Goal: Task Accomplishment & Management: Manage account settings

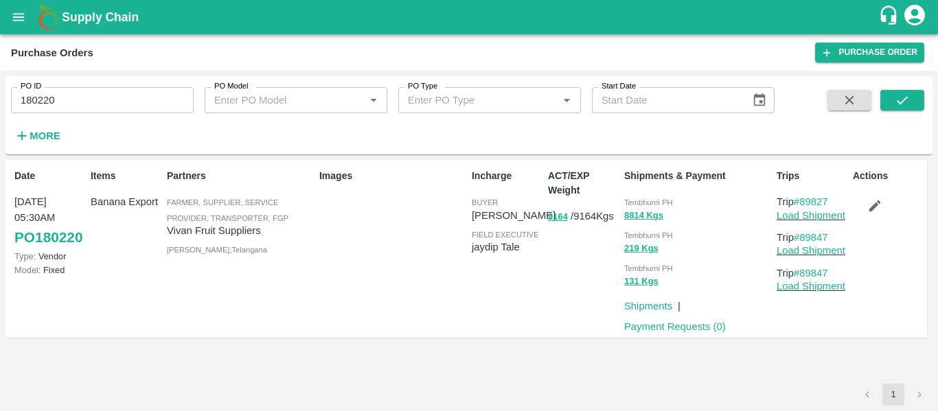
click at [70, 105] on input "180220" at bounding box center [102, 100] width 183 height 26
paste input "text"
type input "180221"
click at [884, 102] on button "submit" at bounding box center [903, 100] width 44 height 21
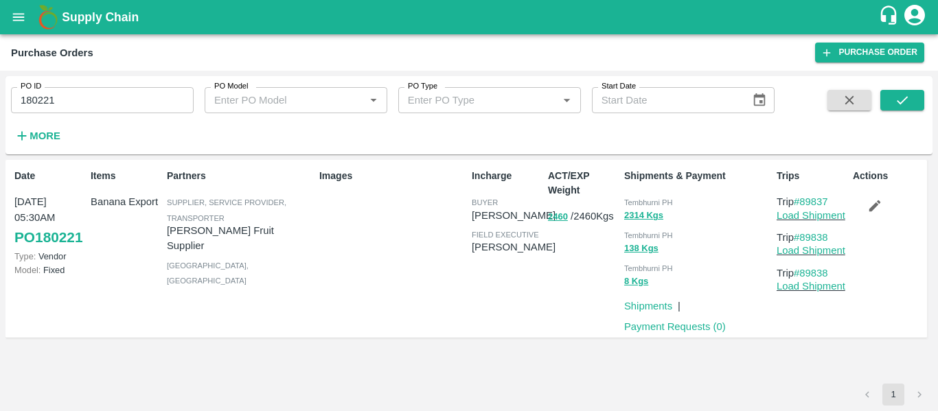
click at [874, 203] on icon "button" at bounding box center [875, 206] width 15 height 15
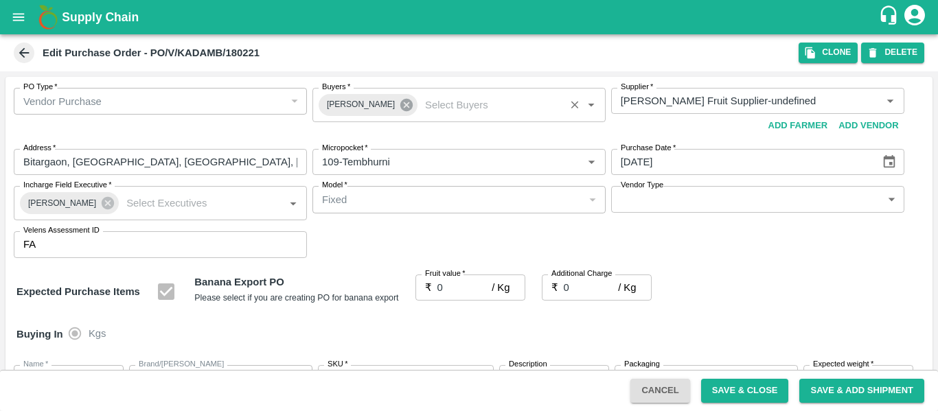
click at [402, 110] on icon at bounding box center [406, 105] width 12 height 12
click at [372, 101] on input "Buyers   *" at bounding box center [448, 101] width 262 height 18
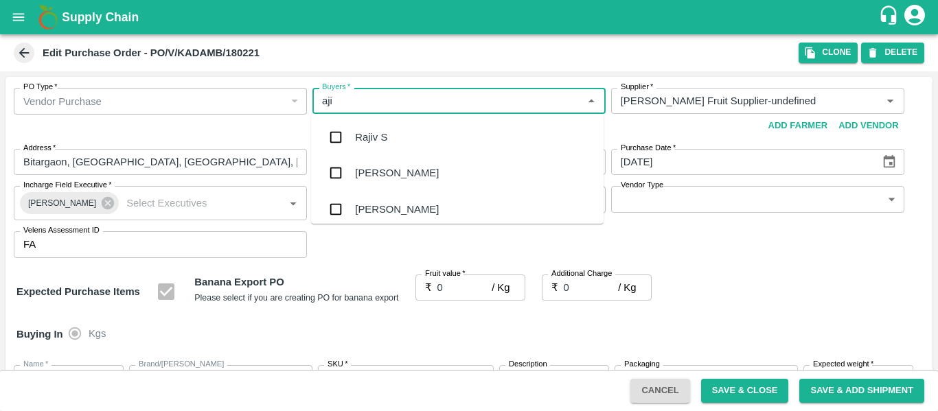
type input "ajit"
click at [374, 132] on div "Ajit Otari" at bounding box center [397, 137] width 84 height 15
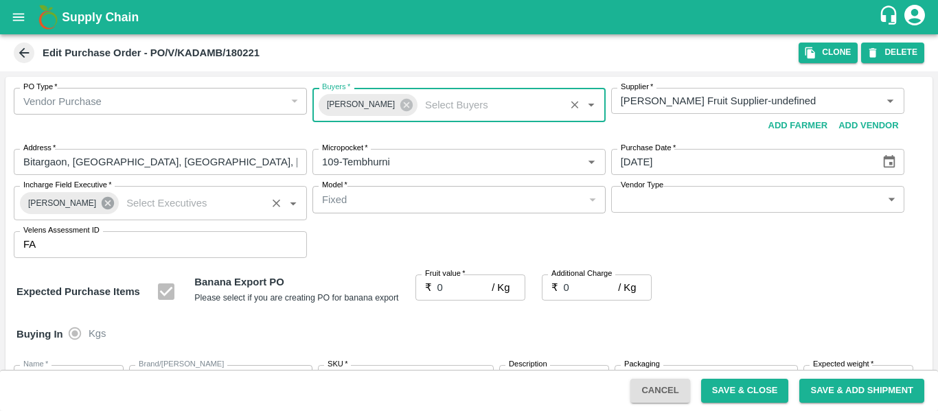
click at [102, 199] on icon at bounding box center [108, 203] width 12 height 12
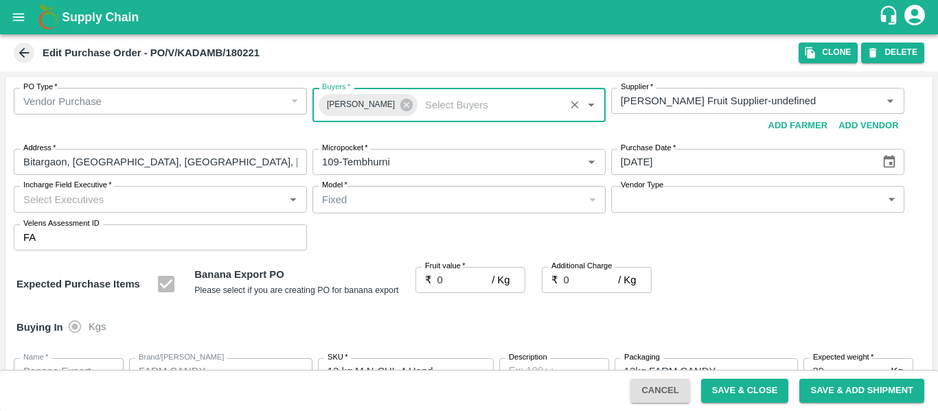
click at [76, 201] on input "Incharge Field Executive   *" at bounding box center [149, 199] width 262 height 18
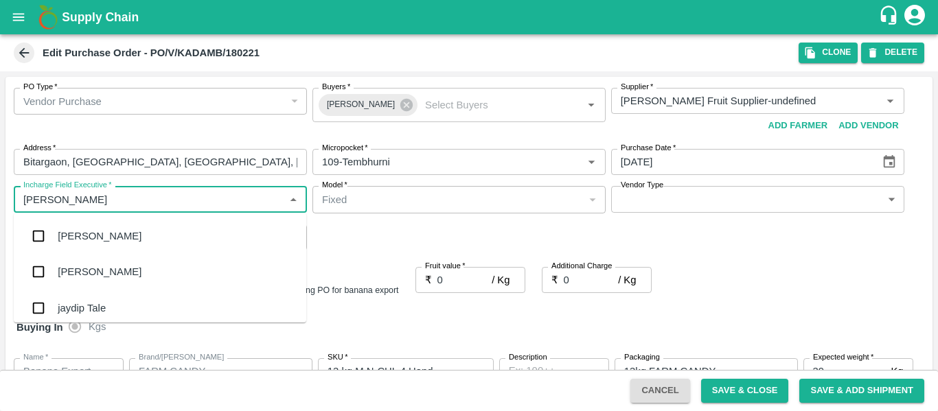
type input "jayd"
click at [85, 235] on div "jaydip Tale" at bounding box center [82, 236] width 48 height 15
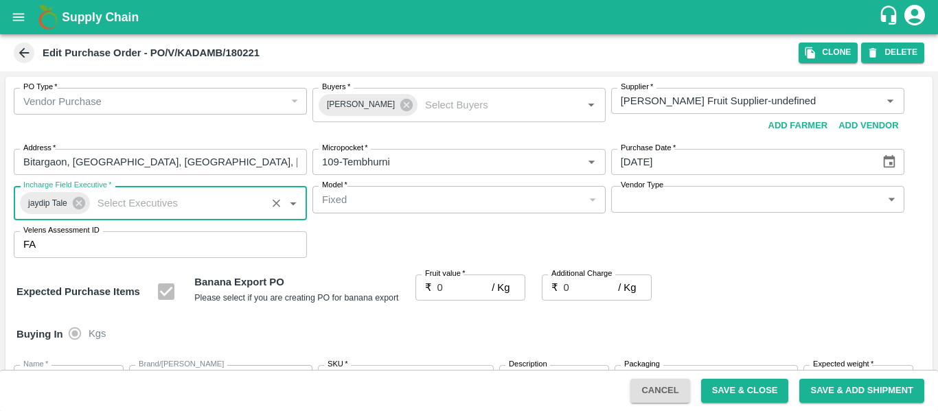
click at [466, 291] on input "0" at bounding box center [465, 288] width 55 height 26
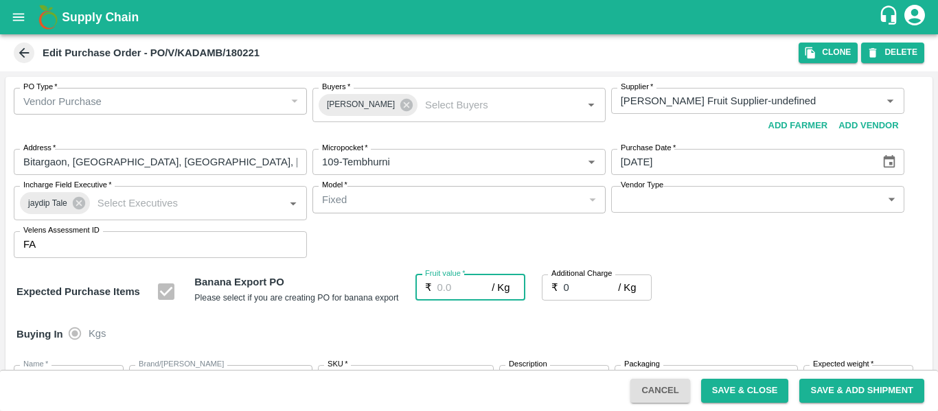
type input "2"
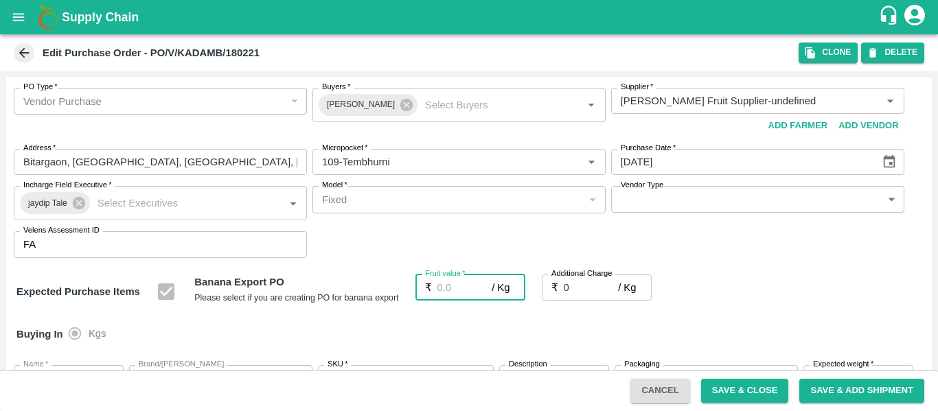
type input "2"
type input "22"
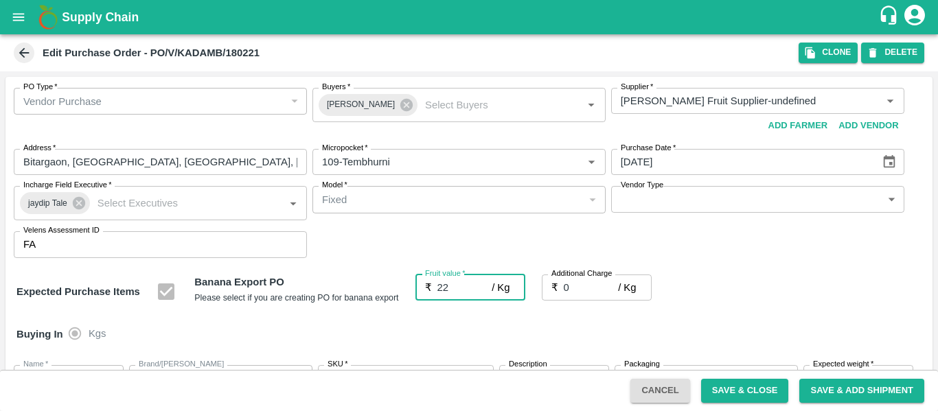
type input "22"
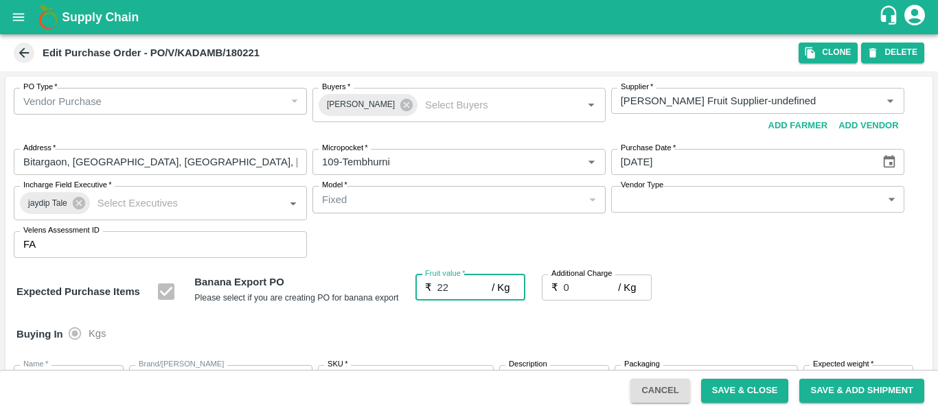
type input "22"
click at [591, 285] on input "0" at bounding box center [591, 288] width 55 height 26
type input "2"
type input "24"
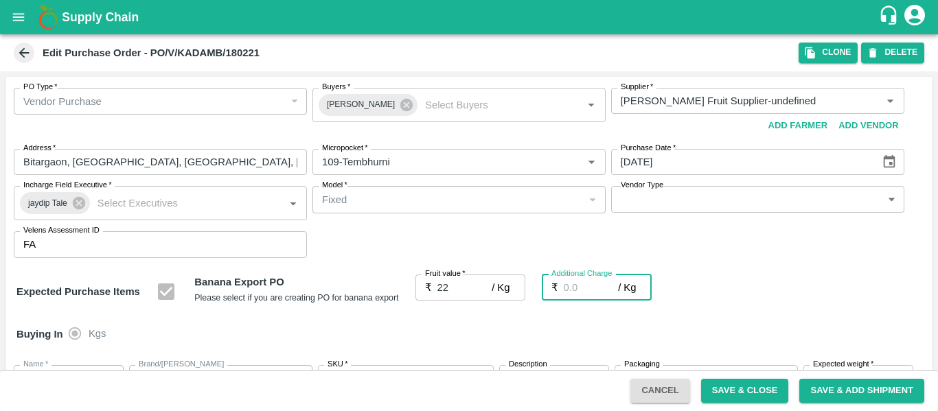
type input "24"
type input "2.7"
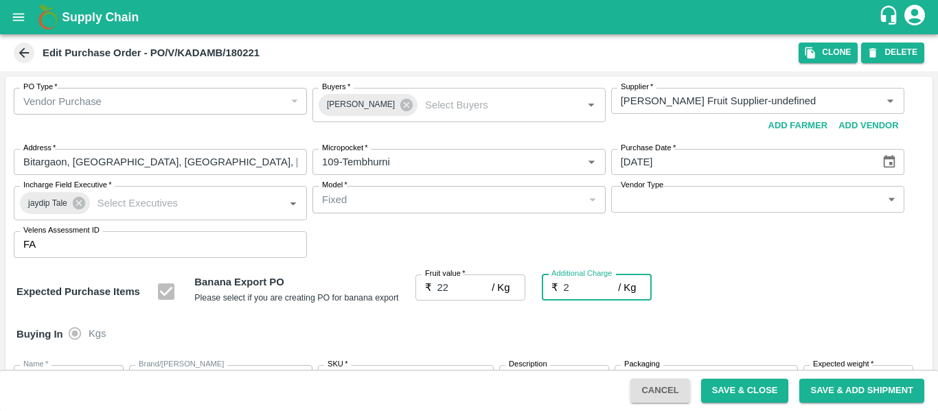
type input "24.7"
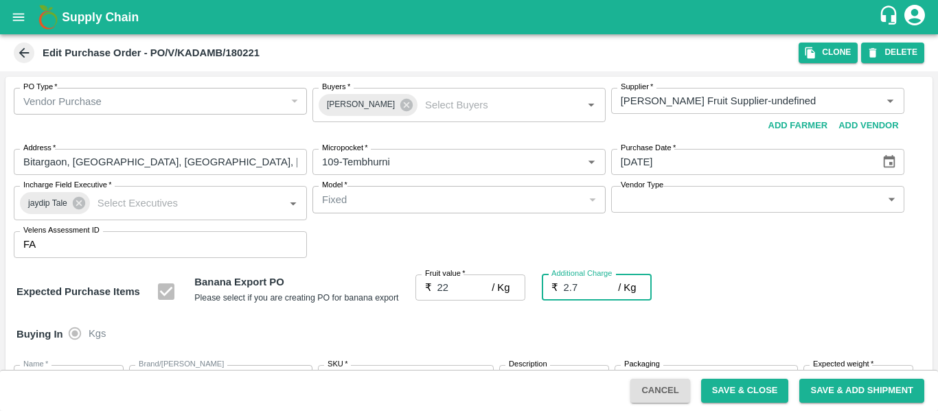
type input "2.75"
type input "24.75"
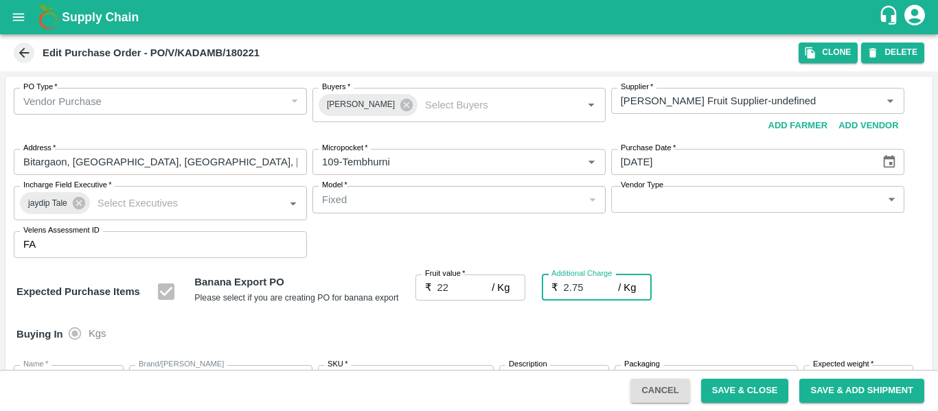
type input "24.75"
type input "2.75"
click at [816, 302] on div "Expected Purchase Items Banana Export PO Please select if you are creating PO f…" at bounding box center [468, 292] width 905 height 35
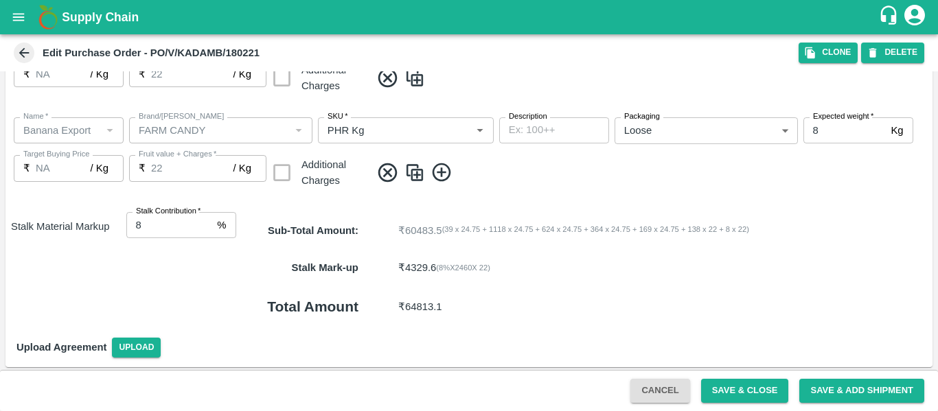
scroll to position [819, 0]
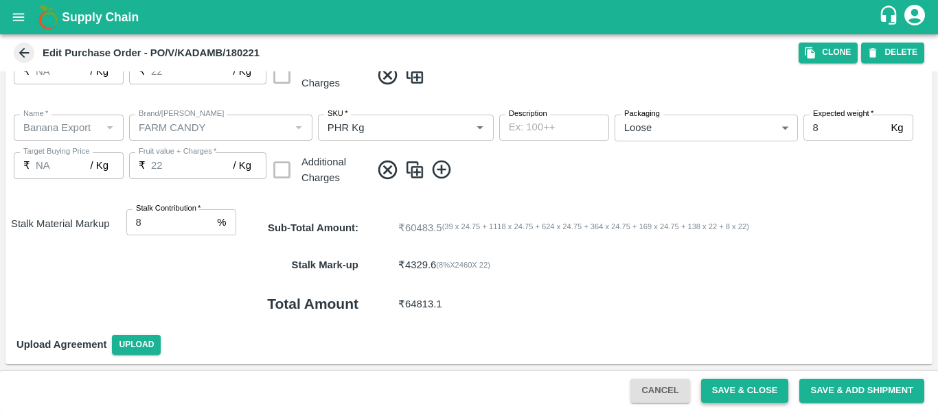
click at [719, 381] on button "Save & Close" at bounding box center [745, 391] width 88 height 24
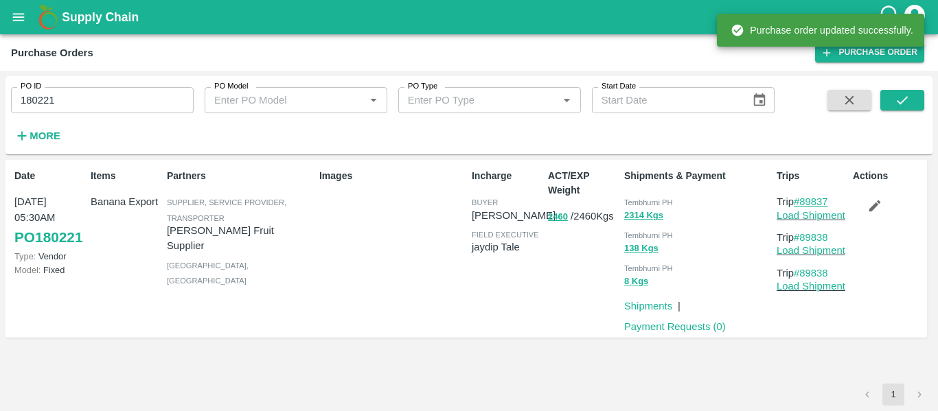
drag, startPoint x: 833, startPoint y: 201, endPoint x: 803, endPoint y: 200, distance: 30.2
click at [803, 200] on p "Trip #89837" at bounding box center [812, 201] width 71 height 15
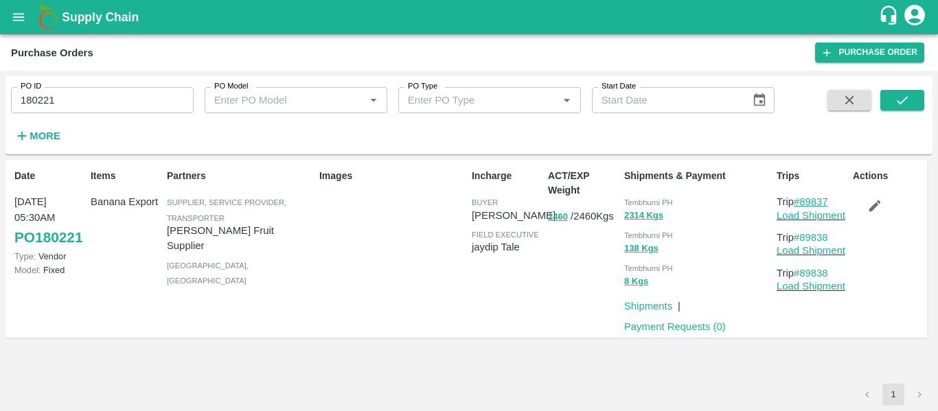
copy link "89837"
click at [817, 218] on link "Load Shipment" at bounding box center [811, 215] width 69 height 11
click at [104, 98] on input "180221" at bounding box center [102, 100] width 183 height 26
paste input "text"
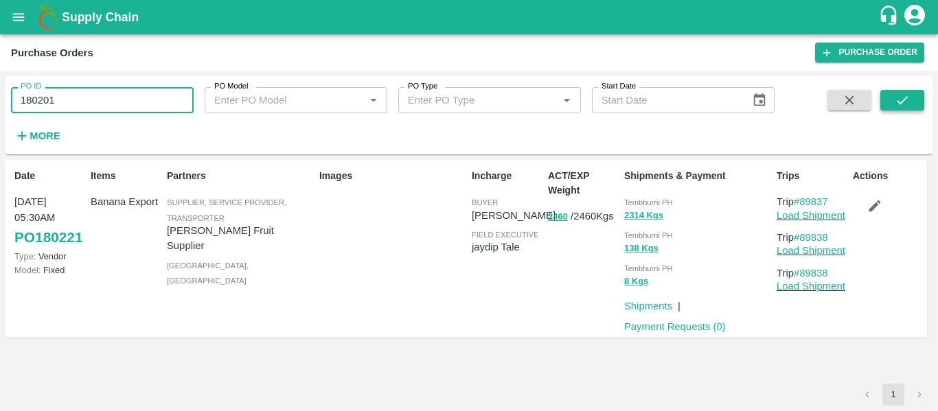
type input "180201"
click at [905, 96] on icon "submit" at bounding box center [902, 100] width 15 height 15
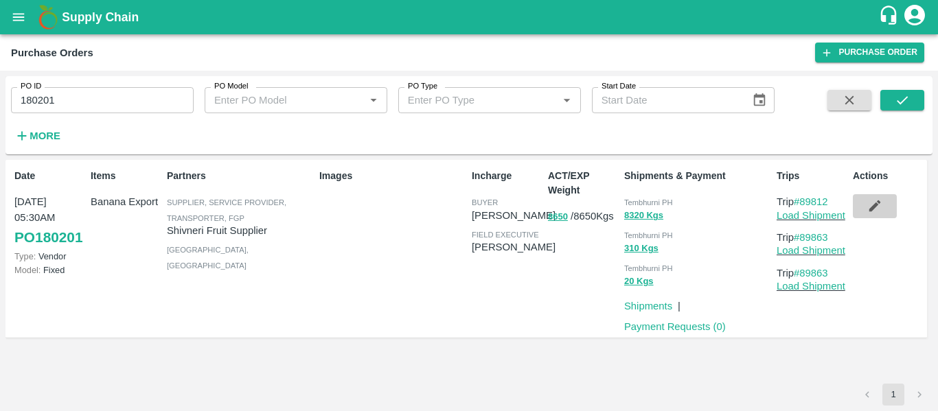
click at [884, 213] on button "button" at bounding box center [875, 205] width 44 height 23
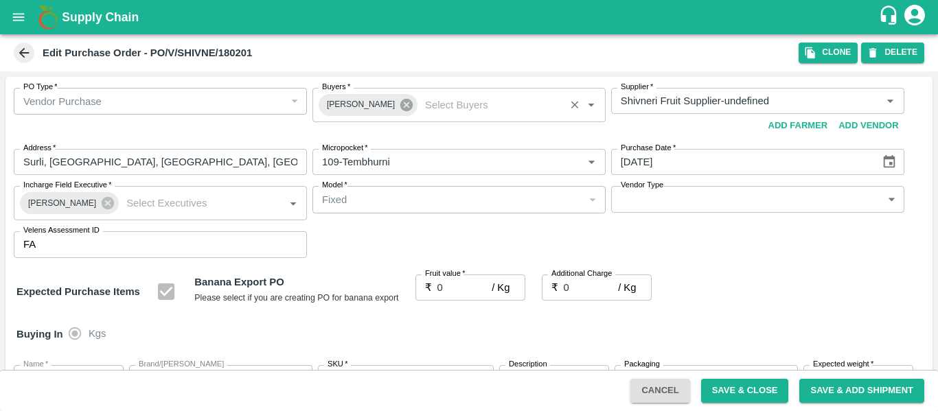
click at [400, 103] on icon at bounding box center [406, 105] width 15 height 15
click at [357, 100] on input "Buyers   *" at bounding box center [448, 101] width 262 height 18
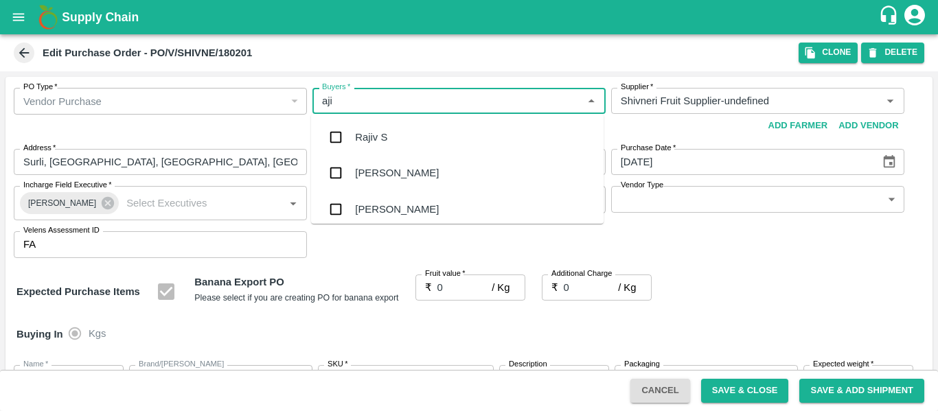
type input "ajit"
click at [361, 131] on div "Ajit Otari" at bounding box center [397, 137] width 84 height 15
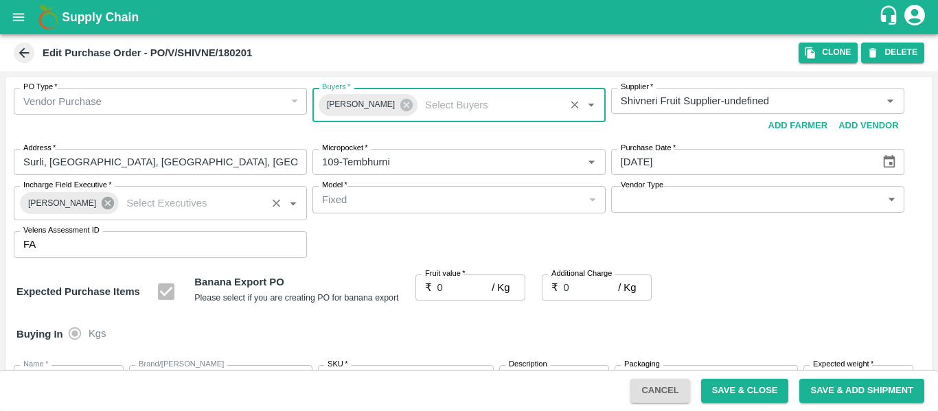
click at [104, 201] on icon at bounding box center [108, 203] width 12 height 12
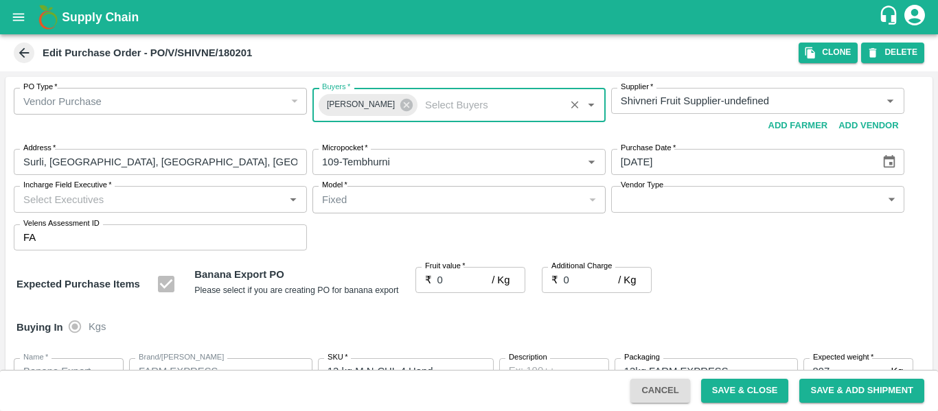
click at [81, 201] on input "Incharge Field Executive   *" at bounding box center [149, 199] width 262 height 18
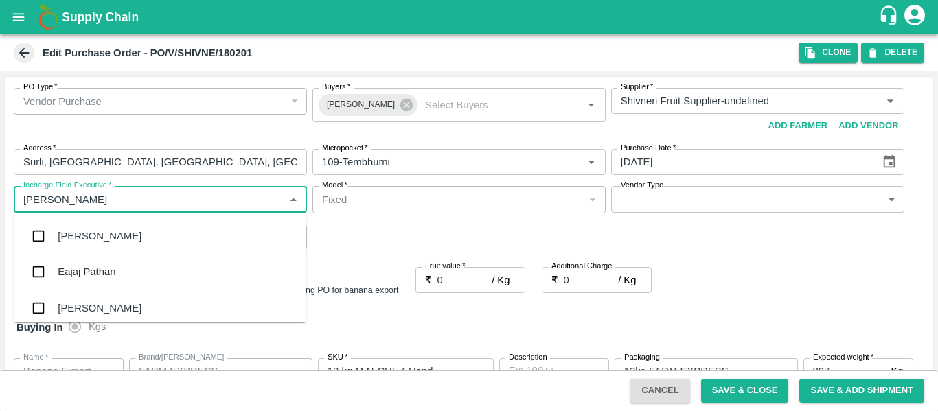
type input "jayd"
click at [89, 233] on div "jaydip Tale" at bounding box center [82, 236] width 48 height 15
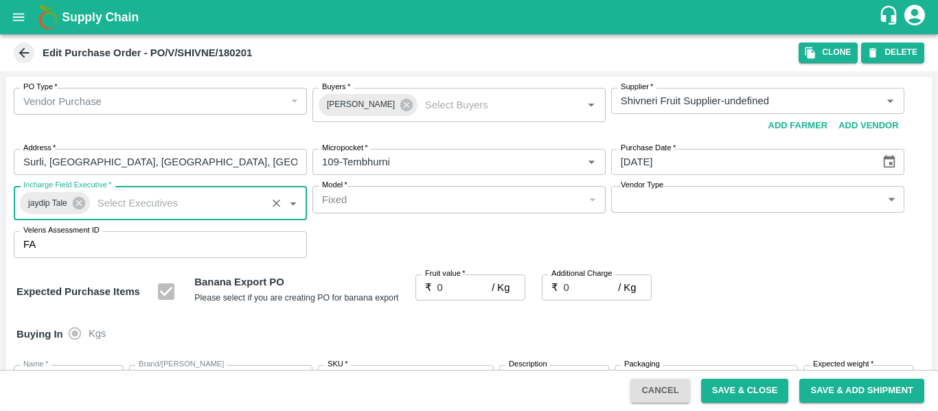
click at [473, 288] on input "0" at bounding box center [465, 288] width 55 height 26
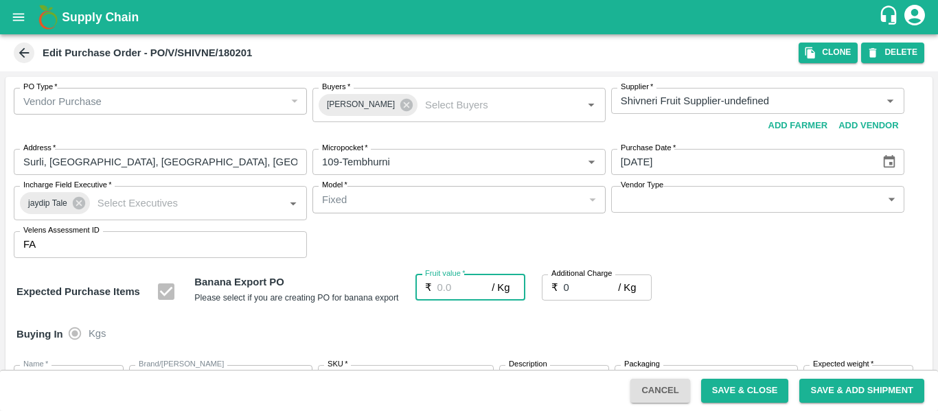
type input "2"
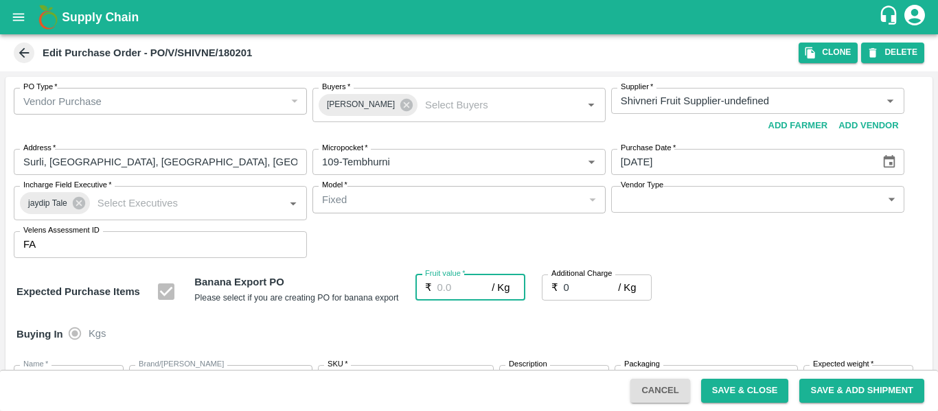
type input "2"
type input "22"
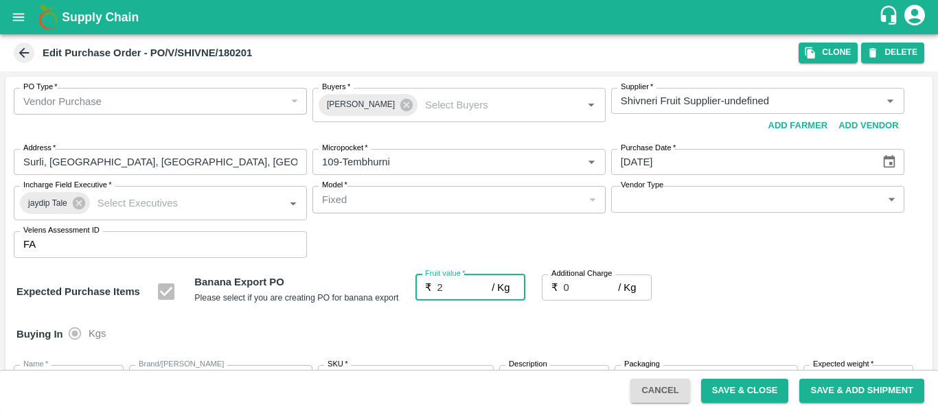
type input "22"
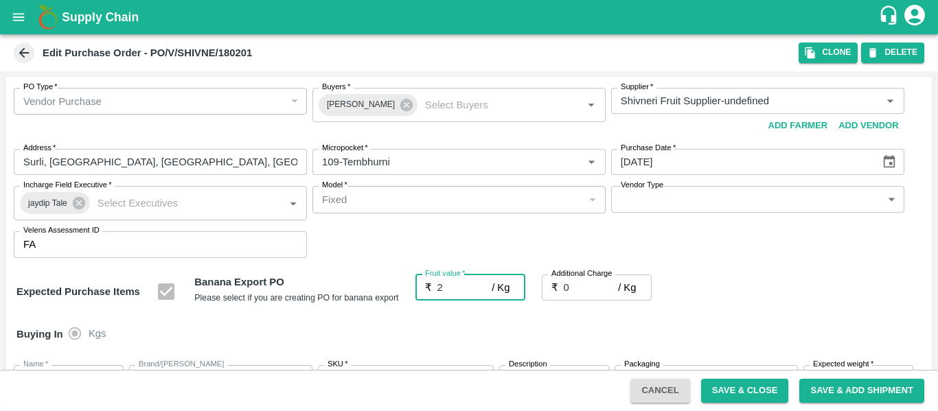
type input "22"
click at [575, 291] on input "0" at bounding box center [591, 288] width 55 height 26
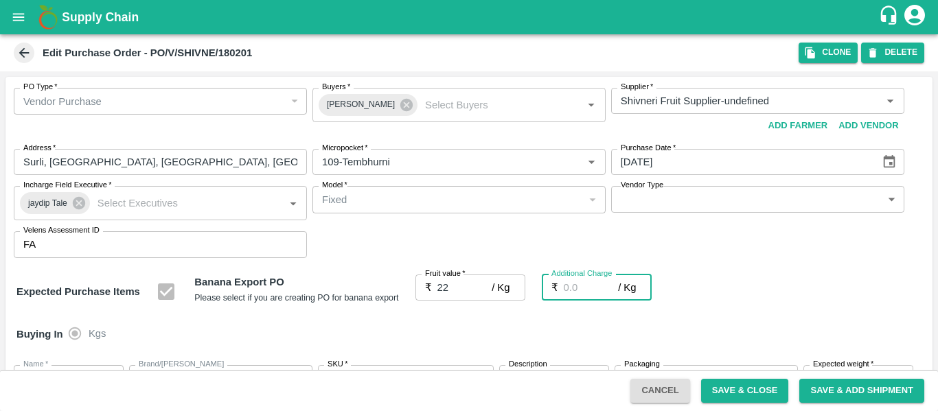
type input "2"
type input "24"
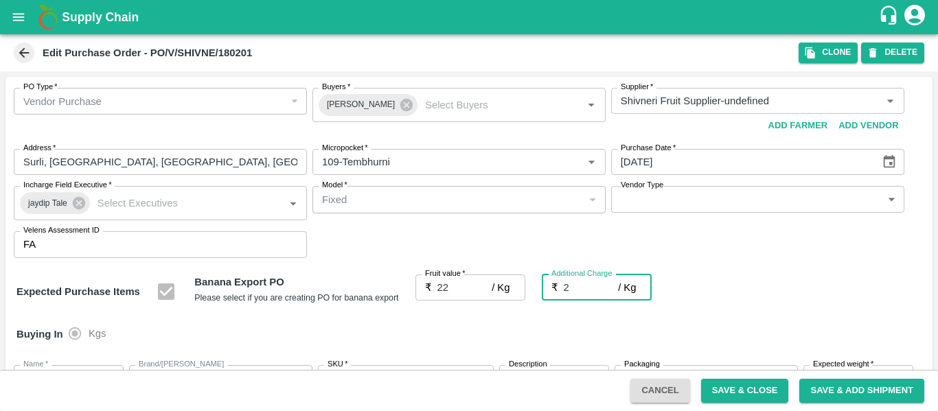
type input "24"
type input "2.7"
type input "24.7"
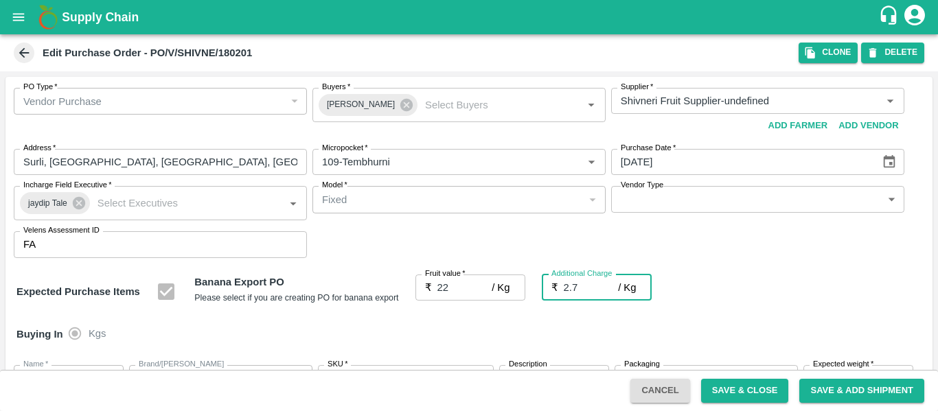
type input "24.7"
type input "2.75"
type input "24.75"
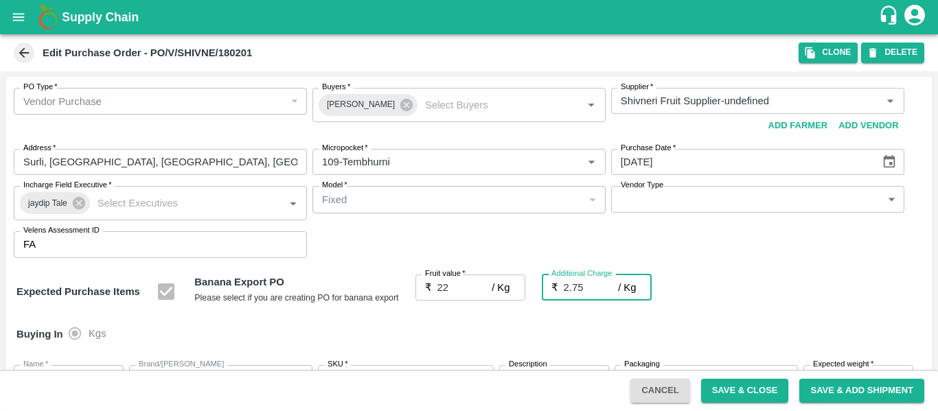
type input "24.75"
type input "2.75"
click at [809, 304] on div "Expected Purchase Items Banana Export PO Please select if you are creating PO f…" at bounding box center [468, 292] width 905 height 35
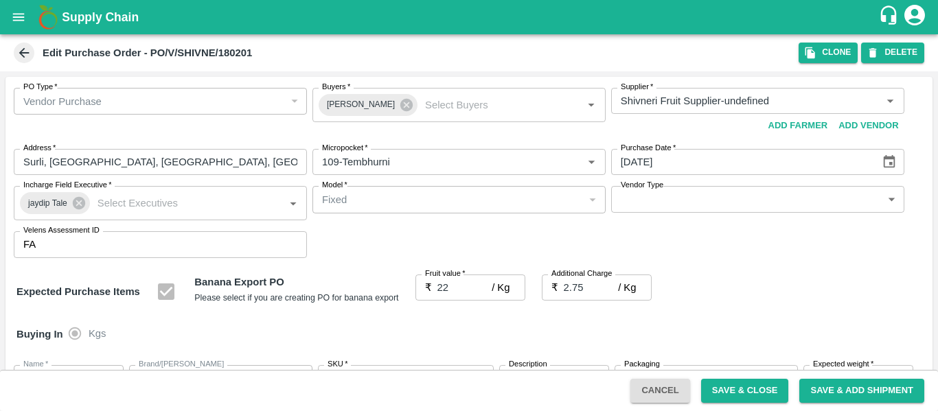
scroll to position [819, 0]
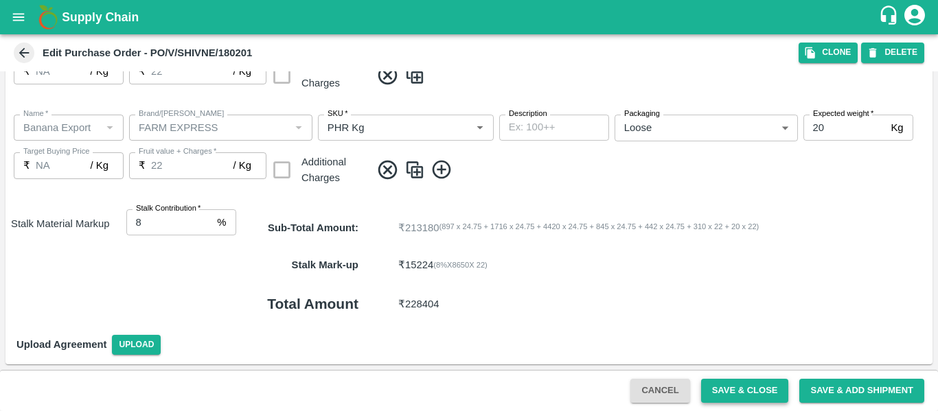
click at [732, 401] on button "Save & Close" at bounding box center [745, 391] width 88 height 24
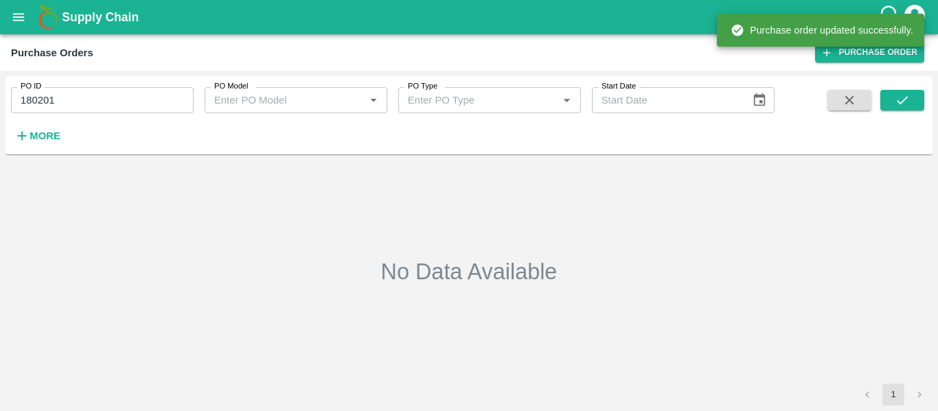
type input "180201"
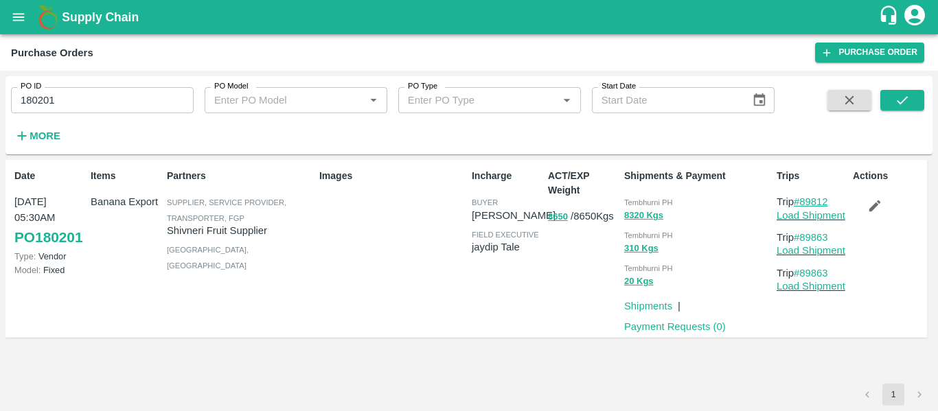
drag, startPoint x: 840, startPoint y: 201, endPoint x: 804, endPoint y: 201, distance: 36.4
click at [804, 201] on p "Trip #89812" at bounding box center [812, 201] width 71 height 15
copy link "89812"
click at [814, 218] on link "Load Shipment" at bounding box center [811, 215] width 69 height 11
copy link "89812"
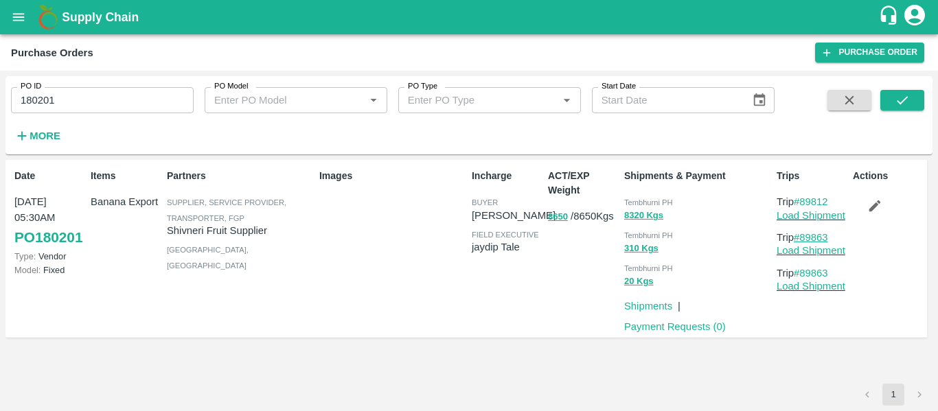
drag, startPoint x: 837, startPoint y: 234, endPoint x: 804, endPoint y: 236, distance: 32.4
click at [804, 236] on p "Trip #89863" at bounding box center [812, 237] width 71 height 15
copy link "89863"
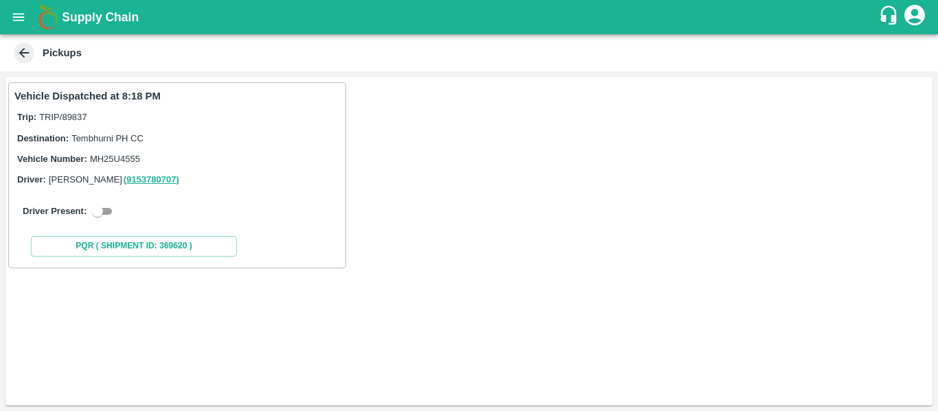
click at [100, 211] on input "checkbox" at bounding box center [97, 211] width 49 height 16
checkbox input "true"
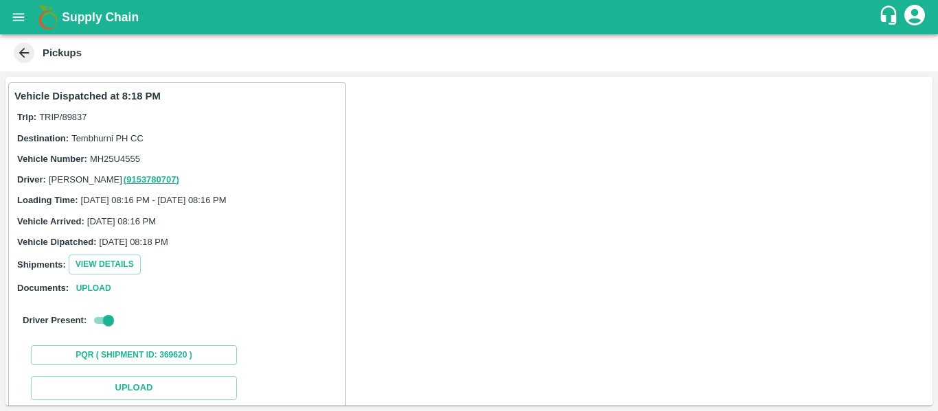
scroll to position [201, 0]
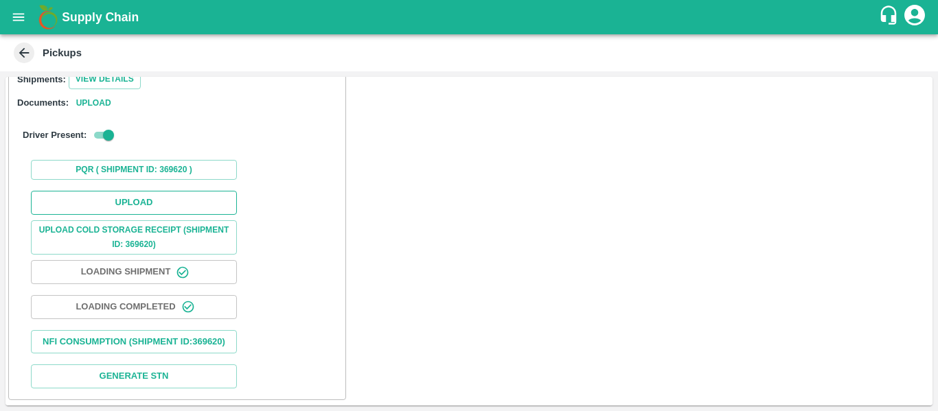
click at [110, 191] on button "Upload" at bounding box center [134, 203] width 206 height 24
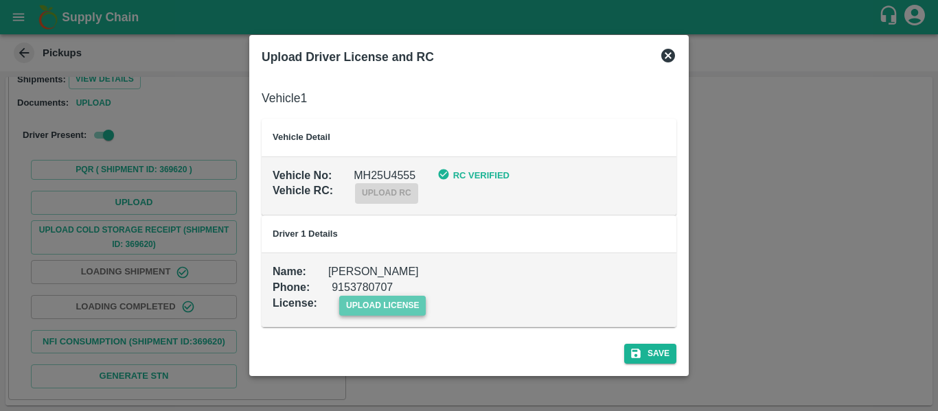
click at [382, 302] on span "upload license" at bounding box center [382, 306] width 87 height 20
click at [0, 0] on input "upload license" at bounding box center [0, 0] width 0 height 0
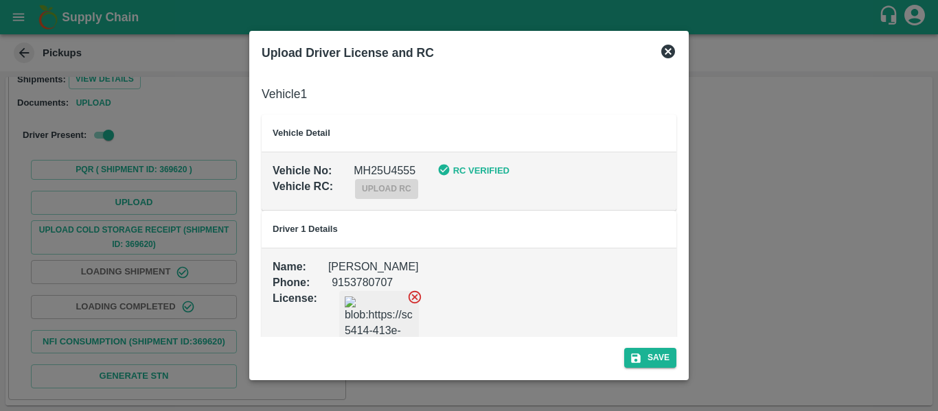
click at [612, 350] on div "Save" at bounding box center [469, 355] width 426 height 36
click at [656, 351] on button "Save" at bounding box center [650, 358] width 52 height 20
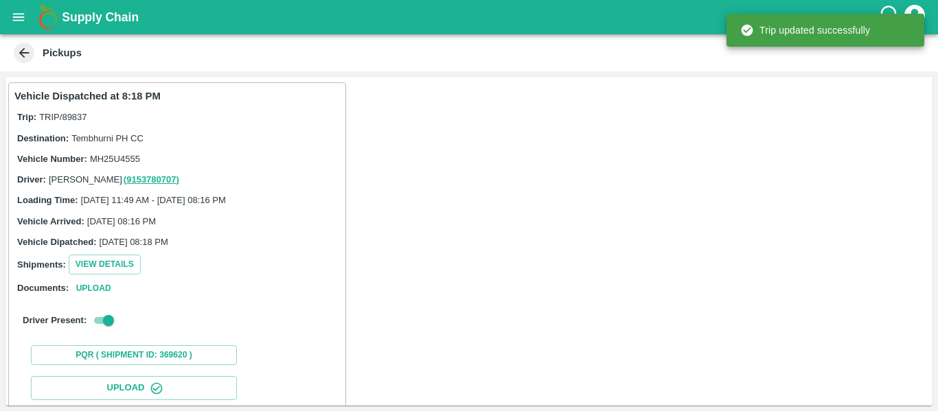
scroll to position [236, 0]
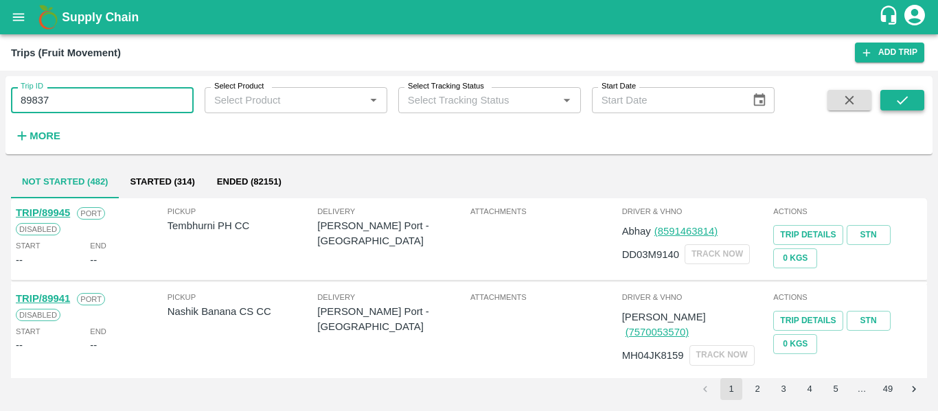
type input "89837"
click at [903, 102] on icon "submit" at bounding box center [902, 100] width 15 height 15
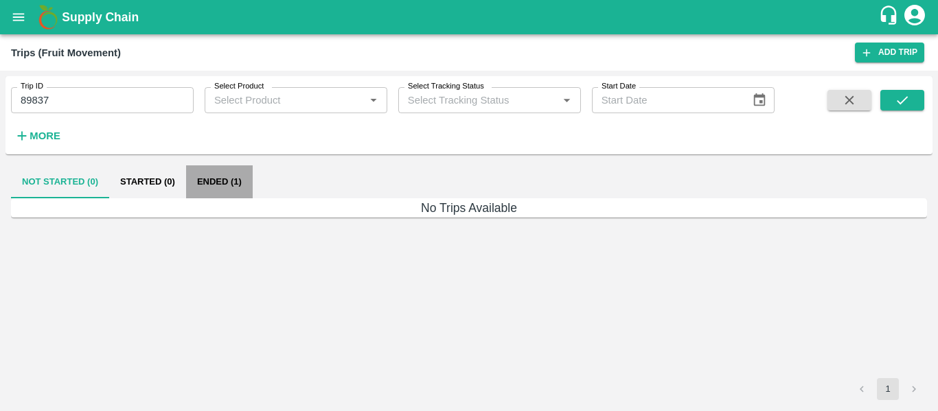
click at [234, 178] on button "Ended (1)" at bounding box center [219, 182] width 67 height 33
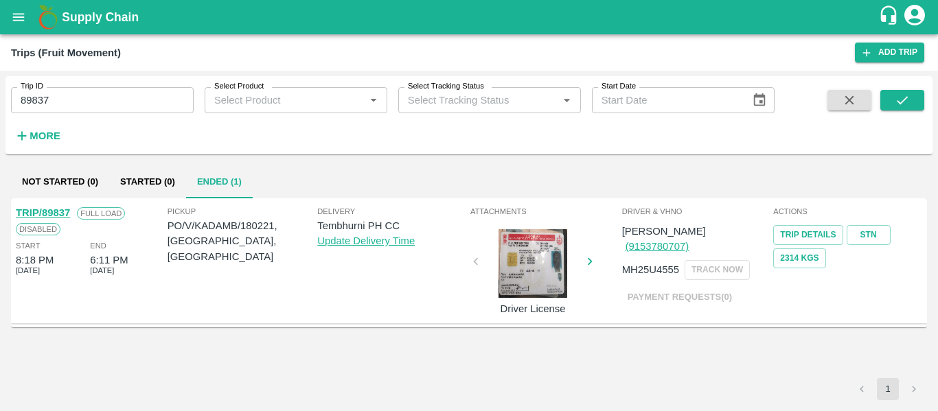
click at [58, 212] on link "TRIP/89837" at bounding box center [43, 212] width 54 height 11
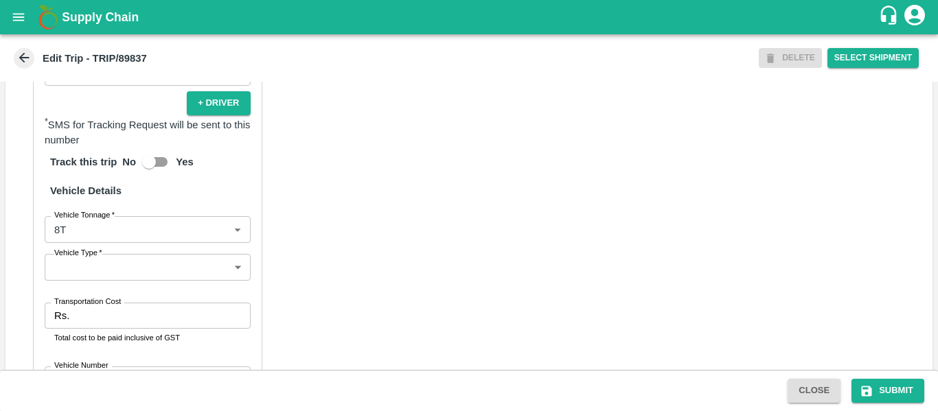
scroll to position [1053, 0]
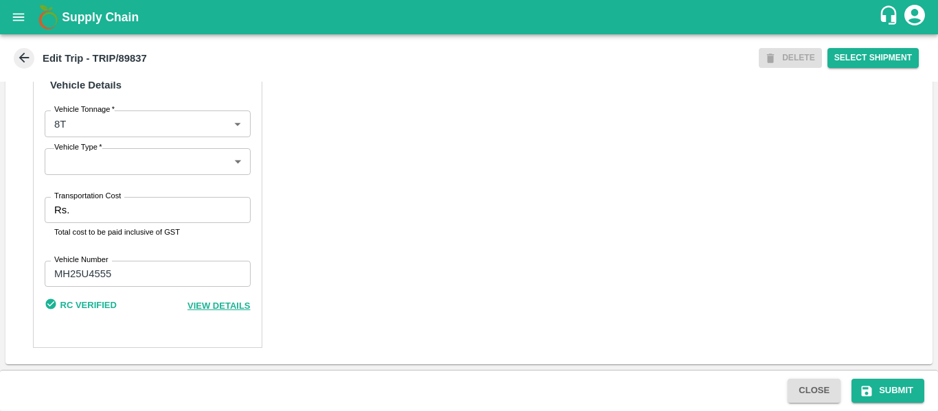
click at [131, 213] on input "Transportation Cost" at bounding box center [162, 210] width 175 height 26
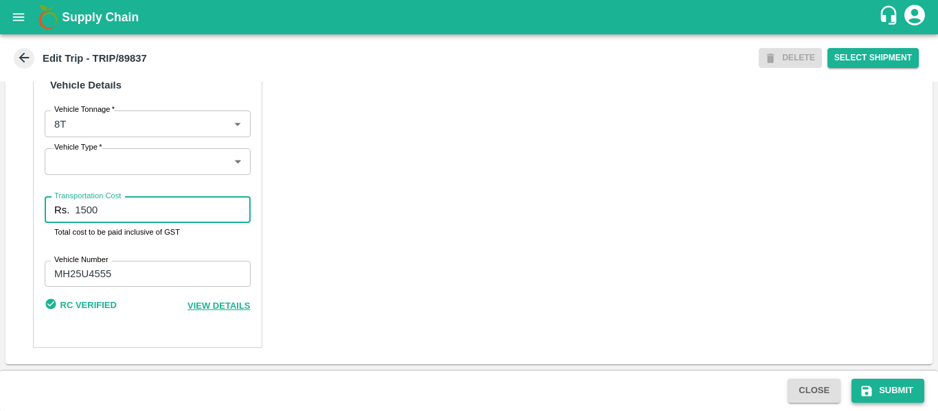
type input "1500"
click at [885, 389] on button "Submit" at bounding box center [888, 391] width 73 height 24
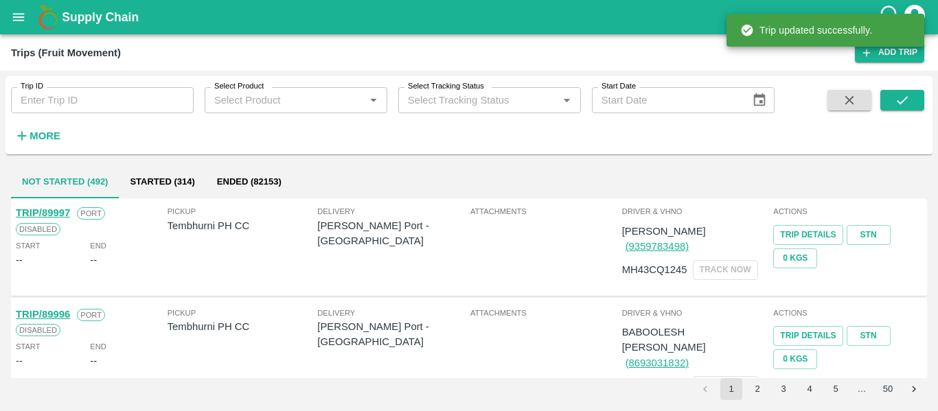
click at [113, 93] on input "Trip ID" at bounding box center [102, 100] width 183 height 26
paste input "89812"
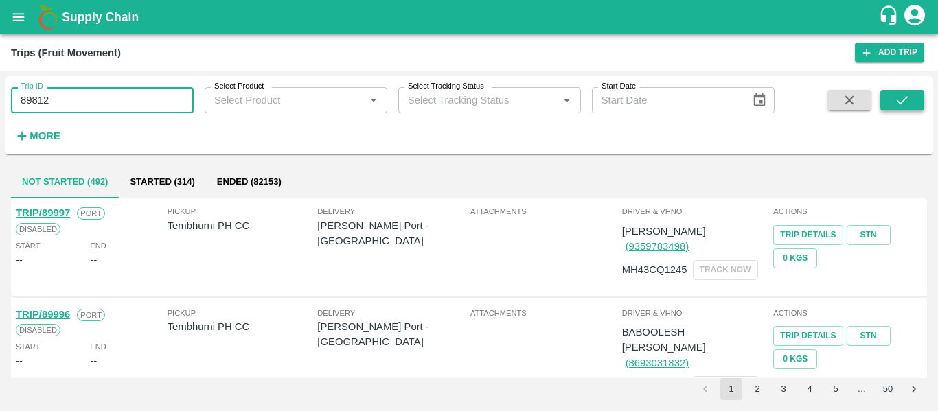
type input "89812"
click at [910, 104] on icon "submit" at bounding box center [902, 100] width 15 height 15
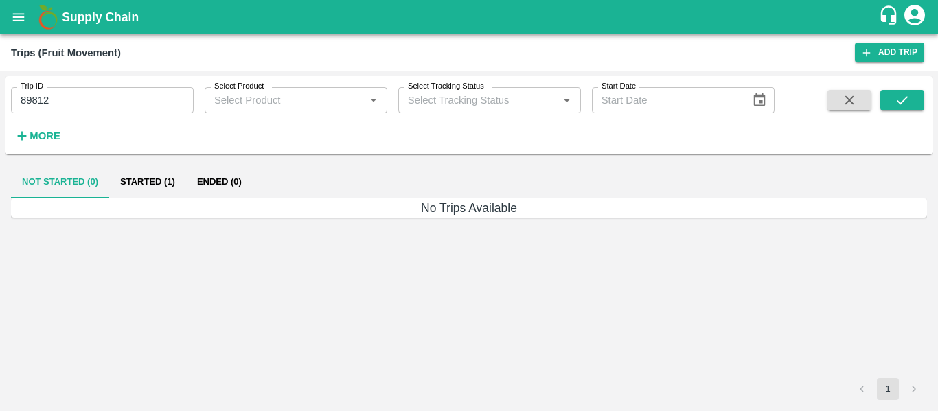
click at [201, 173] on button "Ended (0)" at bounding box center [219, 182] width 67 height 33
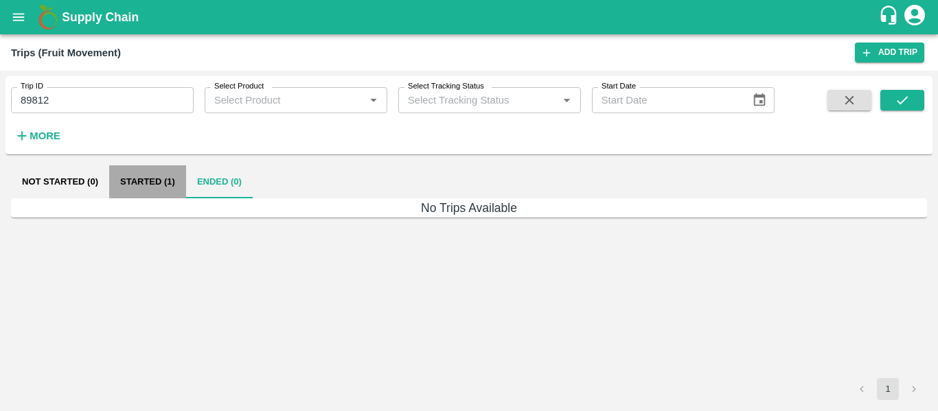
click at [139, 177] on button "Started (1)" at bounding box center [147, 182] width 77 height 33
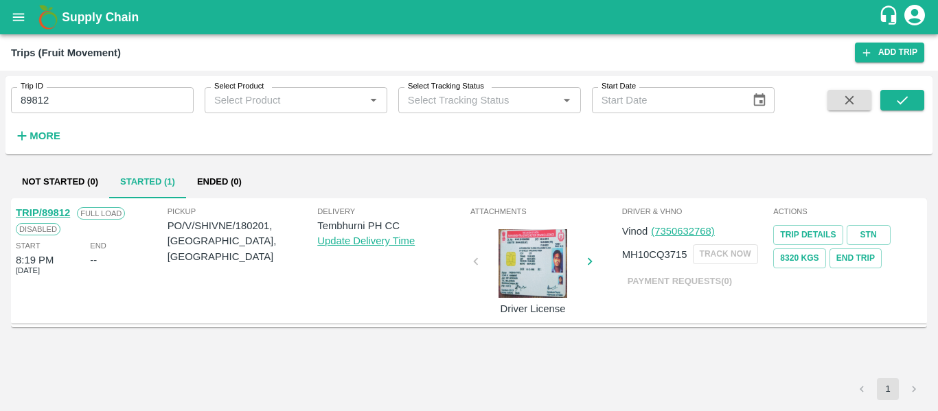
click at [56, 214] on link "TRIP/89812" at bounding box center [43, 212] width 54 height 11
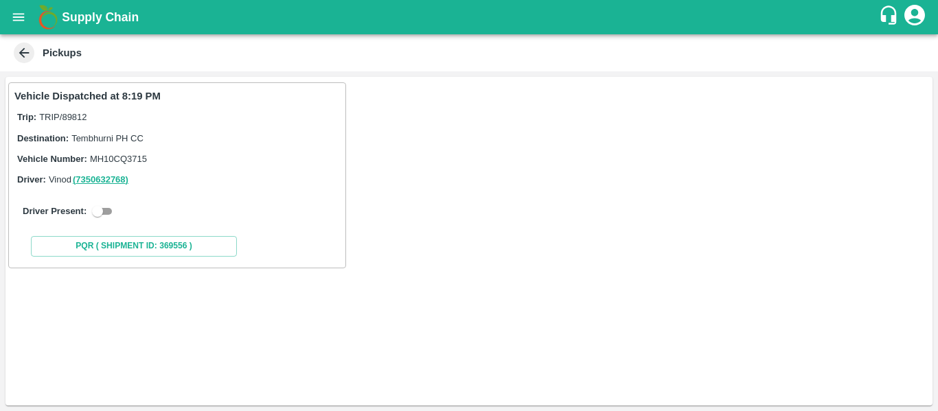
click at [117, 210] on div "Driver Present:" at bounding box center [177, 211] width 309 height 16
click at [103, 212] on input "checkbox" at bounding box center [97, 211] width 49 height 16
checkbox input "true"
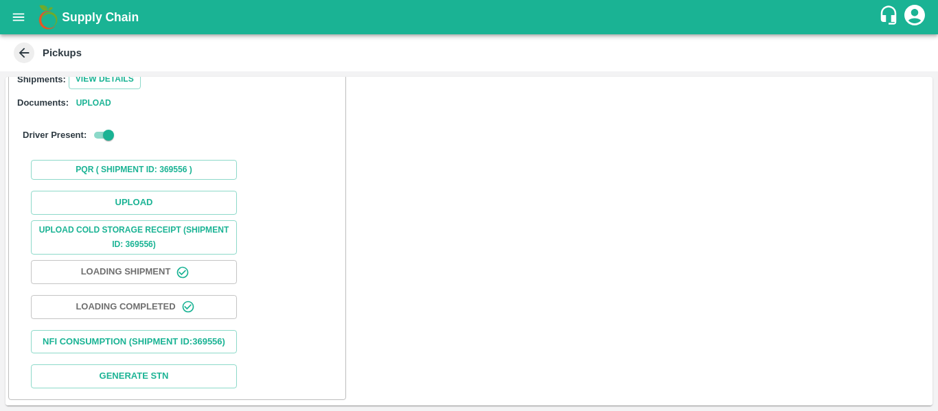
scroll to position [201, 0]
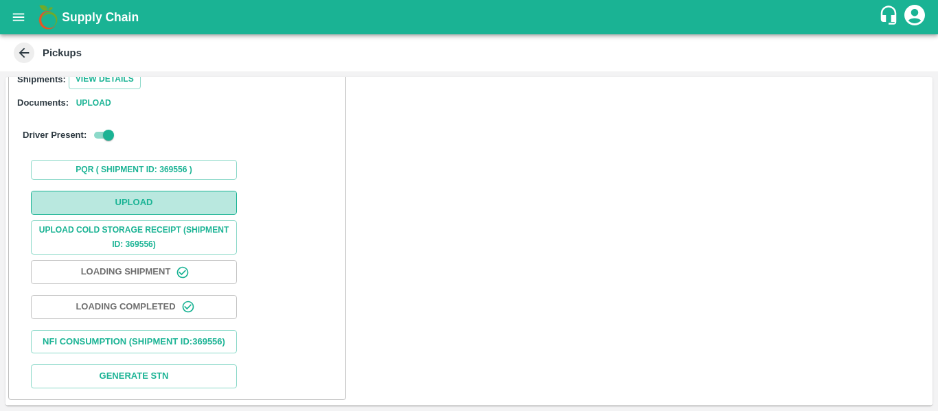
click at [126, 191] on button "Upload" at bounding box center [134, 203] width 206 height 24
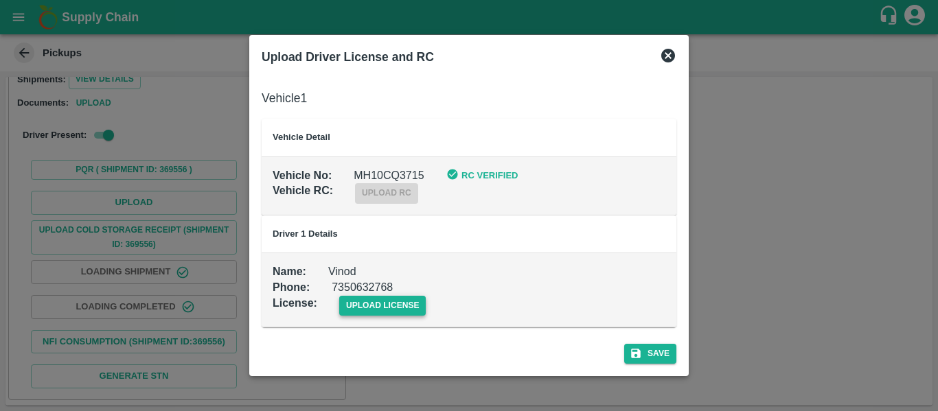
click at [379, 302] on span "upload license" at bounding box center [382, 306] width 87 height 20
click at [0, 0] on input "upload license" at bounding box center [0, 0] width 0 height 0
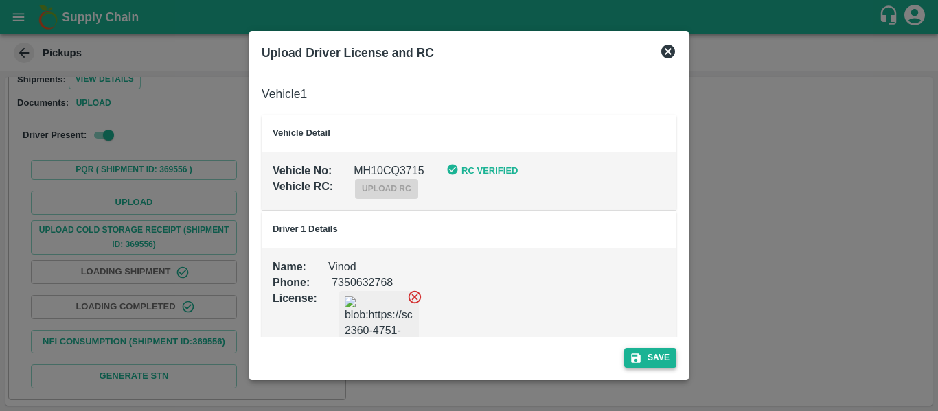
click at [657, 348] on button "Save" at bounding box center [650, 358] width 52 height 20
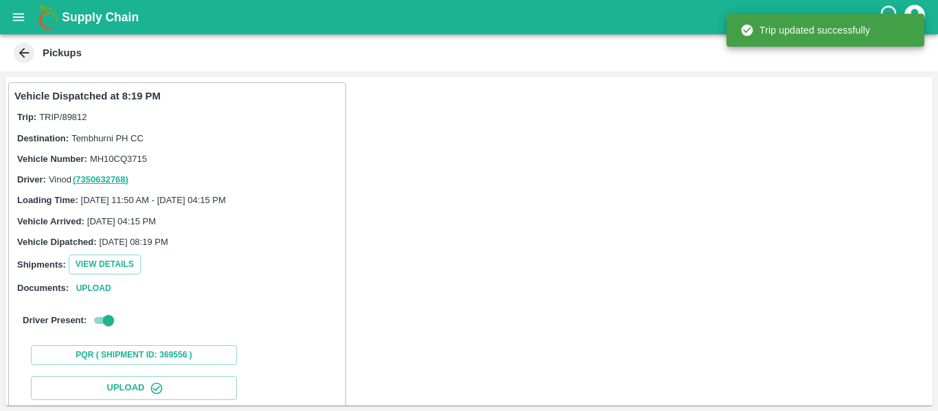
scroll to position [236, 0]
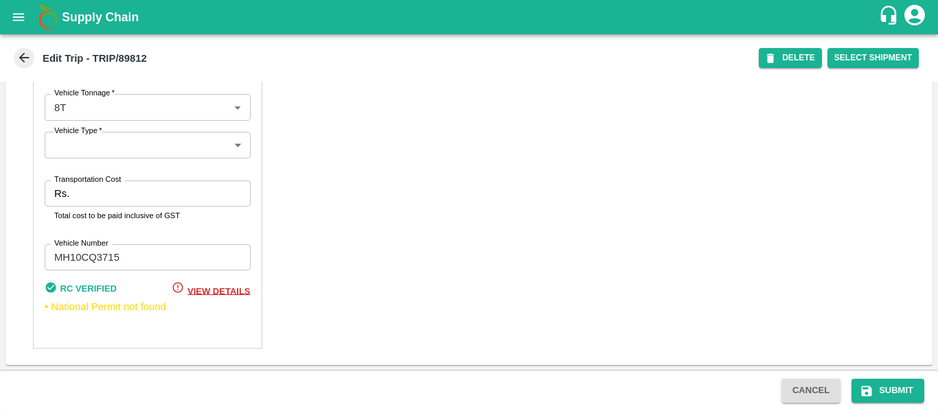
scroll to position [1070, 0]
click at [102, 188] on input "Transportation Cost" at bounding box center [162, 194] width 175 height 26
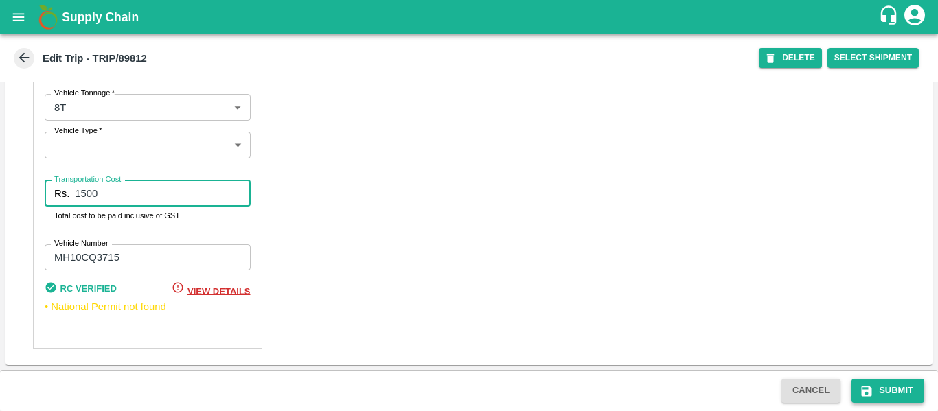
type input "1500"
click at [864, 379] on button "Submit" at bounding box center [888, 391] width 73 height 24
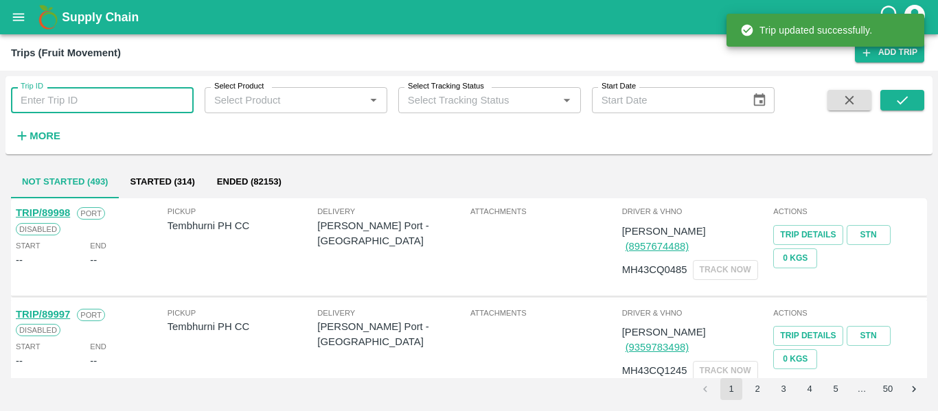
click at [32, 106] on input "Trip ID" at bounding box center [102, 100] width 183 height 26
paste input "89863"
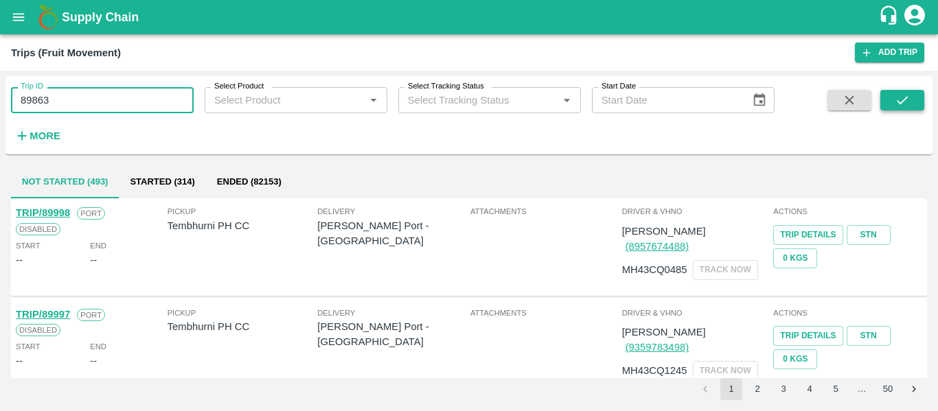
type input "89863"
click at [889, 98] on button "submit" at bounding box center [903, 100] width 44 height 21
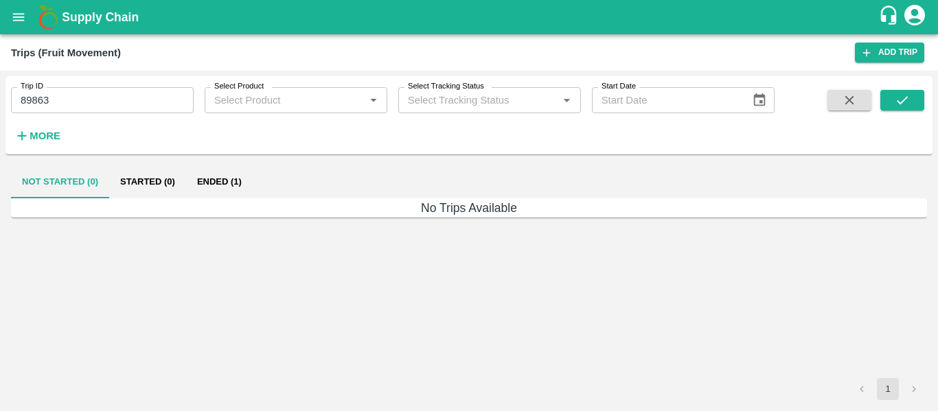
click at [221, 178] on button "Ended (1)" at bounding box center [219, 182] width 67 height 33
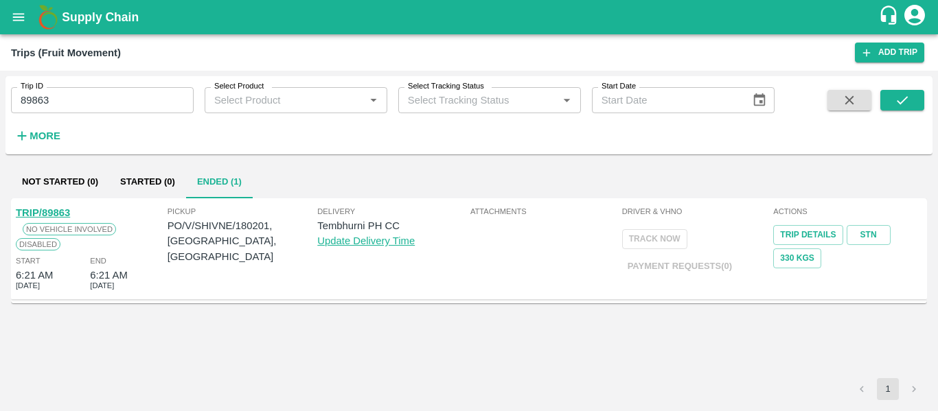
click at [59, 207] on div "TRIP/89863" at bounding box center [43, 212] width 54 height 15
click at [40, 216] on link "TRIP/89863" at bounding box center [43, 212] width 54 height 11
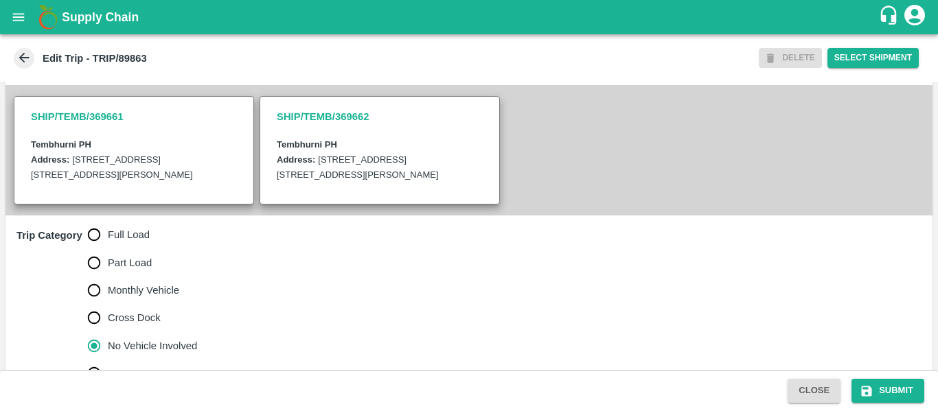
scroll to position [296, 0]
click at [124, 242] on span "Full Load" at bounding box center [129, 234] width 42 height 15
click at [108, 248] on input "Full Load" at bounding box center [93, 234] width 27 height 27
radio input "true"
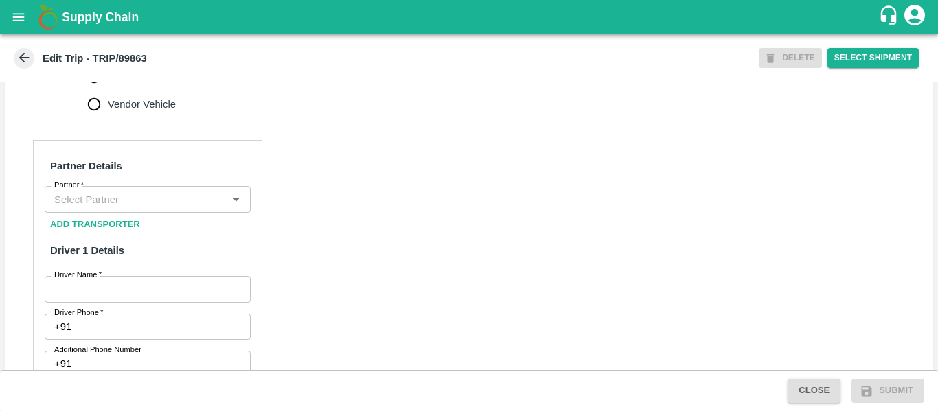
click at [147, 208] on input "Partner   *" at bounding box center [136, 199] width 175 height 18
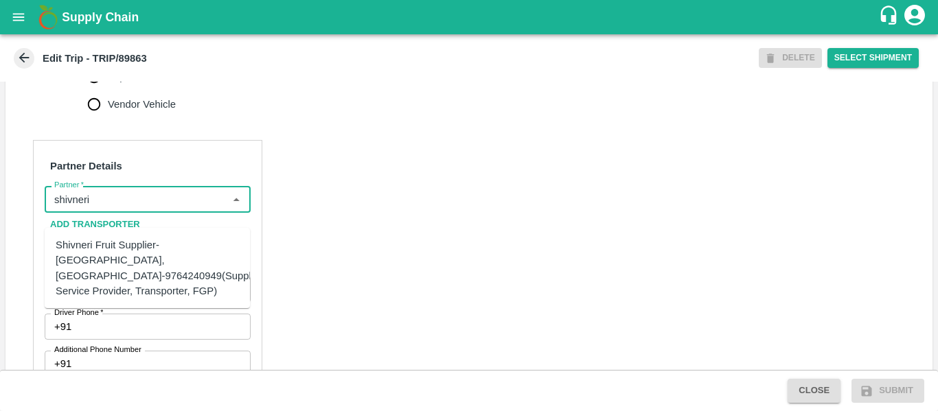
click at [118, 256] on div "Shivneri Fruit Supplier-Surli, Solapur-9764240949(Supplier, Service Provider, T…" at bounding box center [161, 268] width 210 height 61
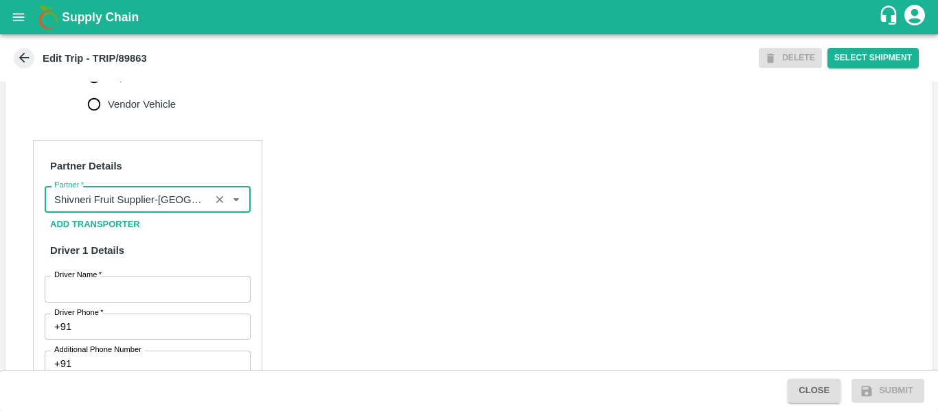
type input "Shivneri Fruit Supplier-Surli, Solapur-9764240949(Supplier, Service Provider, T…"
click at [155, 302] on input "Driver Name   *" at bounding box center [148, 289] width 206 height 26
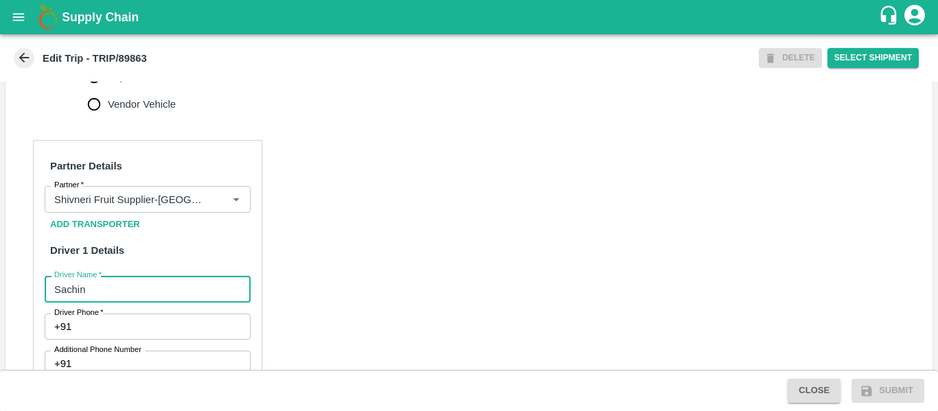
type input "Sachin"
click at [142, 340] on input "Driver Phone   *" at bounding box center [163, 327] width 173 height 26
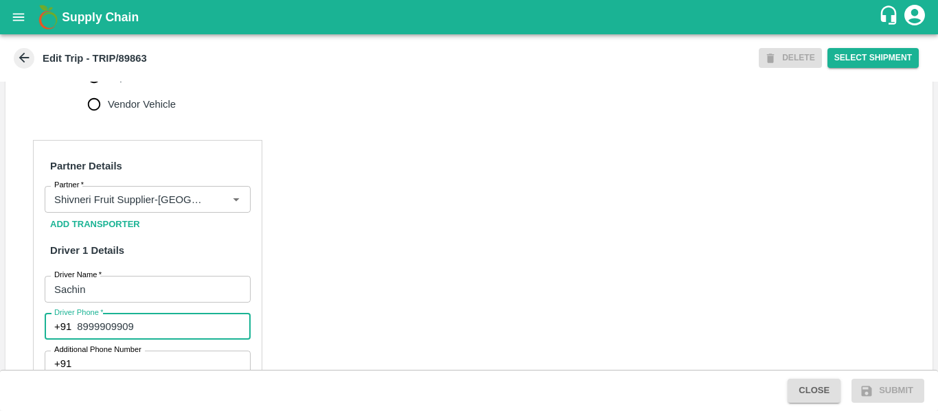
type input "8999909909"
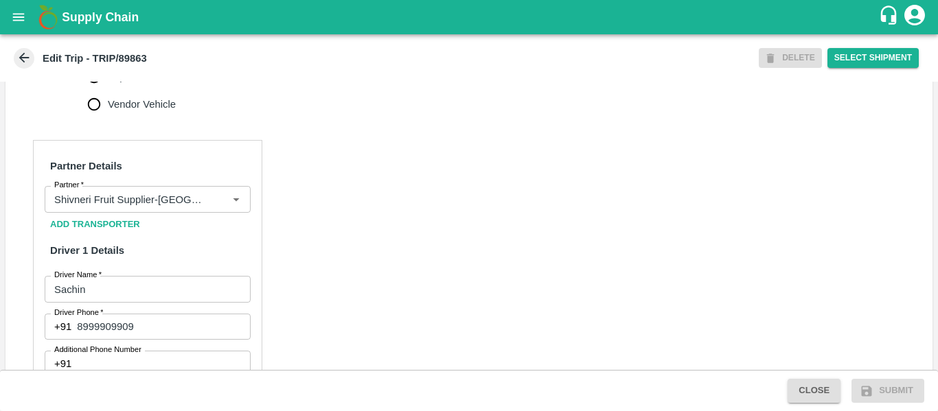
scroll to position [1056, 0]
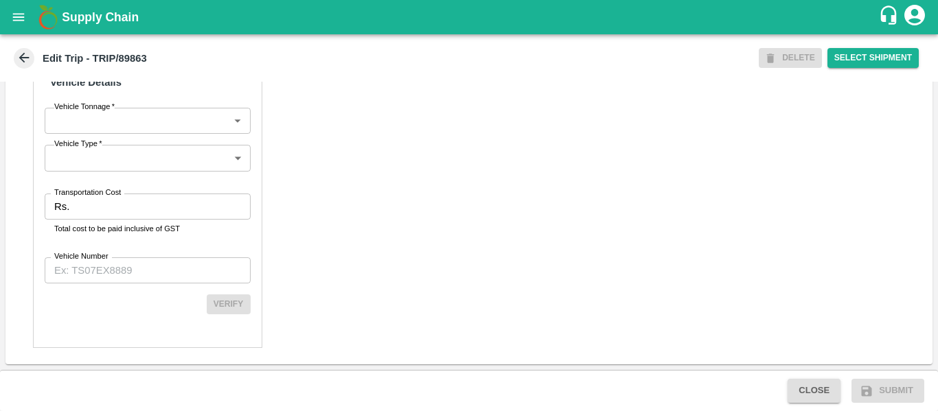
click at [113, 208] on input "Transportation Cost" at bounding box center [162, 207] width 175 height 26
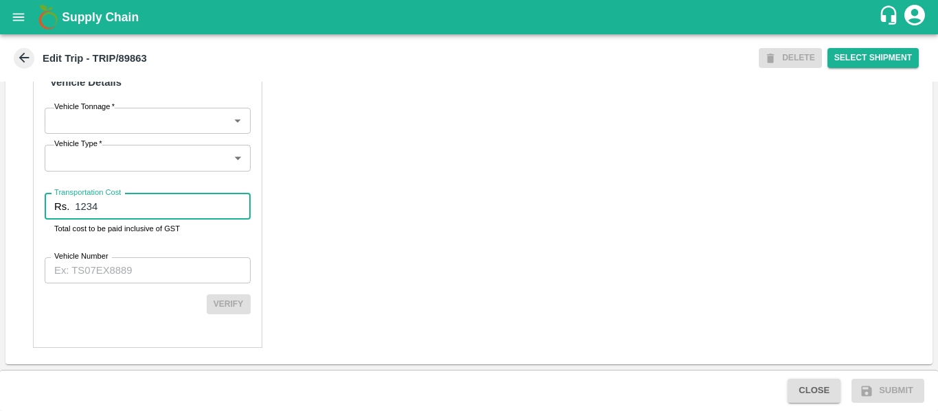
type input "1234"
click at [113, 271] on input "Vehicle Number" at bounding box center [148, 271] width 206 height 26
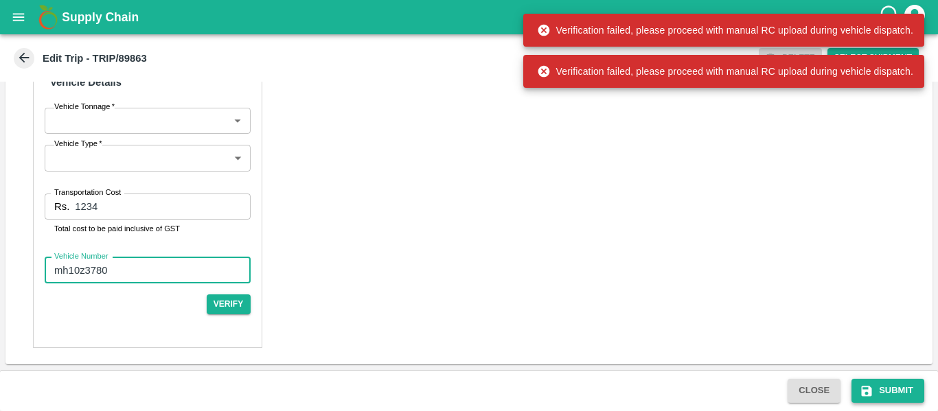
type input "mh10z3780"
click at [879, 390] on button "Submit" at bounding box center [888, 391] width 73 height 24
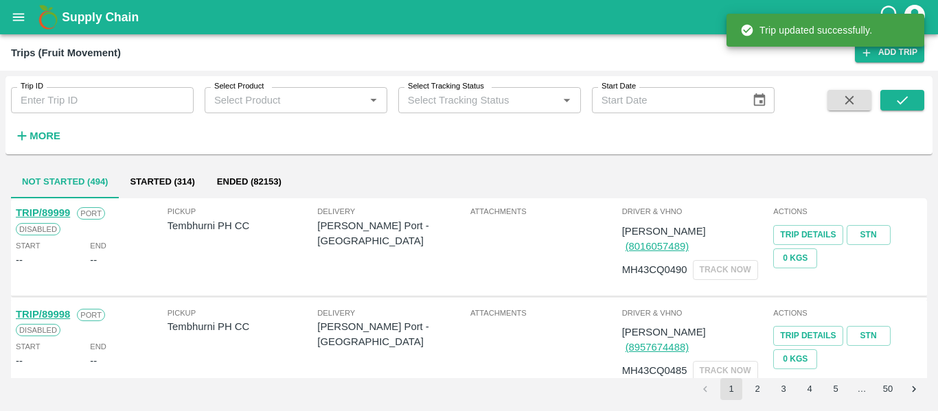
click at [125, 93] on input "Trip ID" at bounding box center [102, 100] width 183 height 26
paste input "89863"
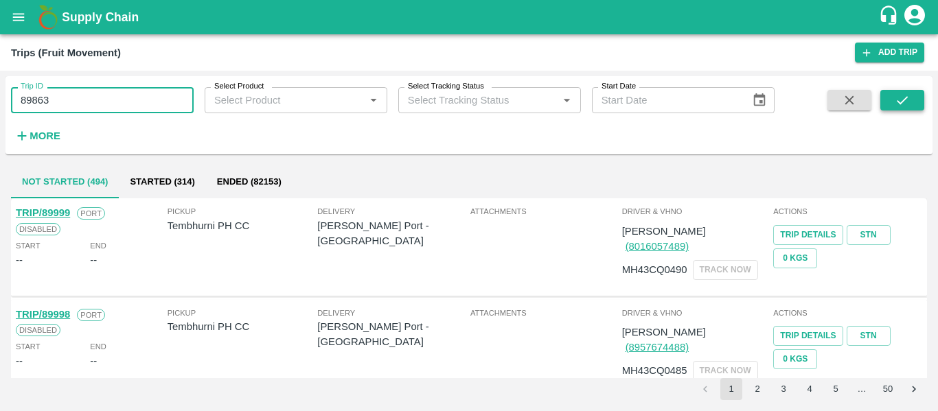
type input "89863"
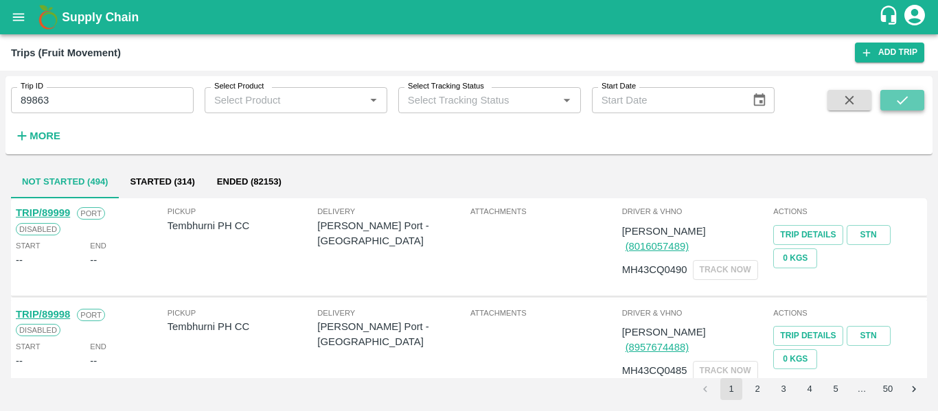
click at [899, 101] on icon "submit" at bounding box center [902, 100] width 15 height 15
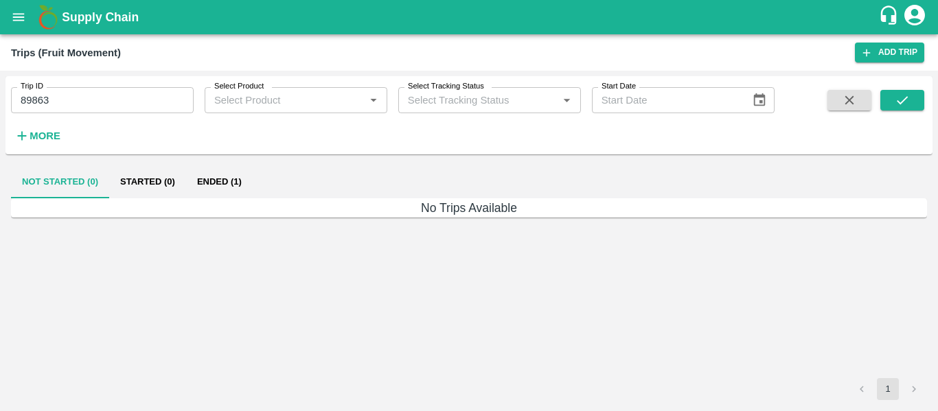
click at [238, 191] on button "Ended (1)" at bounding box center [219, 182] width 67 height 33
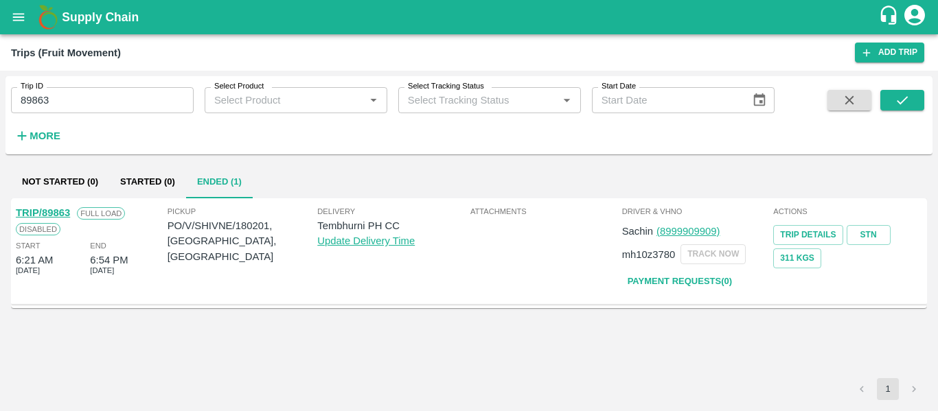
click at [63, 215] on link "TRIP/89863" at bounding box center [43, 212] width 54 height 11
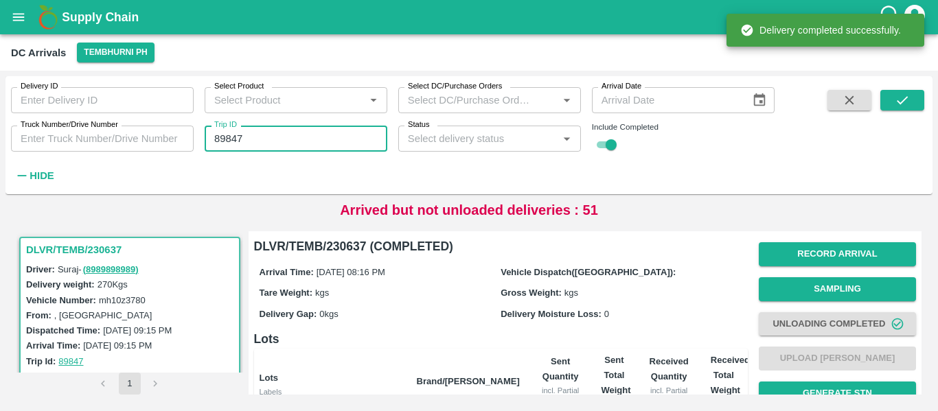
click at [225, 142] on input "89847" at bounding box center [296, 139] width 183 height 26
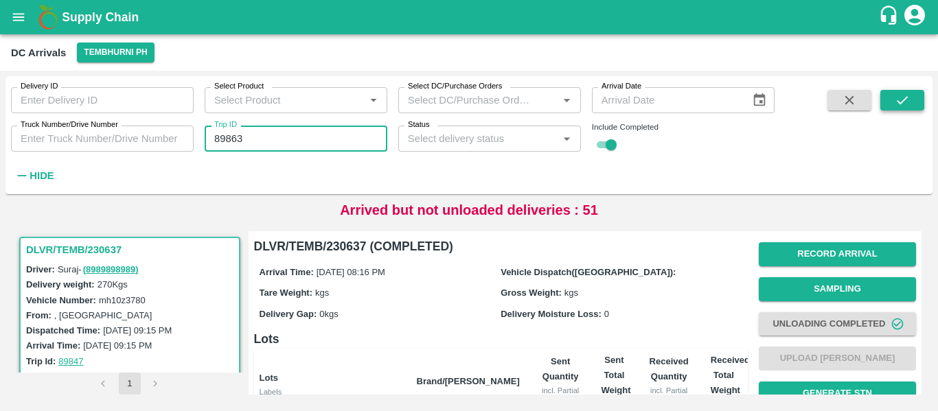
type input "89863"
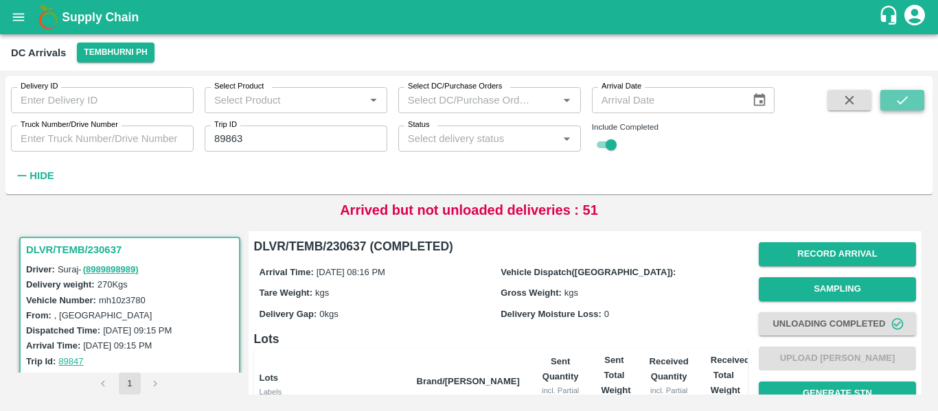
click at [904, 106] on icon "submit" at bounding box center [902, 100] width 15 height 15
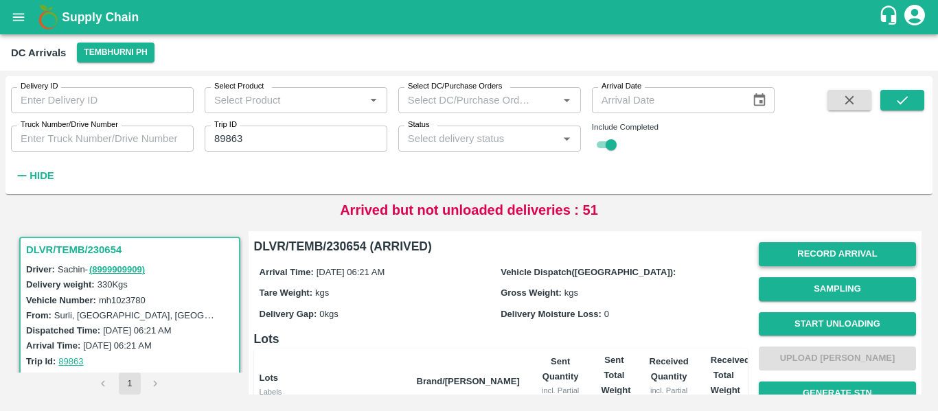
click at [821, 251] on button "Record Arrival" at bounding box center [837, 254] width 157 height 24
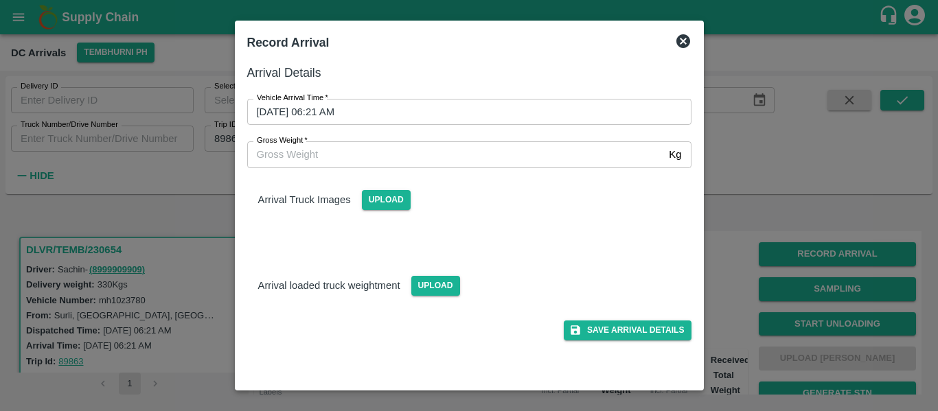
click at [383, 113] on input "11/10/2025 06:21 AM" at bounding box center [464, 112] width 435 height 26
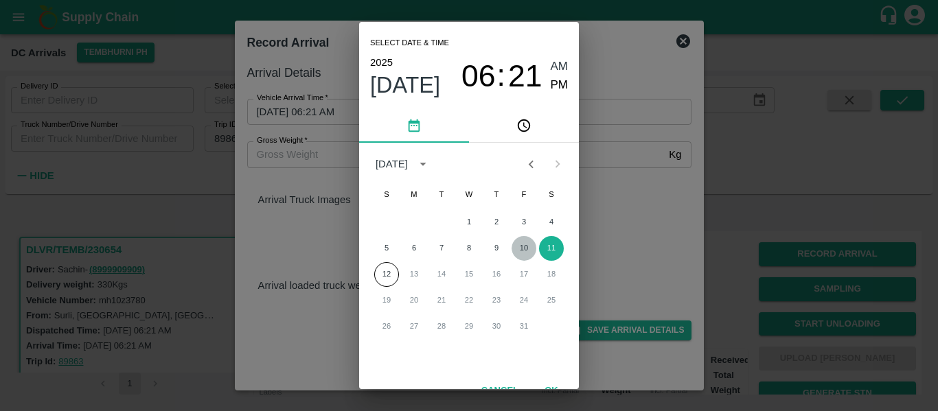
click at [526, 253] on button "10" at bounding box center [524, 248] width 25 height 25
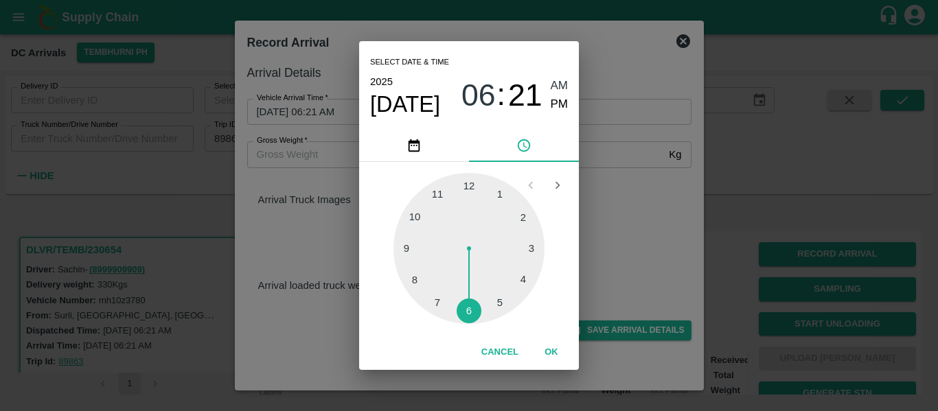
click at [463, 306] on div at bounding box center [469, 248] width 151 height 151
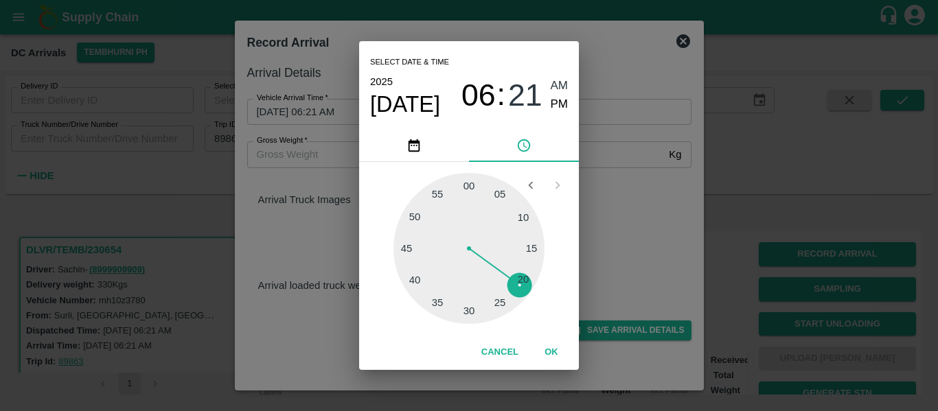
click at [438, 203] on div at bounding box center [469, 248] width 151 height 151
click at [559, 103] on span "PM" at bounding box center [560, 104] width 18 height 19
type input "10/10/2025 06:54 PM"
click at [554, 341] on button "OK" at bounding box center [552, 353] width 44 height 24
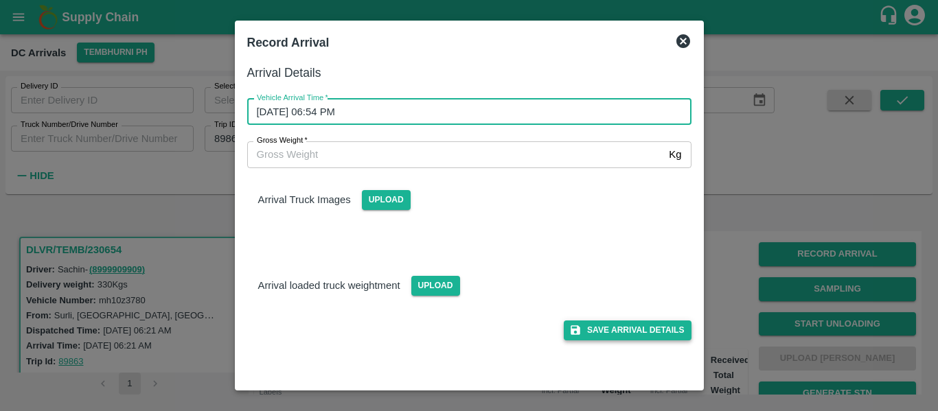
click at [614, 338] on button "Save Arrival Details" at bounding box center [627, 331] width 127 height 20
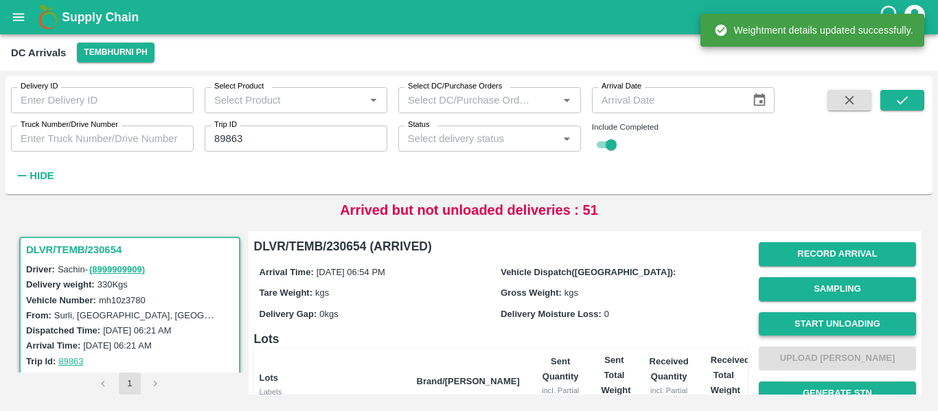
click at [818, 320] on button "Start Unloading" at bounding box center [837, 325] width 157 height 24
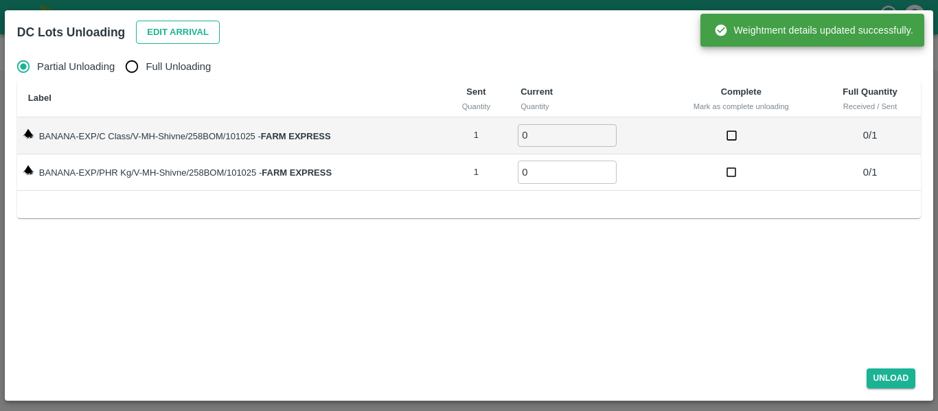
click at [169, 43] on button "Edit Arrival" at bounding box center [178, 33] width 84 height 24
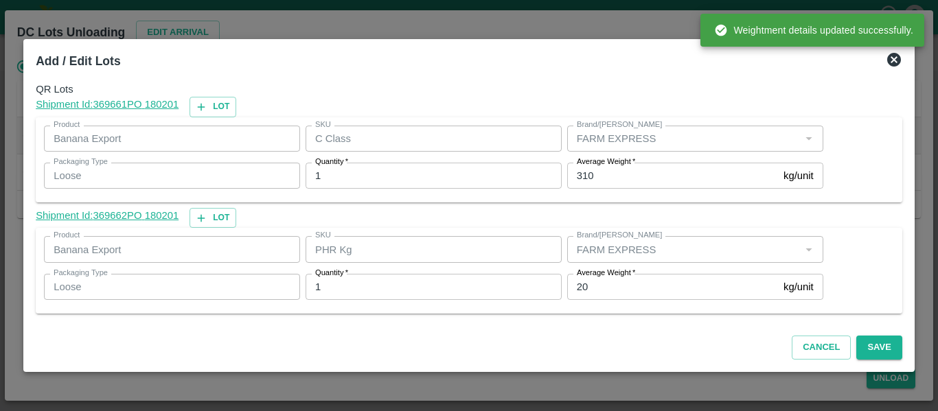
click at [591, 295] on input "20" at bounding box center [672, 287] width 211 height 26
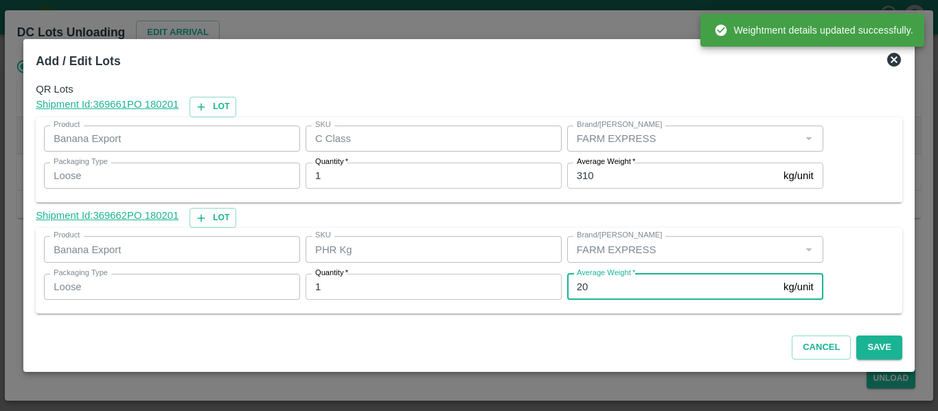
type input "2"
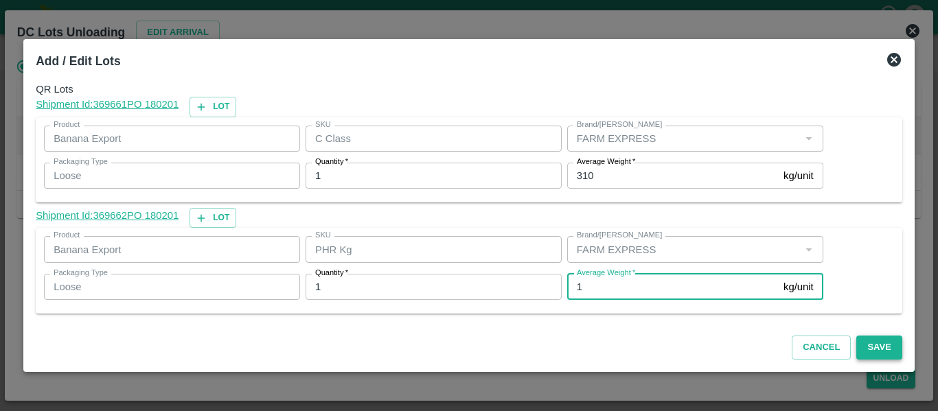
type input "1"
click at [885, 357] on button "Save" at bounding box center [879, 348] width 45 height 24
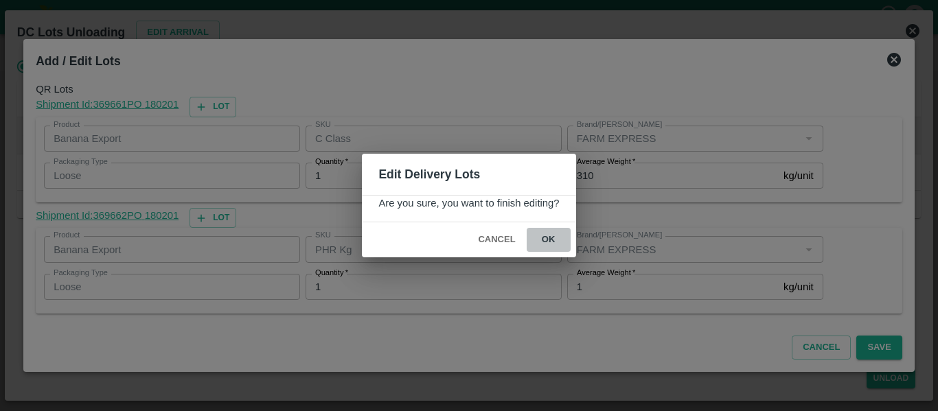
click at [555, 234] on button "ok" at bounding box center [549, 240] width 44 height 24
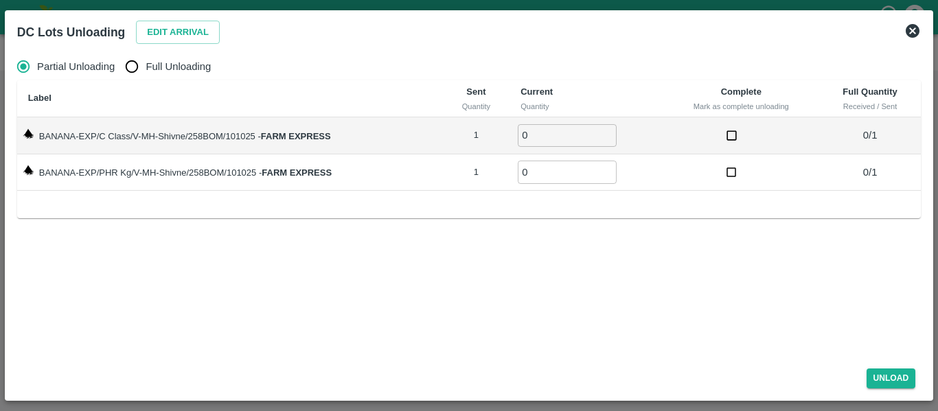
click at [146, 73] on input "Full Unloading" at bounding box center [131, 66] width 27 height 27
radio input "true"
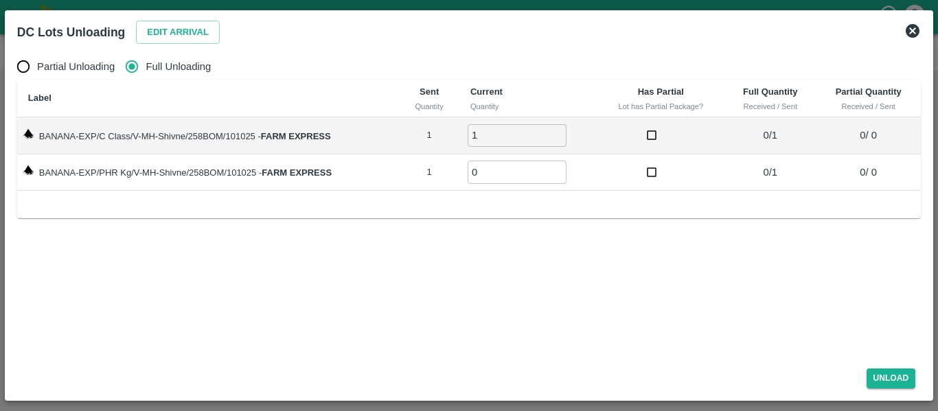
type input "1"
click at [558, 130] on input "1" at bounding box center [517, 135] width 99 height 23
type input "1"
click at [560, 168] on input "1" at bounding box center [517, 172] width 99 height 23
click at [883, 386] on button "Unload" at bounding box center [891, 379] width 49 height 20
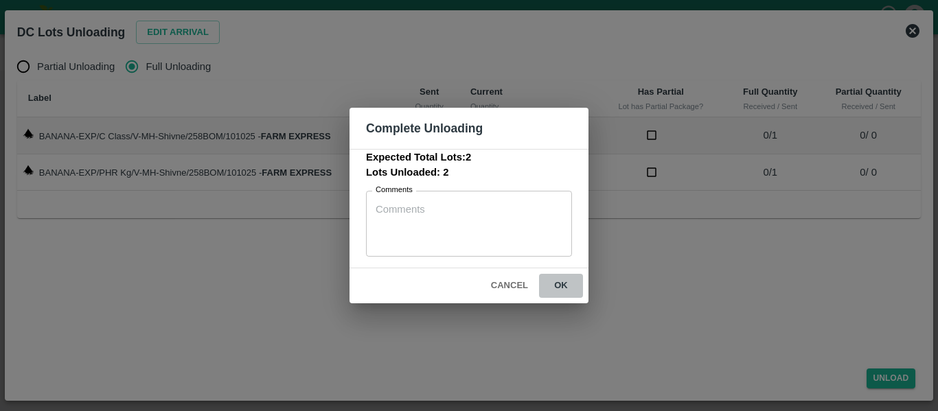
click at [558, 291] on button "ok" at bounding box center [561, 286] width 44 height 24
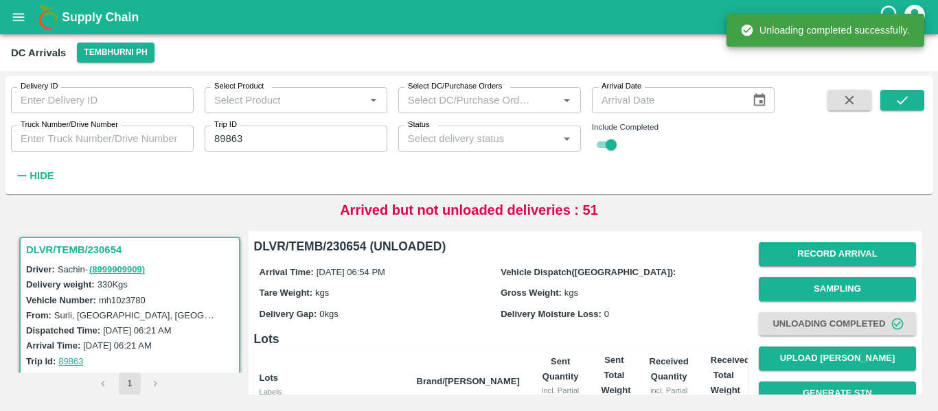
scroll to position [176, 0]
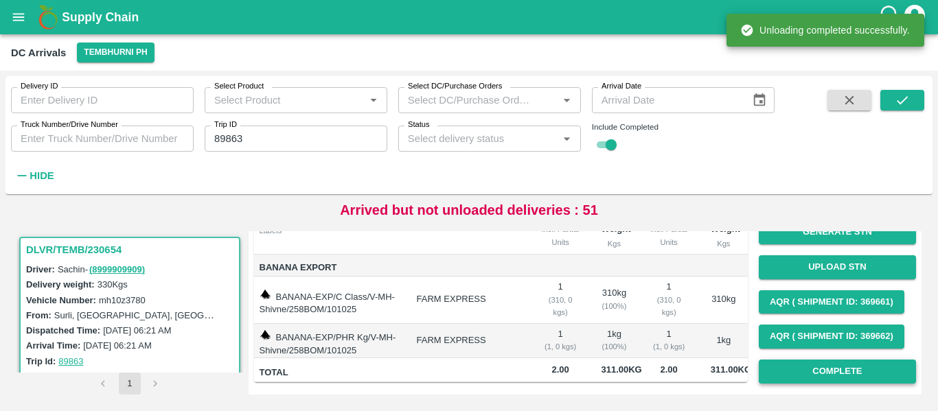
click at [858, 360] on button "Complete" at bounding box center [837, 372] width 157 height 24
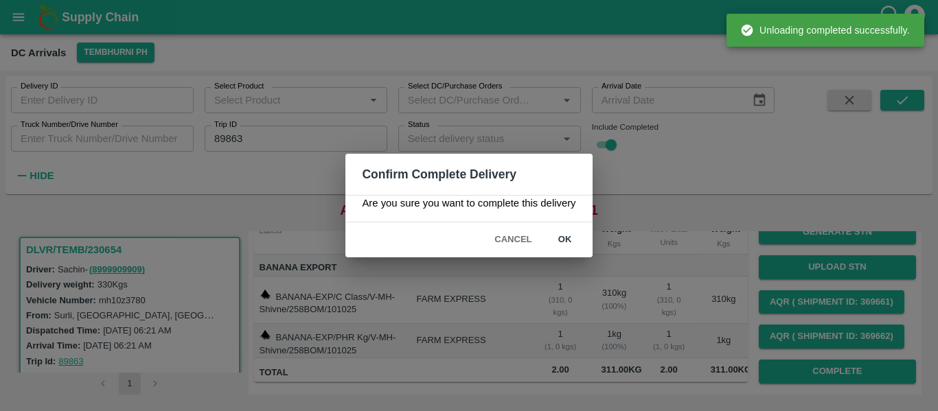
click at [558, 227] on div "Cancel ok" at bounding box center [469, 240] width 247 height 35
click at [555, 236] on button "ok" at bounding box center [565, 240] width 44 height 24
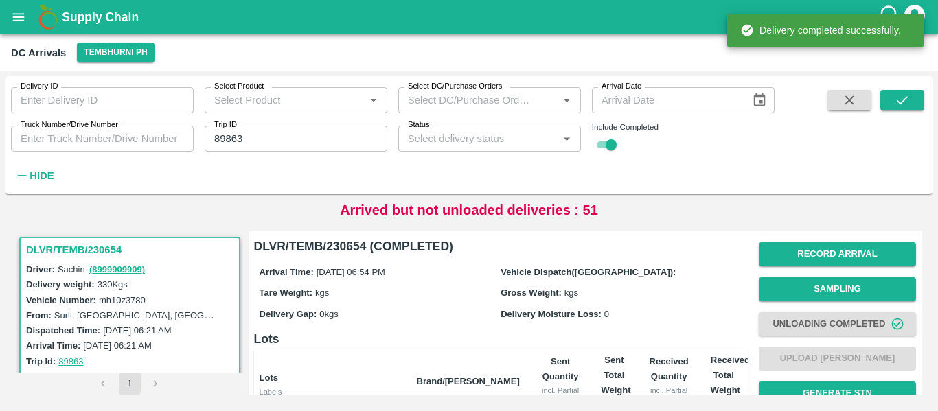
click at [254, 135] on input "89863" at bounding box center [296, 139] width 183 height 26
paste input "text"
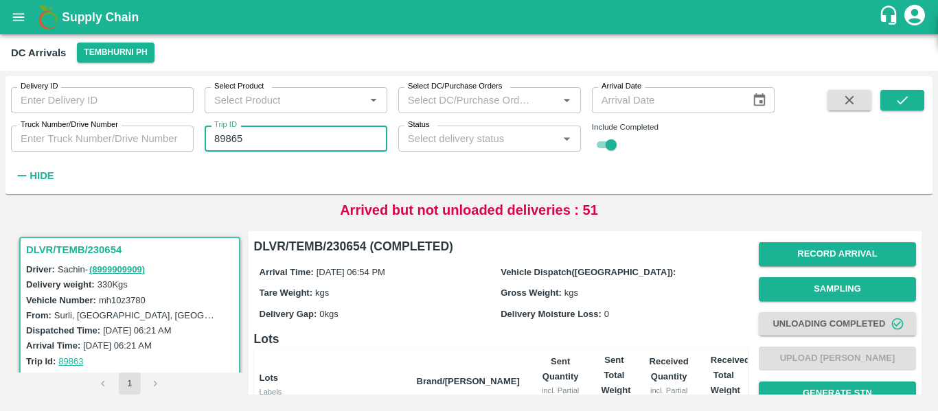
click at [254, 135] on input "89865" at bounding box center [296, 139] width 183 height 26
type input "89865"
click at [899, 104] on icon "submit" at bounding box center [902, 100] width 15 height 15
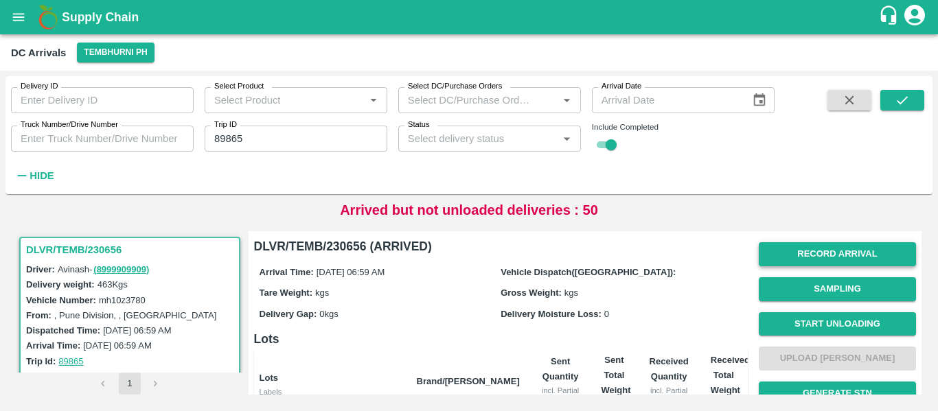
click at [841, 249] on button "Record Arrival" at bounding box center [837, 254] width 157 height 24
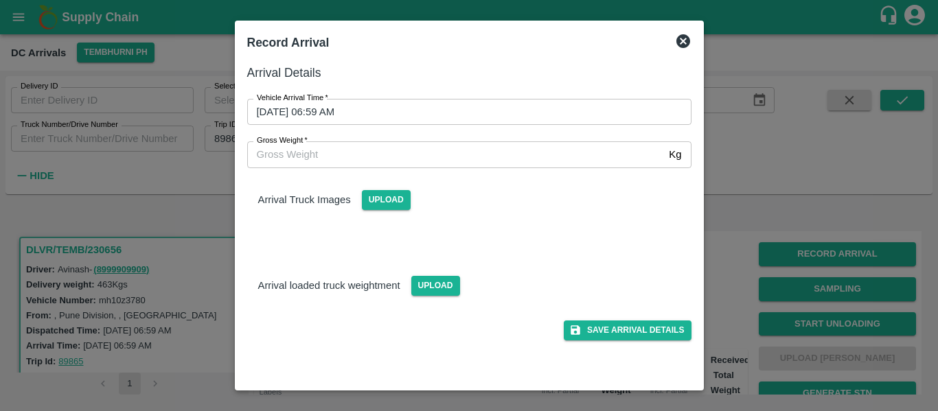
click at [374, 93] on div "Vehicle Arrival Time   * 11/10/2025 06:59 AM Vehicle Arrival Time" at bounding box center [461, 103] width 461 height 43
click at [376, 104] on input "11/10/2025 06:59 AM" at bounding box center [464, 112] width 435 height 26
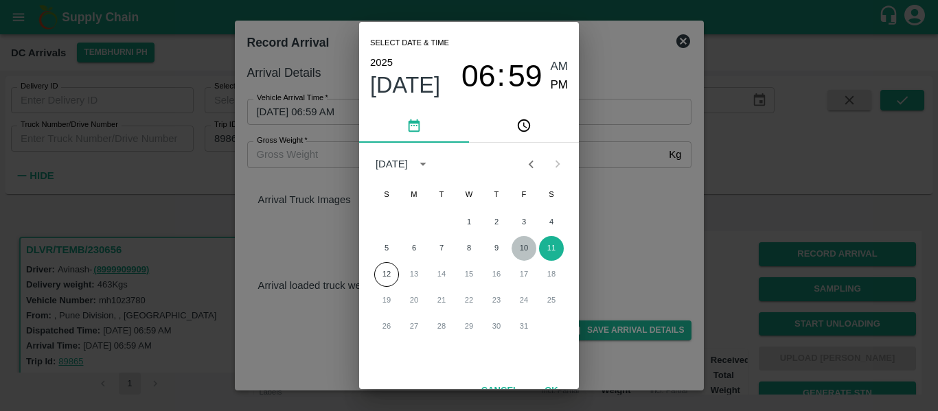
click at [529, 251] on button "10" at bounding box center [524, 248] width 25 height 25
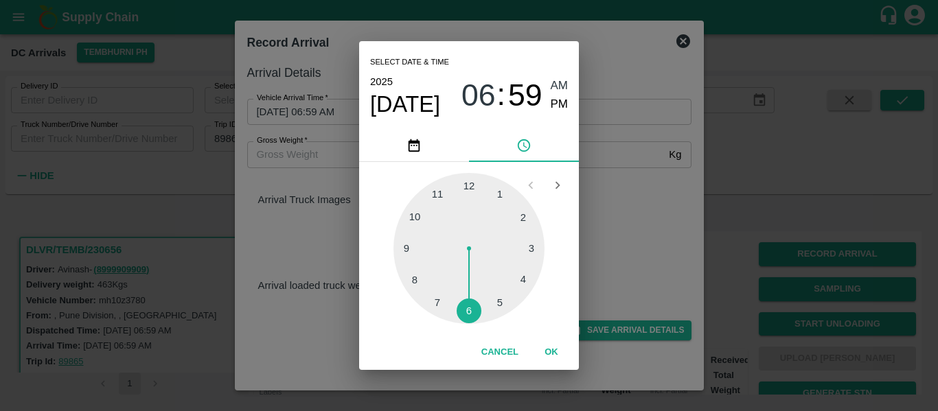
click at [407, 281] on div at bounding box center [469, 248] width 151 height 151
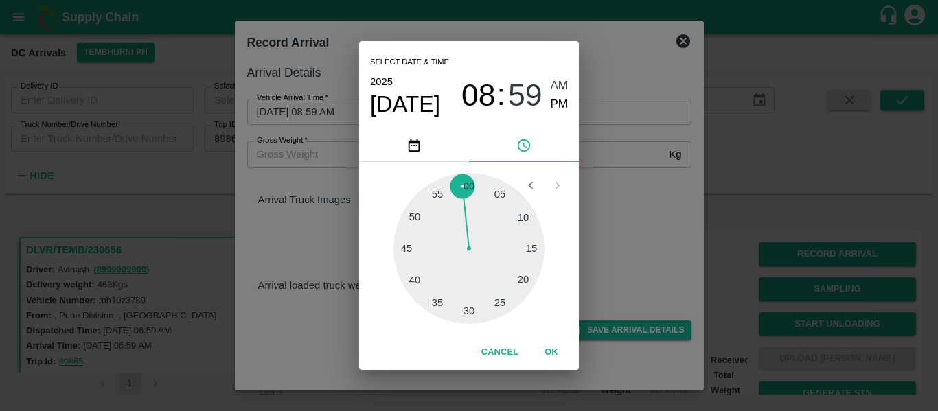
click at [518, 223] on div at bounding box center [469, 248] width 151 height 151
click at [551, 108] on span "PM" at bounding box center [560, 104] width 18 height 19
type input "10/10/2025 08:10 PM"
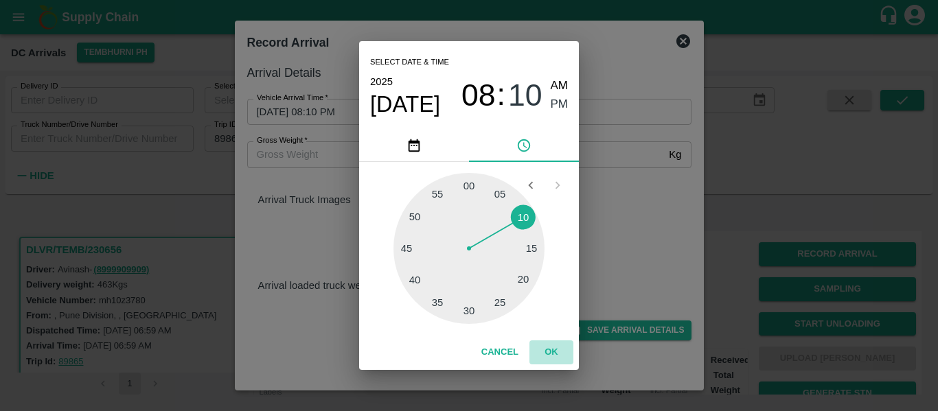
click at [551, 355] on button "OK" at bounding box center [552, 353] width 44 height 24
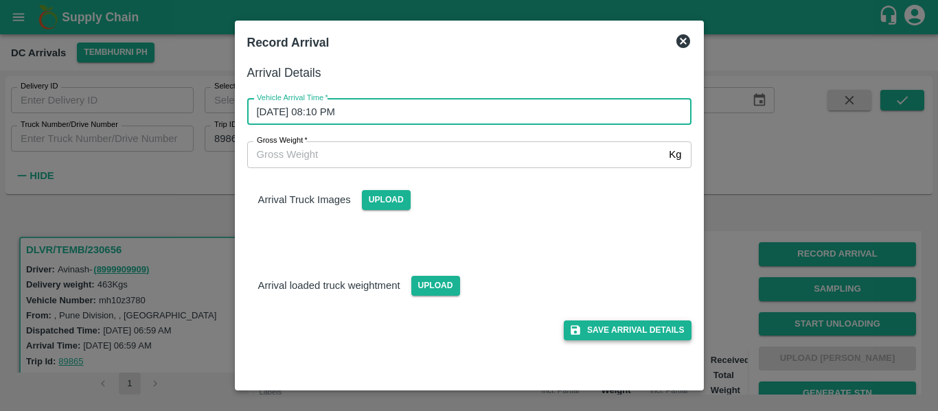
click at [620, 339] on button "Save Arrival Details" at bounding box center [627, 331] width 127 height 20
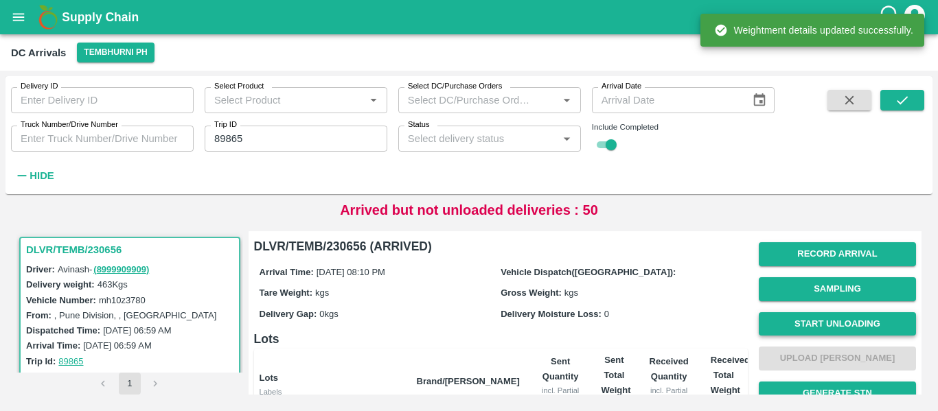
click at [813, 321] on button "Start Unloading" at bounding box center [837, 325] width 157 height 24
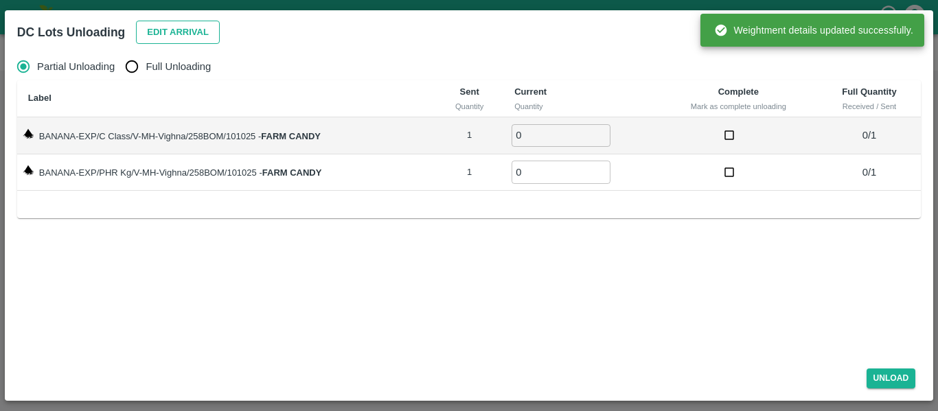
click at [172, 32] on button "Edit Arrival" at bounding box center [178, 33] width 84 height 24
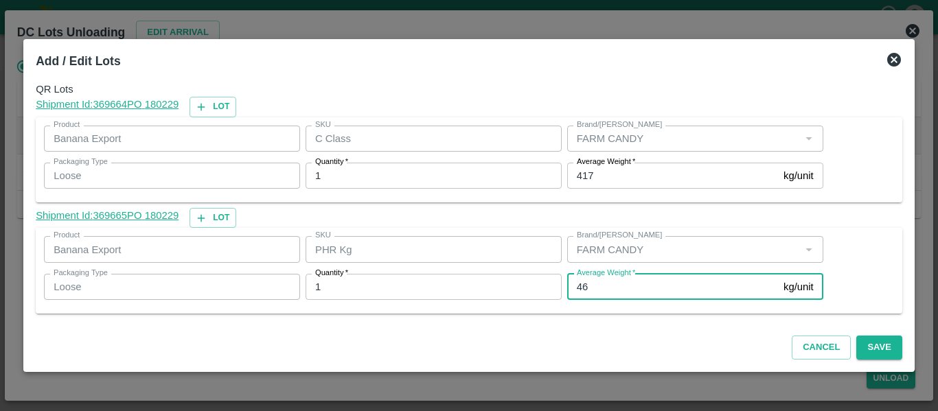
click at [597, 289] on input "46" at bounding box center [672, 287] width 211 height 26
type input "4"
type input "60"
click at [888, 348] on button "Save" at bounding box center [879, 348] width 45 height 24
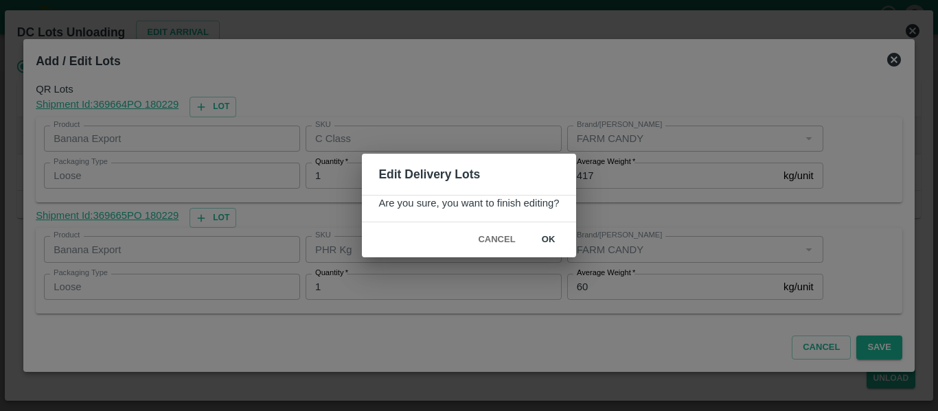
click at [547, 237] on button "ok" at bounding box center [549, 240] width 44 height 24
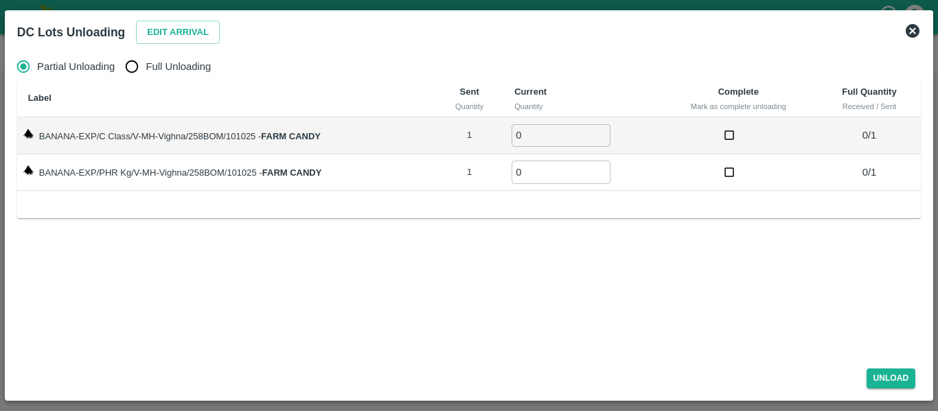
click at [176, 60] on span "Full Unloading" at bounding box center [178, 66] width 65 height 15
click at [146, 60] on input "Full Unloading" at bounding box center [131, 66] width 27 height 27
radio input "true"
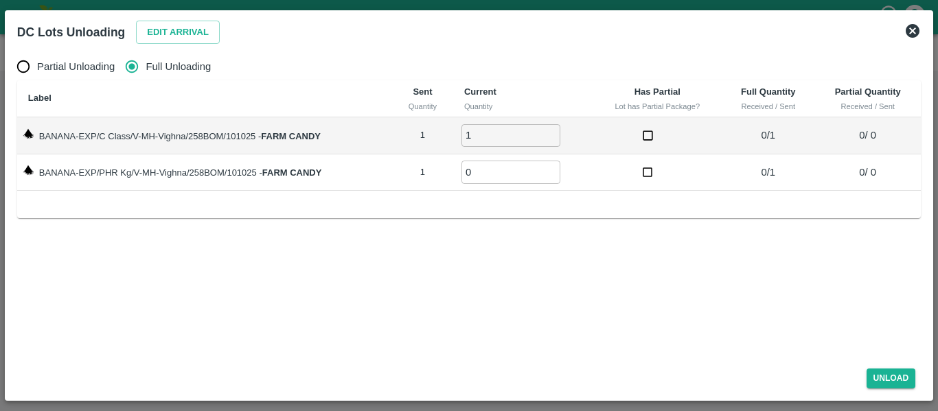
type input "1"
click at [552, 131] on input "1" at bounding box center [511, 135] width 99 height 23
type input "1"
click at [553, 168] on input "1" at bounding box center [511, 172] width 99 height 23
click at [870, 375] on button "Unload" at bounding box center [891, 379] width 49 height 20
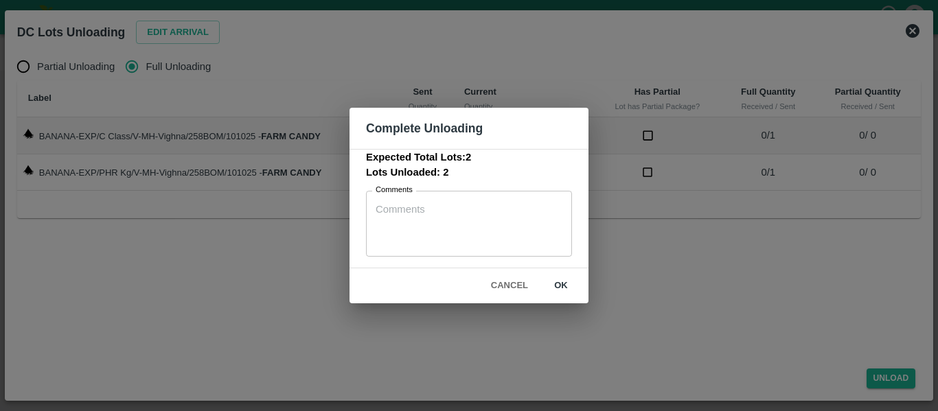
click at [551, 282] on button "ok" at bounding box center [561, 286] width 44 height 24
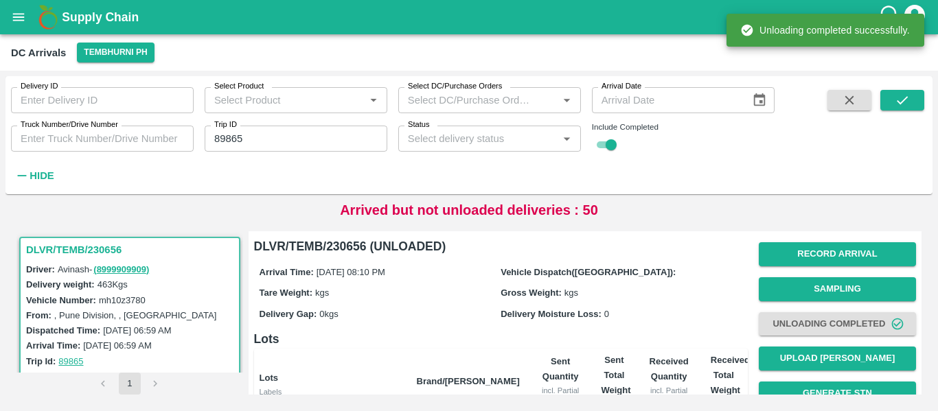
scroll to position [176, 0]
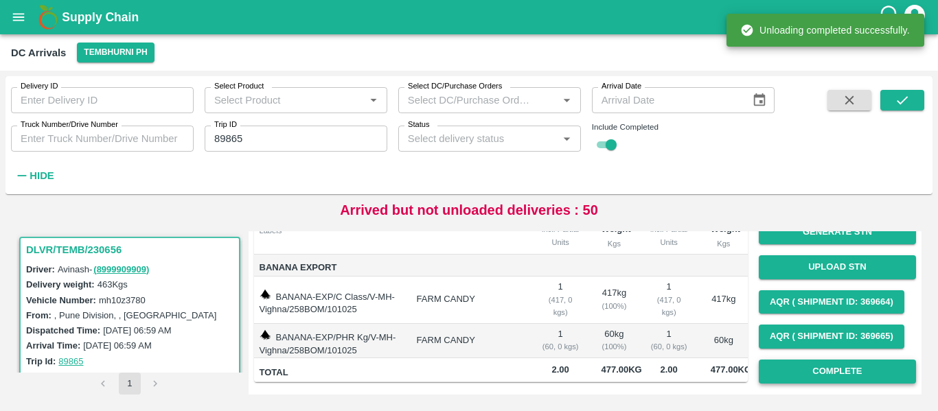
click at [860, 362] on button "Complete" at bounding box center [837, 372] width 157 height 24
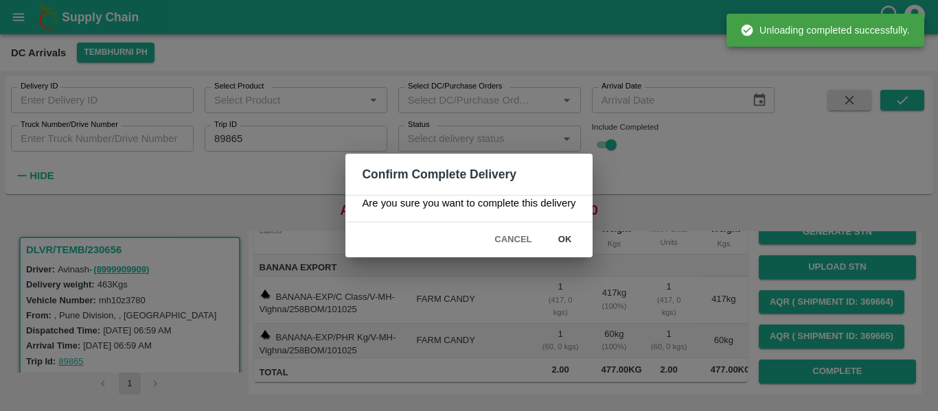
click at [580, 246] on button "ok" at bounding box center [565, 240] width 44 height 24
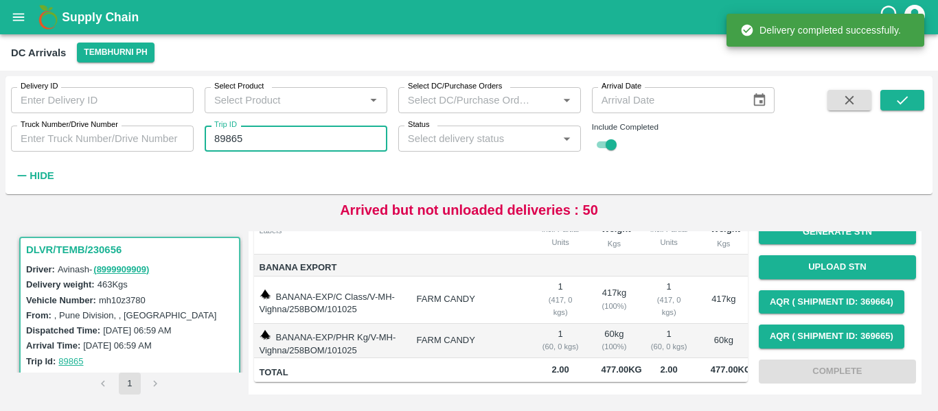
click at [242, 145] on input "89865" at bounding box center [296, 139] width 183 height 26
paste input "text"
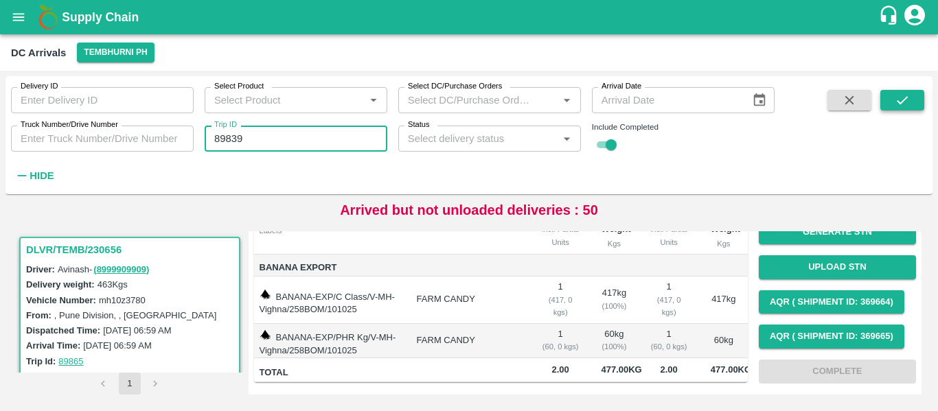
type input "89839"
click at [901, 100] on icon "submit" at bounding box center [902, 100] width 15 height 15
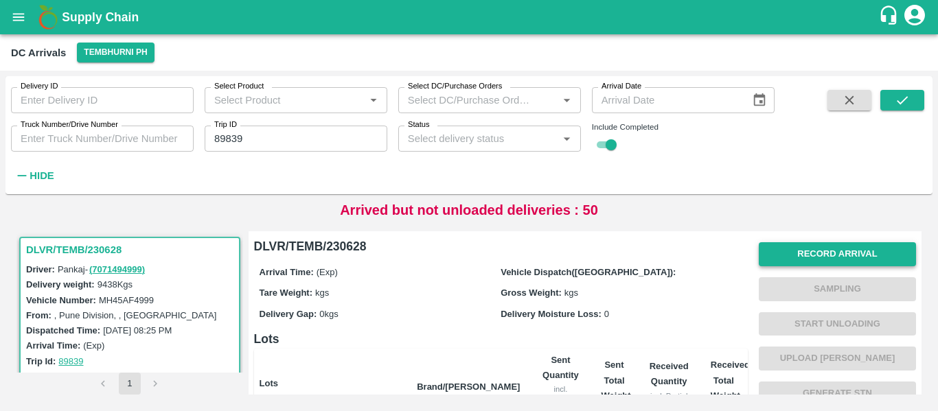
click at [821, 250] on button "Record Arrival" at bounding box center [837, 254] width 157 height 24
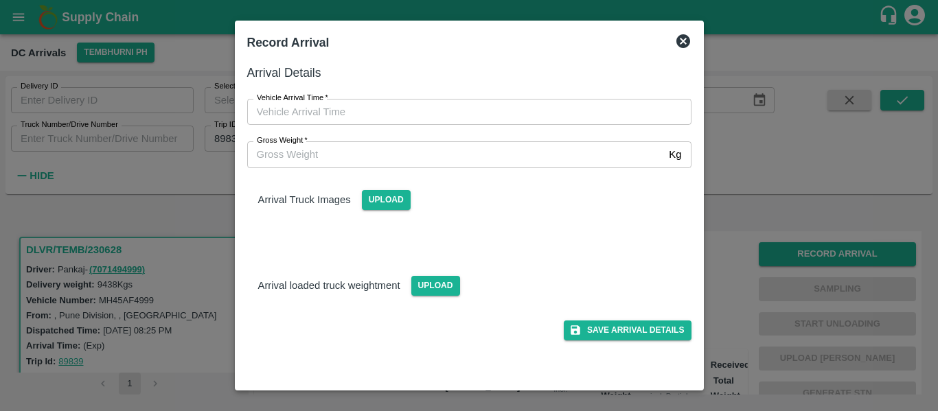
type input "DD/MM/YYYY hh:mm aa"
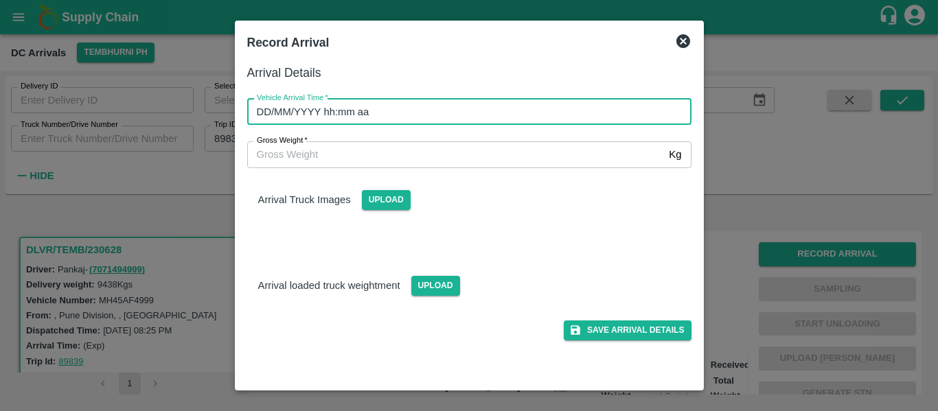
click at [429, 105] on input "DD/MM/YYYY hh:mm aa" at bounding box center [464, 112] width 435 height 26
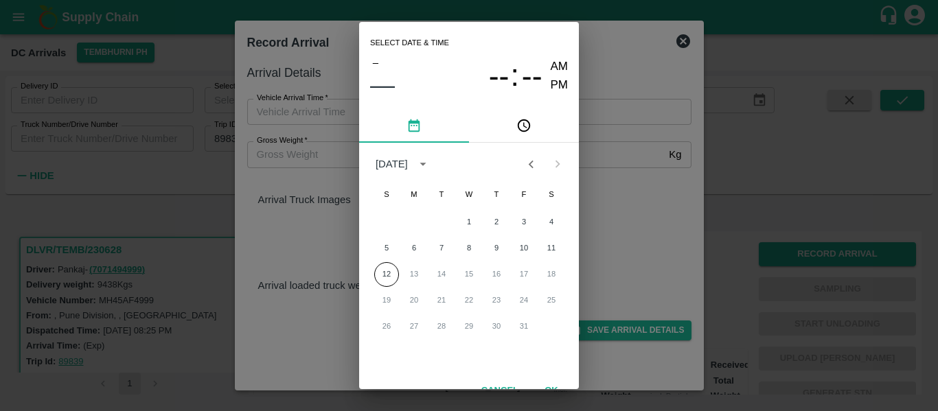
click at [767, 166] on div "Select date & time – –– -- : -- AM PM October 2025 S M T W T F S 1 2 3 4 5 6 7 …" at bounding box center [469, 205] width 938 height 411
type input "DD/MM/YYYY hh:mm aa"
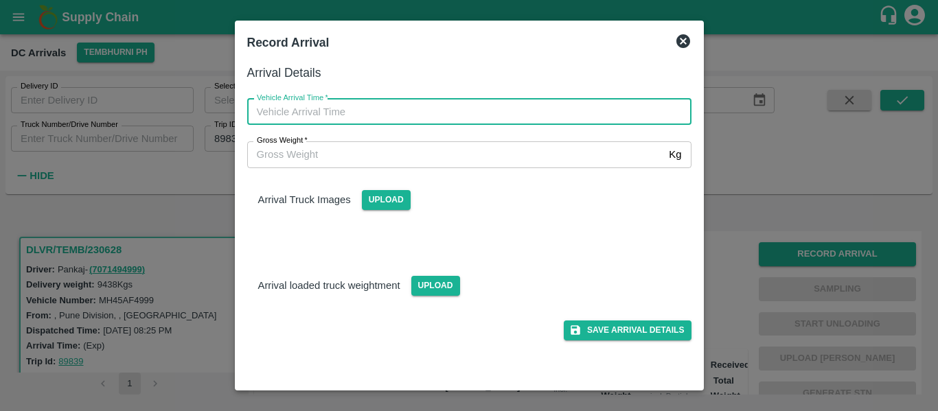
click at [713, 247] on div at bounding box center [469, 205] width 938 height 411
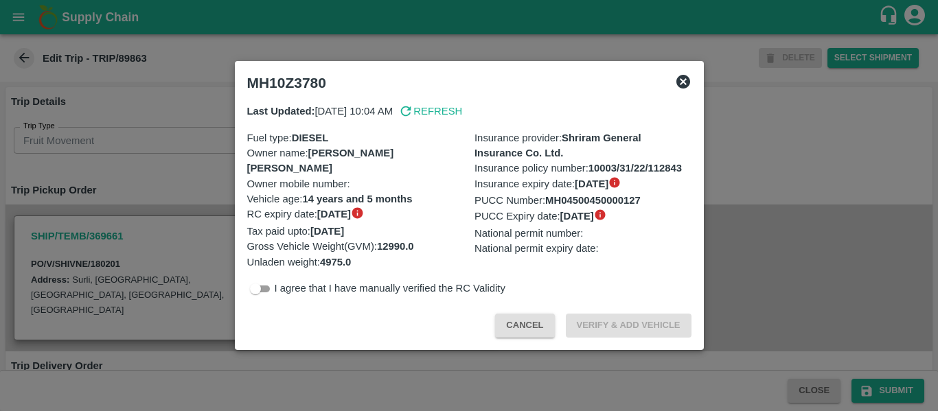
click at [153, 214] on div at bounding box center [469, 205] width 938 height 411
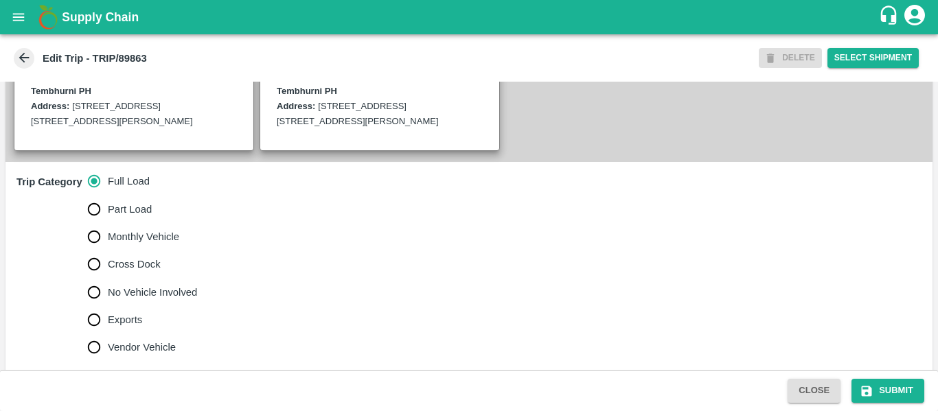
scroll to position [350, 0]
click at [131, 300] on span "No Vehicle Involved" at bounding box center [152, 291] width 89 height 15
click at [108, 306] on input "No Vehicle Involved" at bounding box center [93, 291] width 27 height 27
radio input "true"
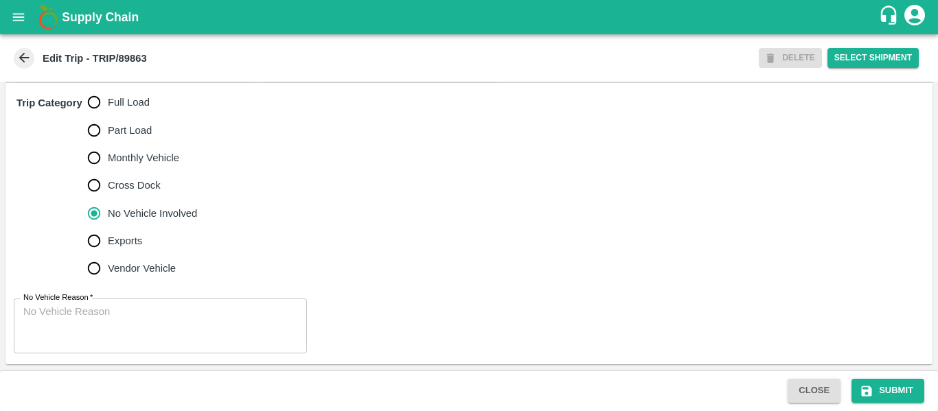
scroll to position [444, 0]
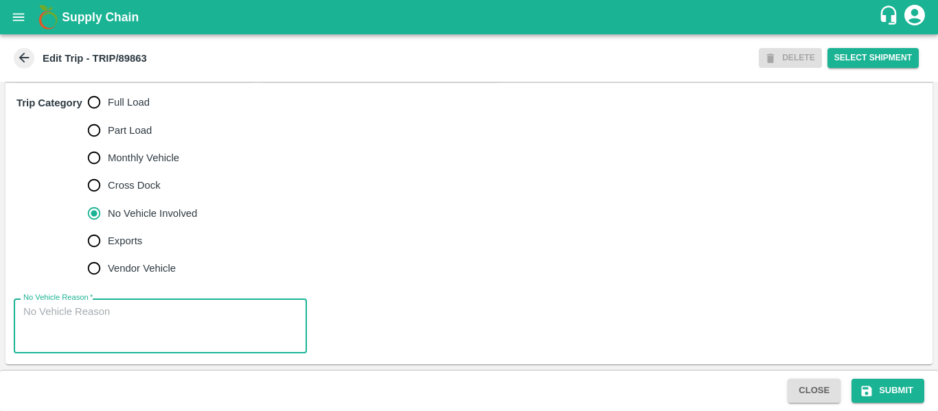
click at [137, 313] on textarea "No Vehicle Reason   *" at bounding box center [160, 326] width 274 height 43
type textarea "Field Dump"
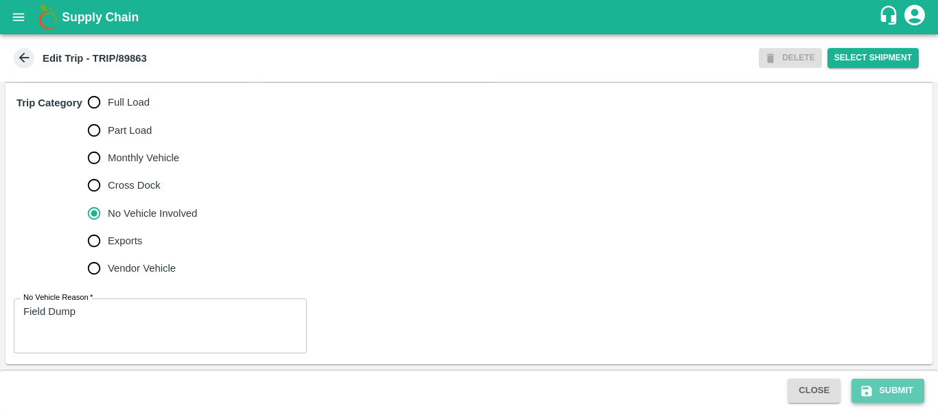
click at [866, 385] on icon "submit" at bounding box center [867, 392] width 14 height 14
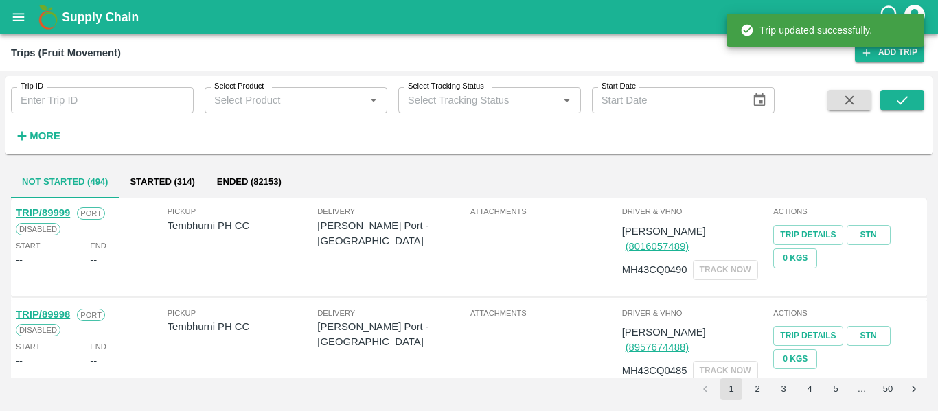
click at [115, 87] on input "Trip ID" at bounding box center [102, 100] width 183 height 26
paste input "89839"
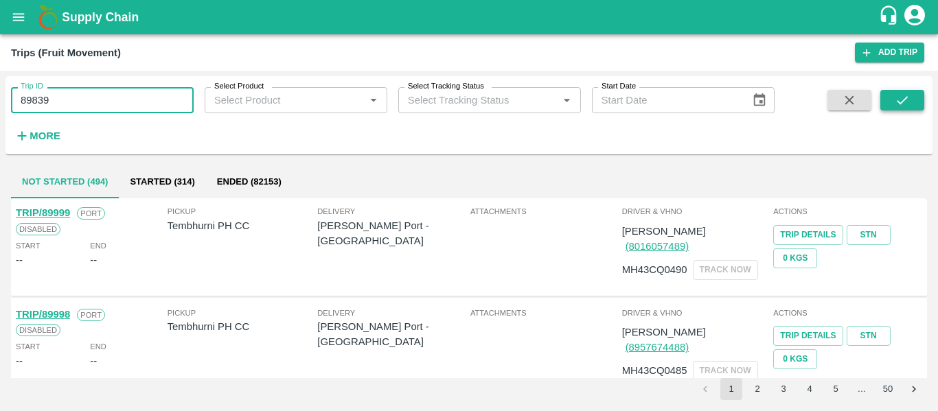
type input "89839"
click at [910, 101] on icon "submit" at bounding box center [902, 100] width 15 height 15
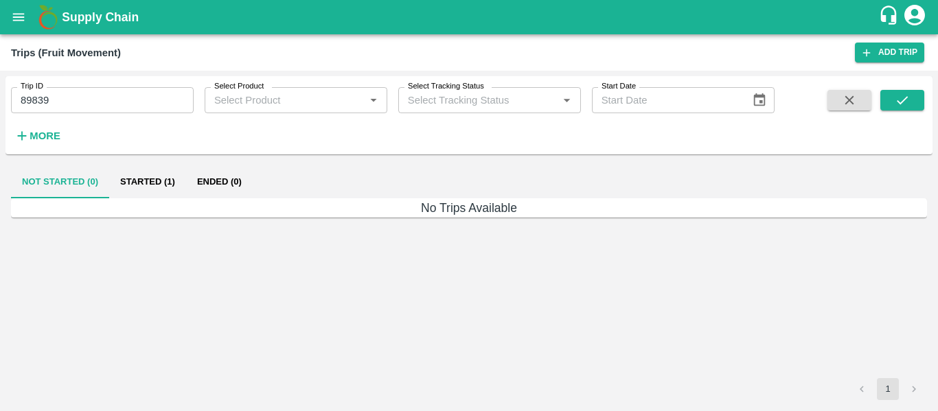
click at [148, 177] on button "Started (1)" at bounding box center [147, 182] width 77 height 33
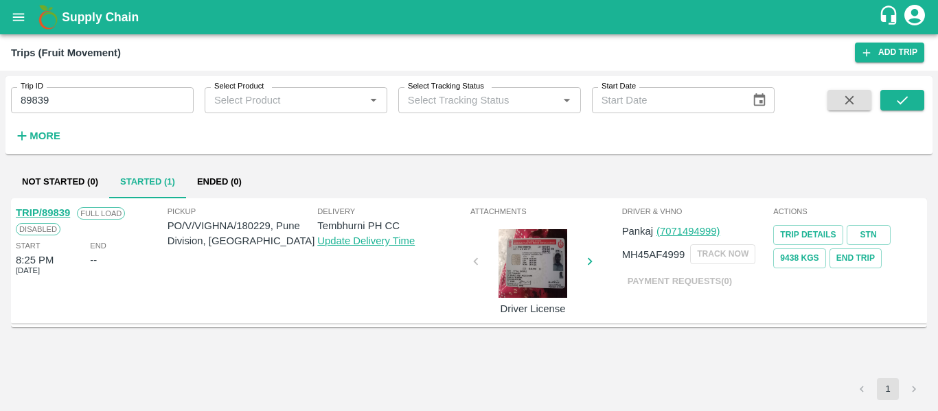
click at [47, 210] on link "TRIP/89839" at bounding box center [43, 212] width 54 height 11
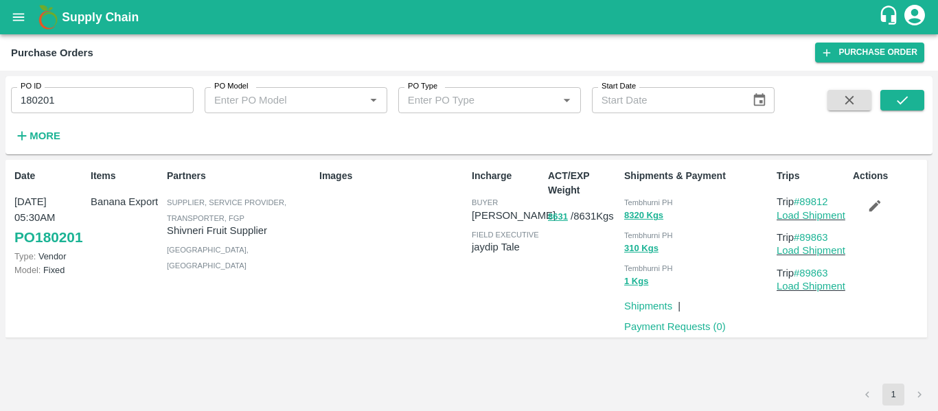
click at [110, 85] on div "PO ID 180201 PO ID" at bounding box center [97, 94] width 194 height 37
click at [111, 92] on input "180201" at bounding box center [102, 100] width 183 height 26
paste input "text"
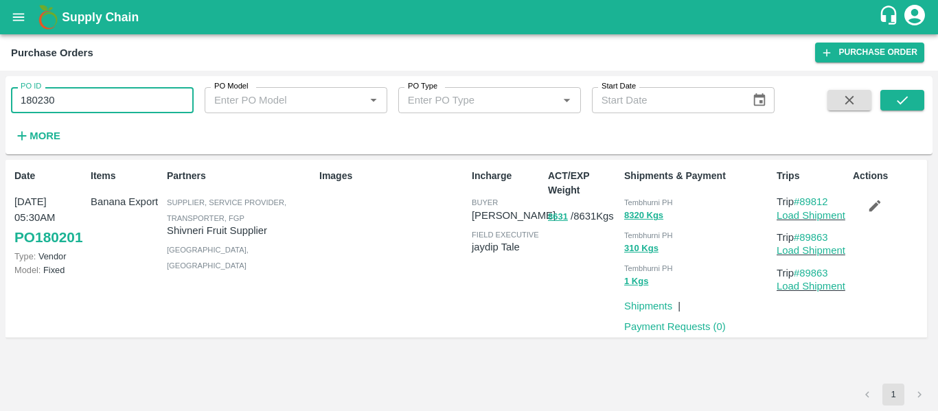
type input "180230"
click at [879, 95] on div at bounding box center [886, 118] width 76 height 56
click at [893, 98] on button "submit" at bounding box center [903, 100] width 44 height 21
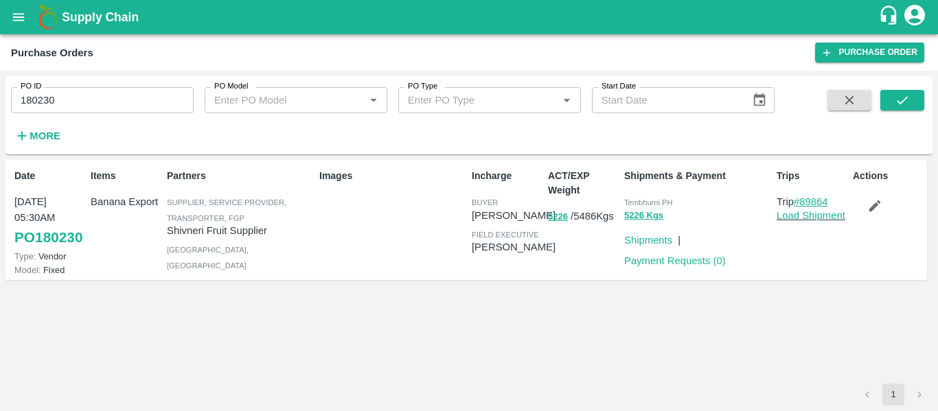
click at [810, 201] on link "#89864" at bounding box center [811, 201] width 34 height 11
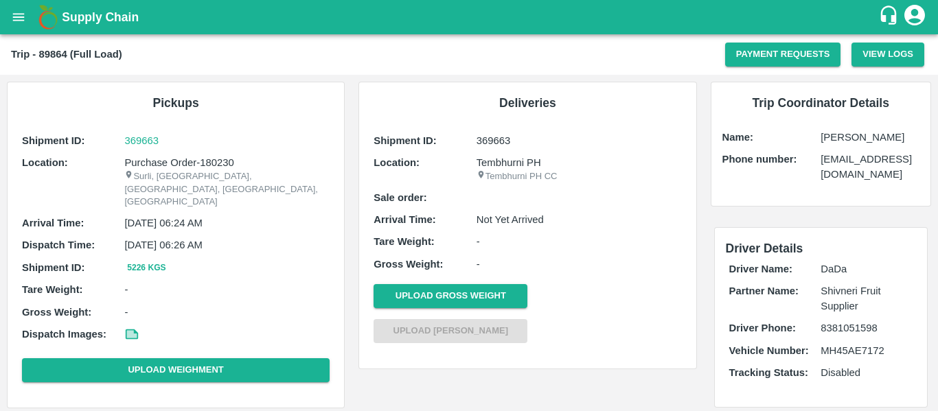
click at [23, 21] on icon "open drawer" at bounding box center [19, 17] width 12 height 8
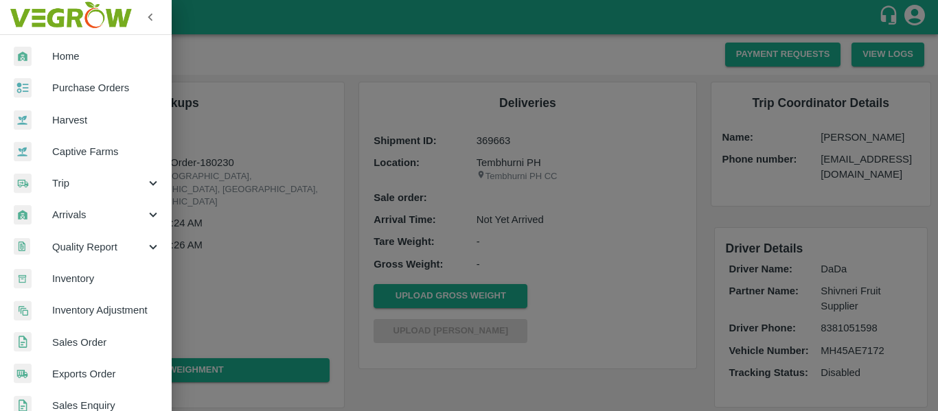
click at [80, 93] on span "Purchase Orders" at bounding box center [106, 87] width 109 height 15
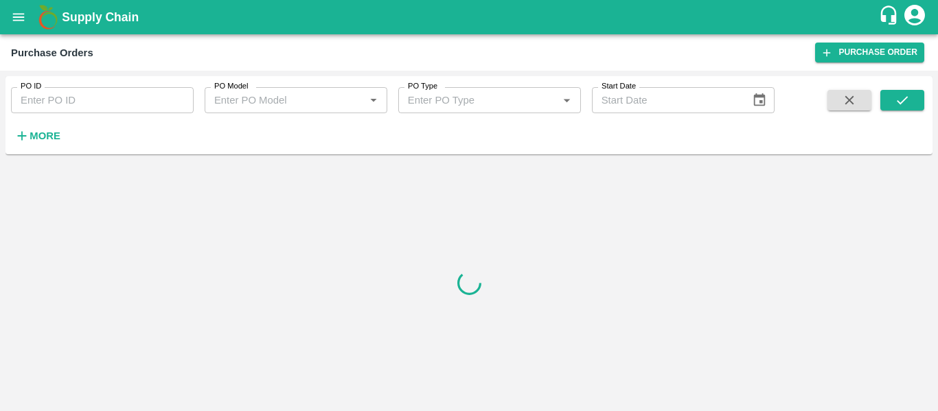
click at [120, 95] on input "PO ID" at bounding box center [102, 100] width 183 height 26
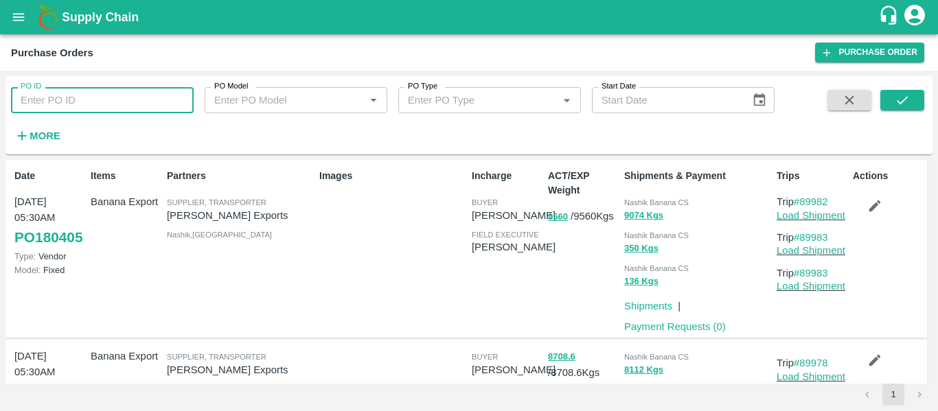
paste input "180229"
type input "180229"
click at [893, 100] on button "submit" at bounding box center [903, 100] width 44 height 21
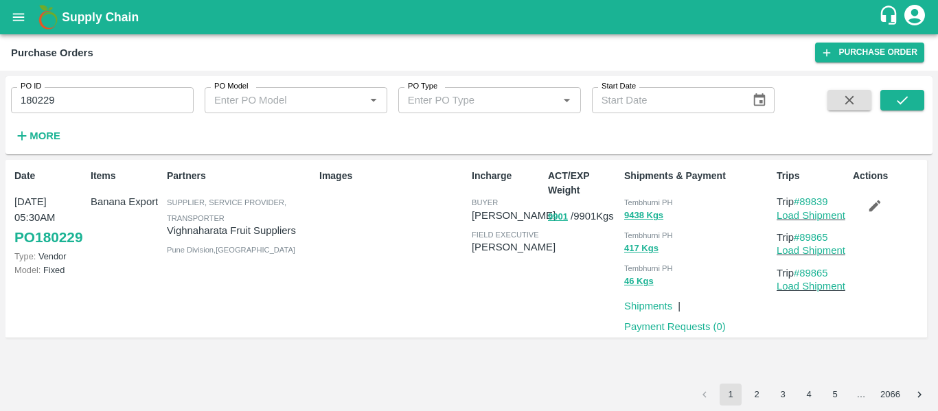
click at [872, 199] on icon "button" at bounding box center [875, 206] width 15 height 15
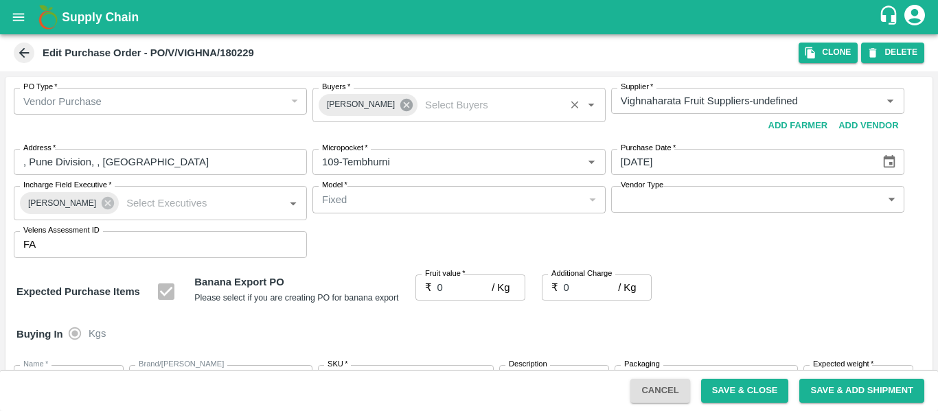
click at [400, 109] on icon at bounding box center [406, 105] width 12 height 12
click at [370, 104] on input "Buyers   *" at bounding box center [448, 101] width 262 height 18
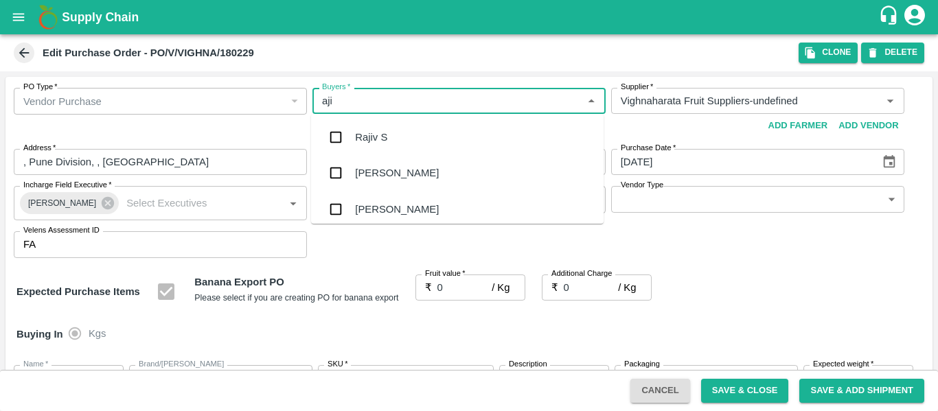
type input "ajit"
click at [376, 132] on div "Ajit Otari" at bounding box center [397, 137] width 84 height 15
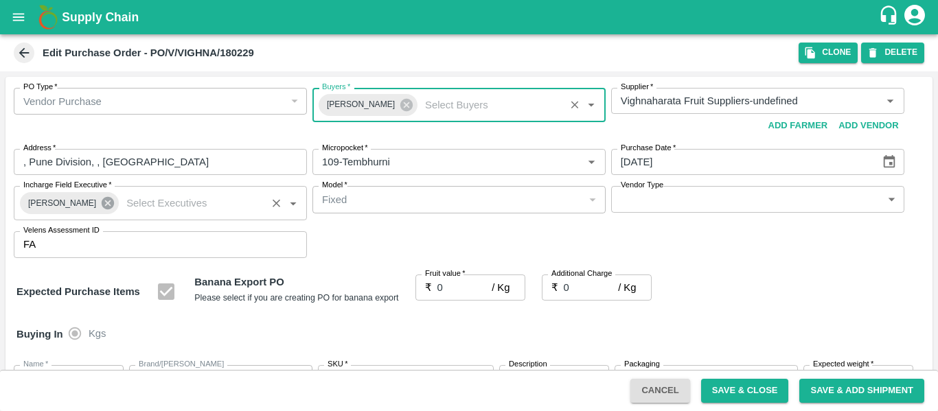
click at [102, 203] on icon at bounding box center [108, 203] width 12 height 12
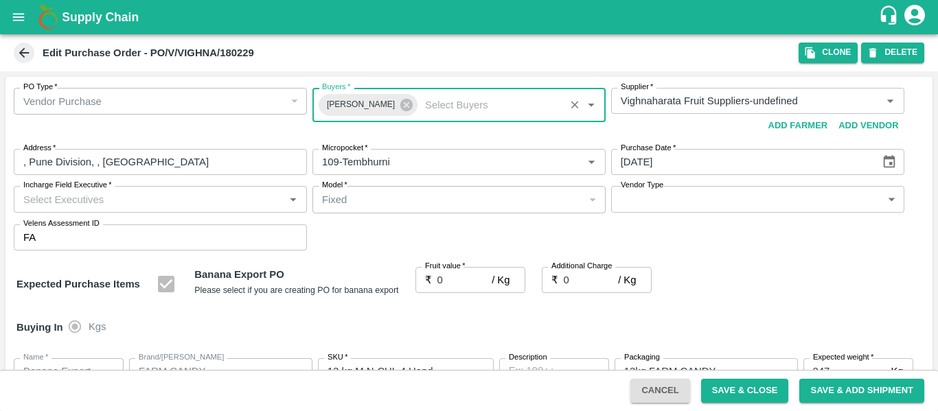
click at [48, 203] on input "Incharge Field Executive   *" at bounding box center [149, 199] width 262 height 18
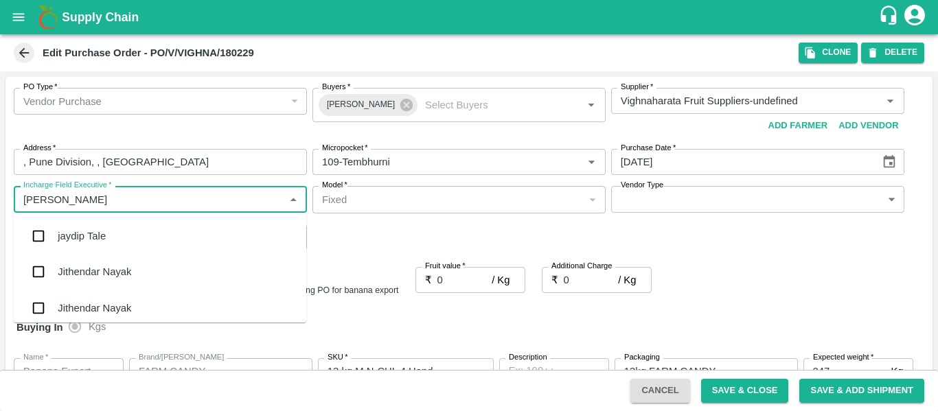
type input "jayd"
click at [62, 238] on div "jaydip Tale" at bounding box center [82, 236] width 48 height 15
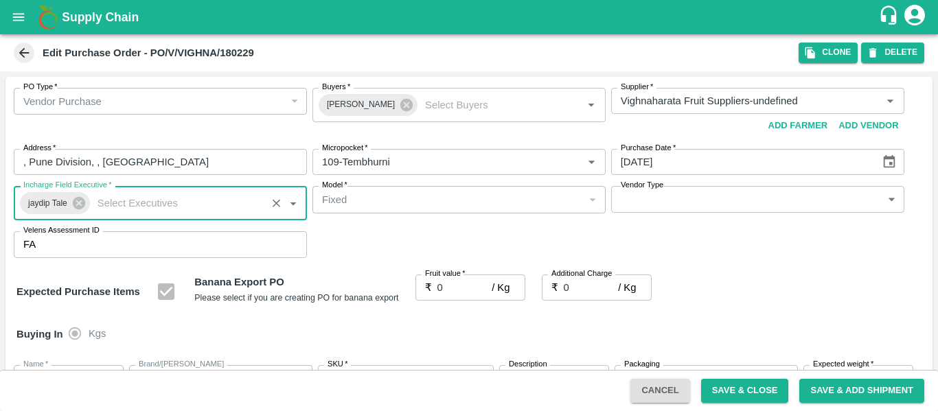
click at [466, 282] on input "0" at bounding box center [465, 288] width 55 height 26
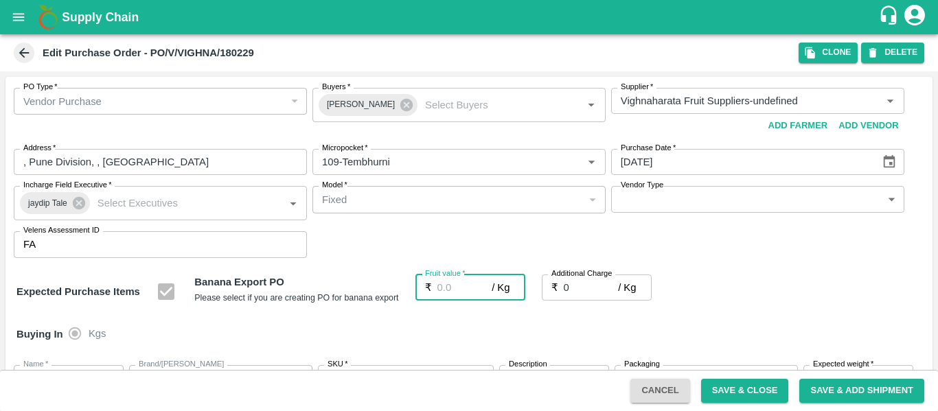
type input "2"
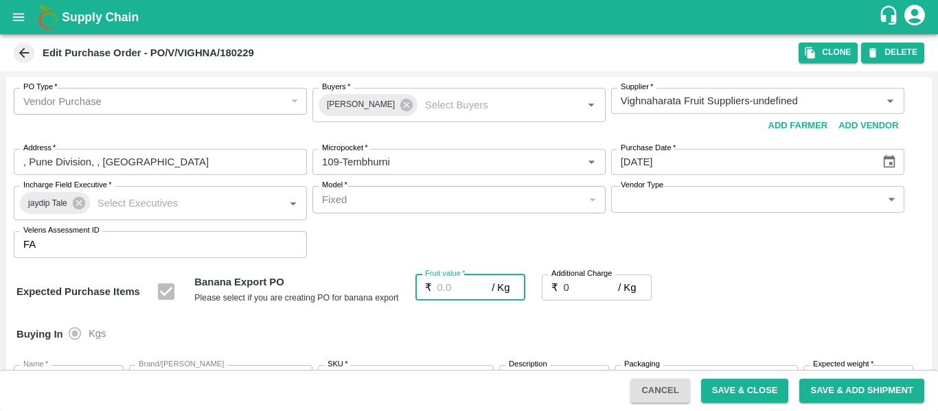
type input "2"
type input "25"
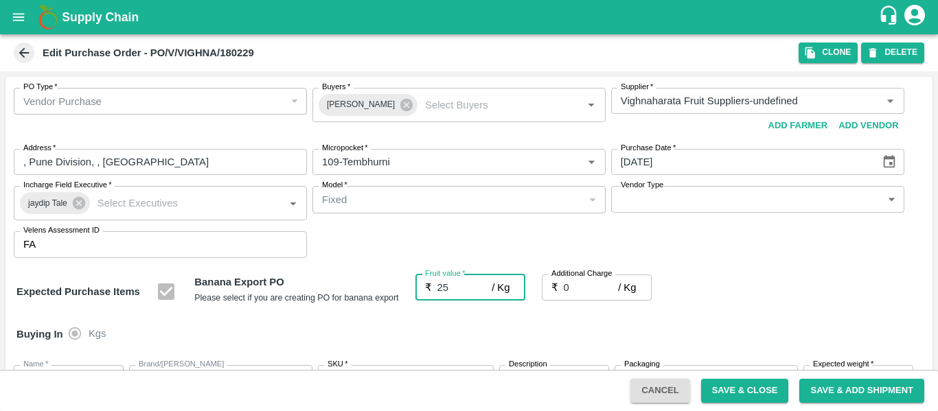
type input "25"
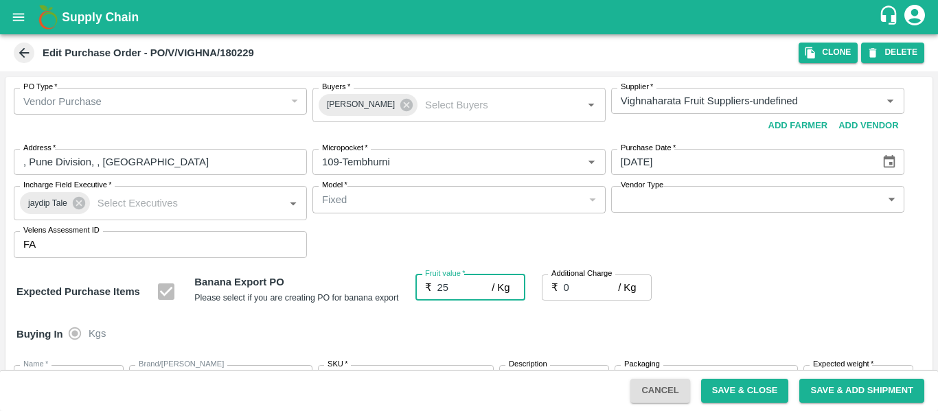
type input "25"
click at [585, 286] on input "0" at bounding box center [591, 288] width 55 height 26
type input "2"
type input "27"
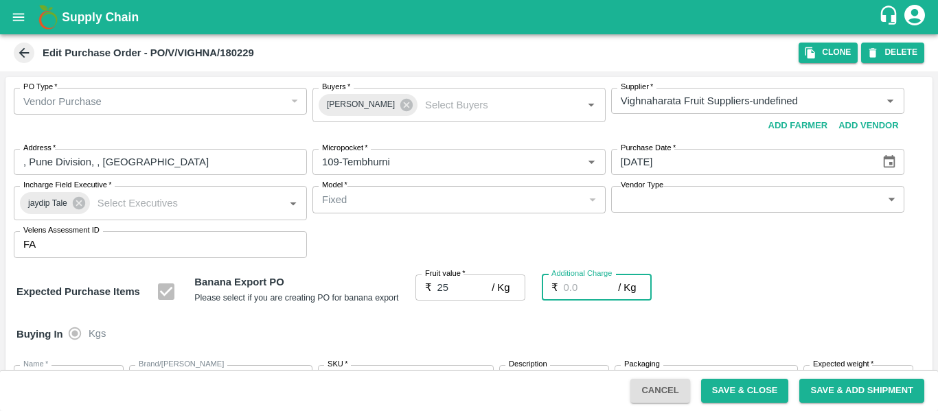
type input "27"
type input "2.7"
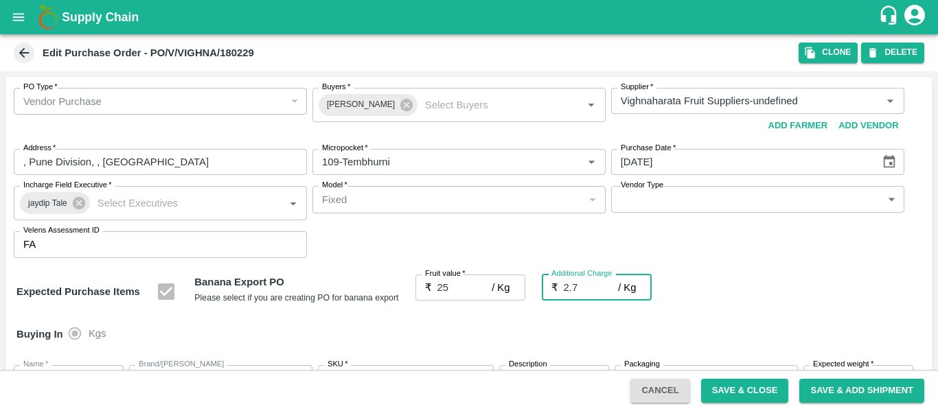
type input "27.7"
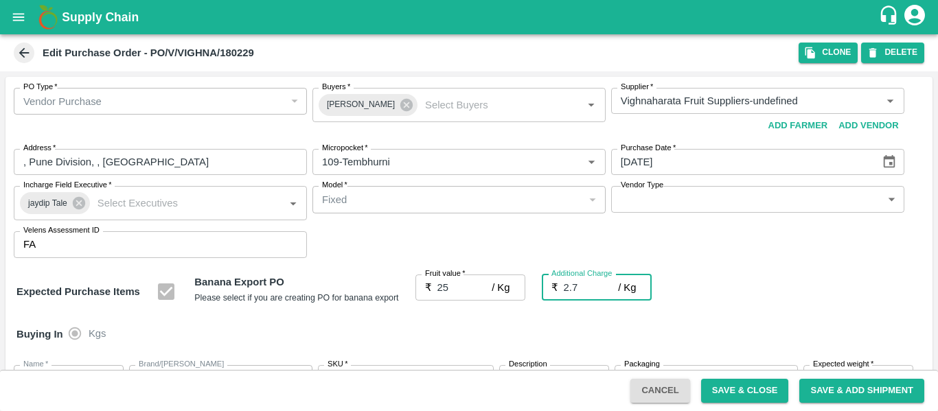
type input "2.75"
type input "27.75"
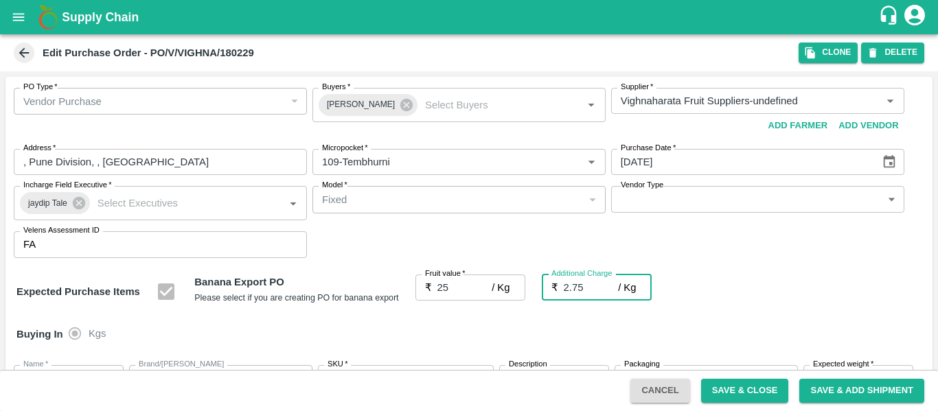
type input "27.75"
type input "2.75"
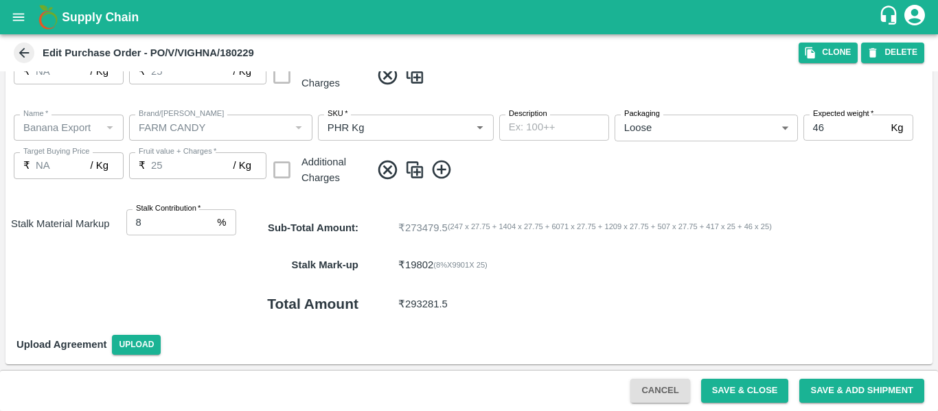
click at [726, 382] on button "Save & Close" at bounding box center [745, 391] width 88 height 24
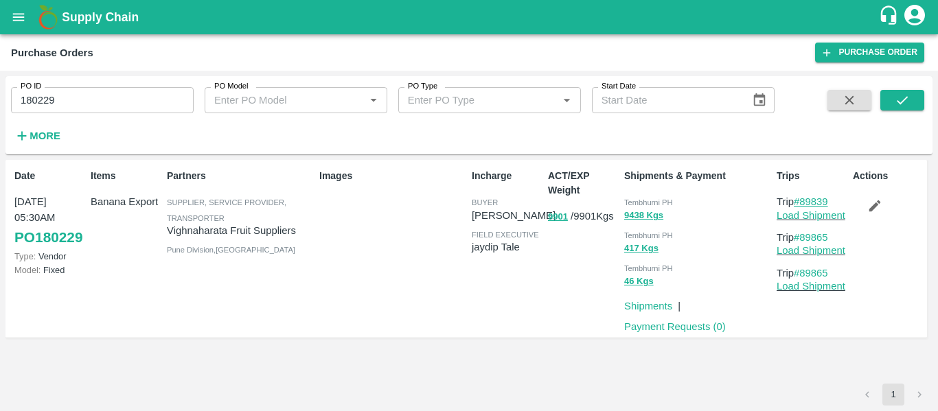
drag, startPoint x: 841, startPoint y: 199, endPoint x: 804, endPoint y: 203, distance: 38.0
click at [804, 203] on p "Trip #89839" at bounding box center [812, 201] width 71 height 15
copy link "89839"
click at [798, 213] on link "Load Shipment" at bounding box center [811, 215] width 69 height 11
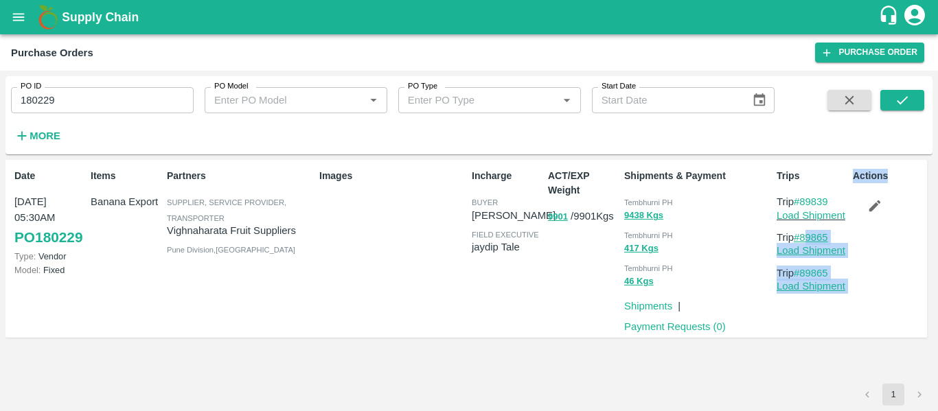
drag, startPoint x: 850, startPoint y: 238, endPoint x: 801, endPoint y: 236, distance: 49.5
click at [801, 236] on div "Date 10 Oct, 05:30AM PO 180229 Type: Vendor Model: Fixed Items Banana Export Pa…" at bounding box center [466, 249] width 922 height 179
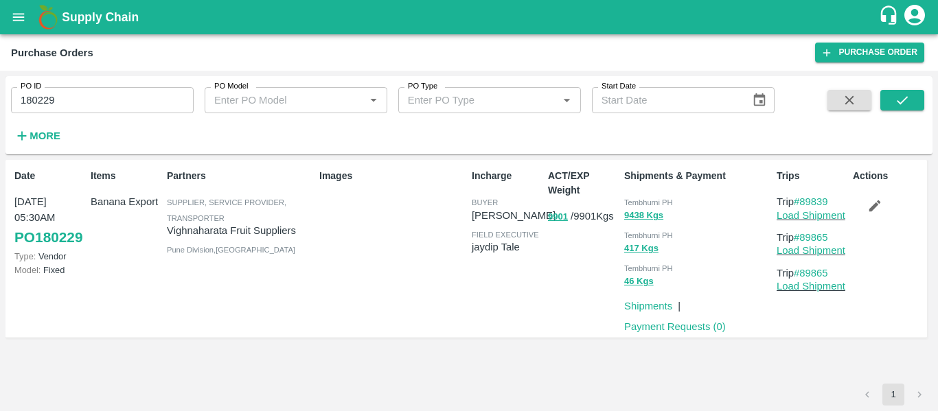
click at [886, 233] on div "Actions" at bounding box center [886, 248] width 76 height 171
drag, startPoint x: 834, startPoint y: 230, endPoint x: 805, endPoint y: 231, distance: 28.9
click at [805, 231] on p "Trip #89865" at bounding box center [812, 237] width 71 height 15
copy link "89865"
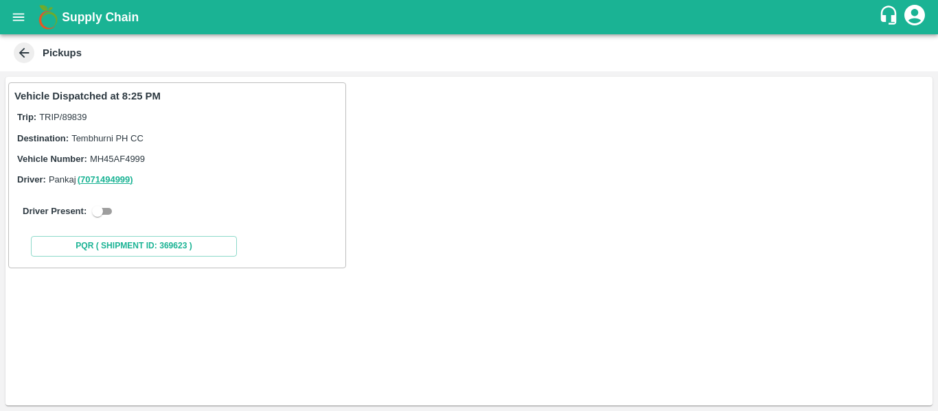
click at [108, 213] on input "checkbox" at bounding box center [97, 211] width 49 height 16
checkbox input "true"
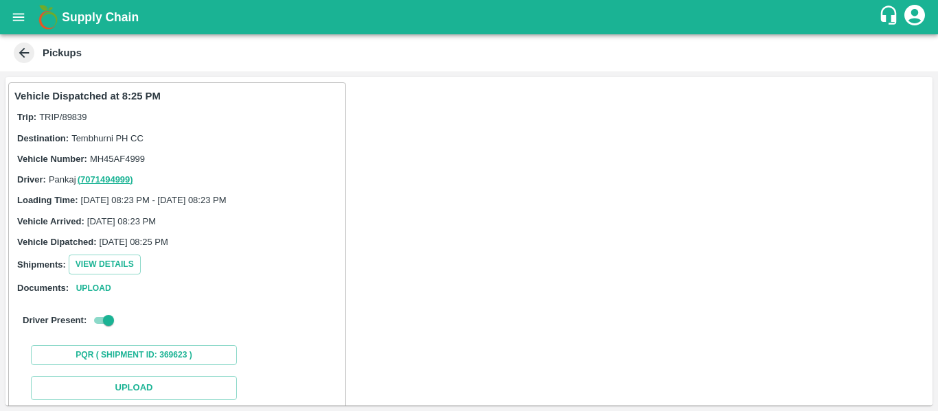
scroll to position [201, 0]
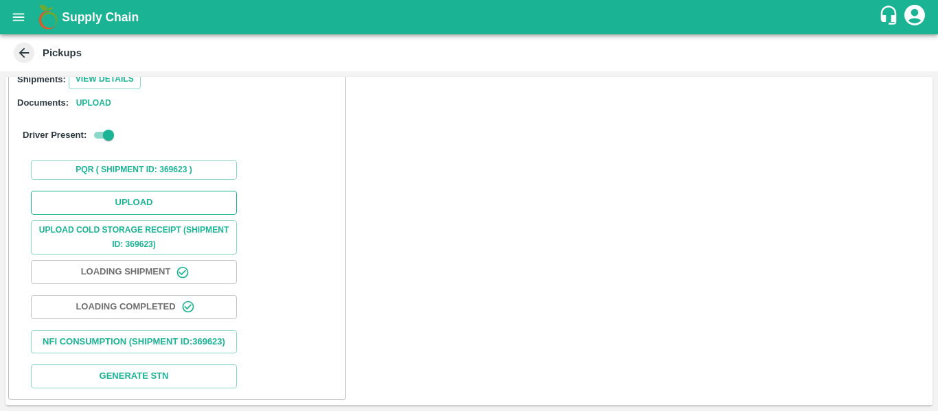
click at [118, 191] on button "Upload" at bounding box center [134, 203] width 206 height 24
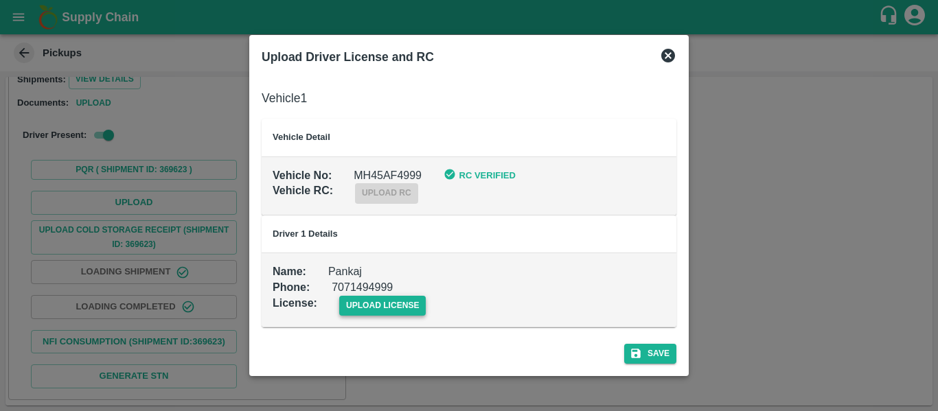
click at [378, 302] on span "upload license" at bounding box center [382, 306] width 87 height 20
click at [0, 0] on input "upload license" at bounding box center [0, 0] width 0 height 0
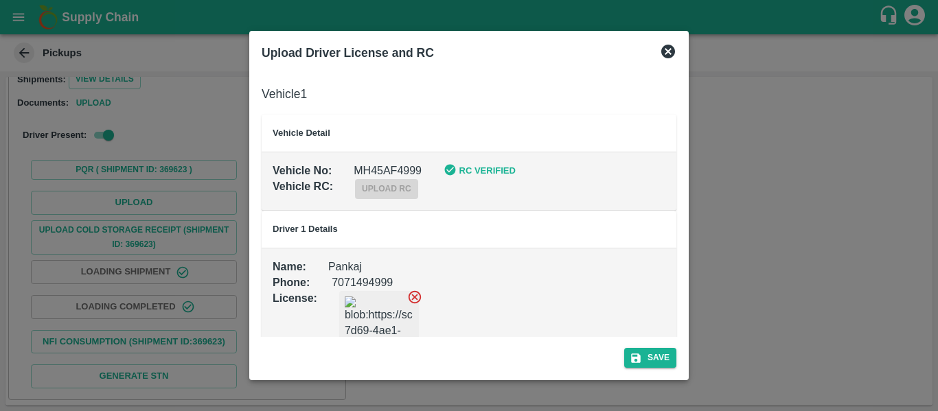
click at [637, 346] on div "Save" at bounding box center [469, 355] width 426 height 36
click at [638, 350] on button "Save" at bounding box center [650, 358] width 52 height 20
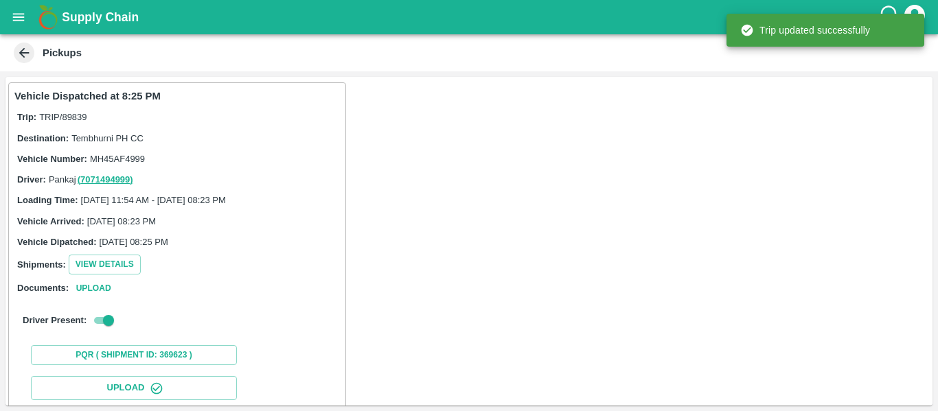
scroll to position [236, 0]
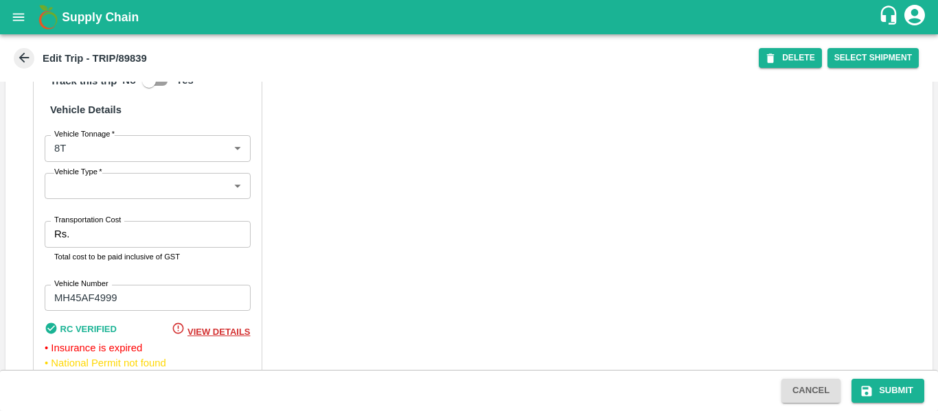
scroll to position [1070, 0]
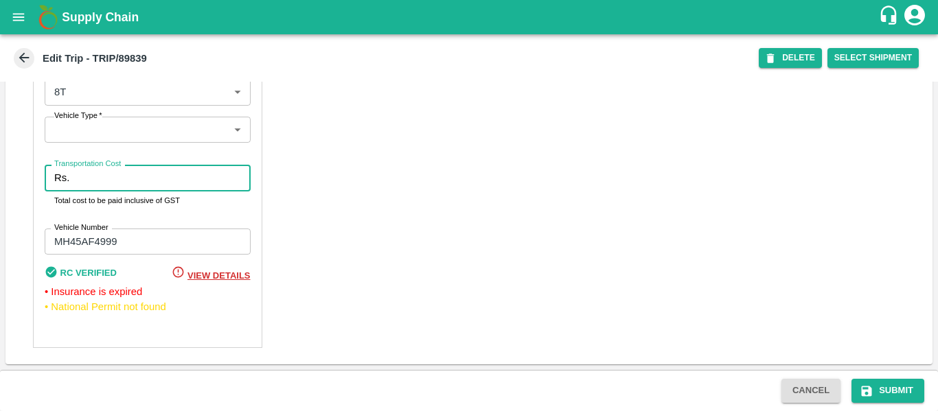
click at [98, 182] on input "Transportation Cost" at bounding box center [162, 178] width 175 height 26
type input "5000"
click at [877, 388] on button "Submit" at bounding box center [888, 391] width 73 height 24
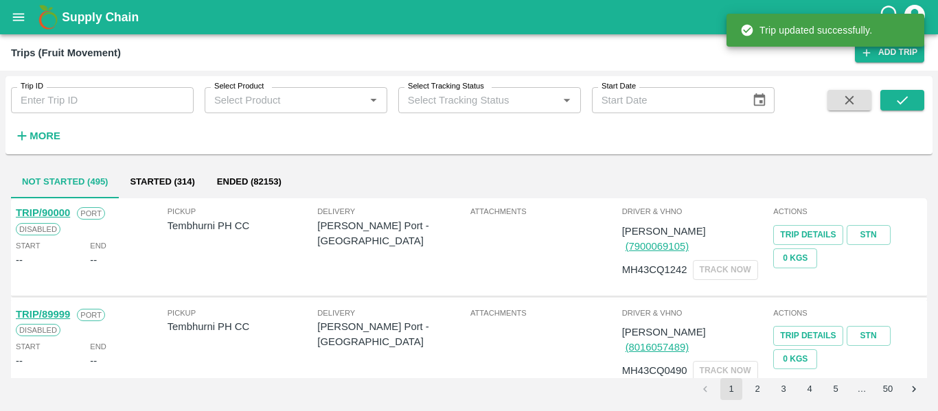
click at [54, 104] on input "Trip ID" at bounding box center [102, 100] width 183 height 26
paste input "89865"
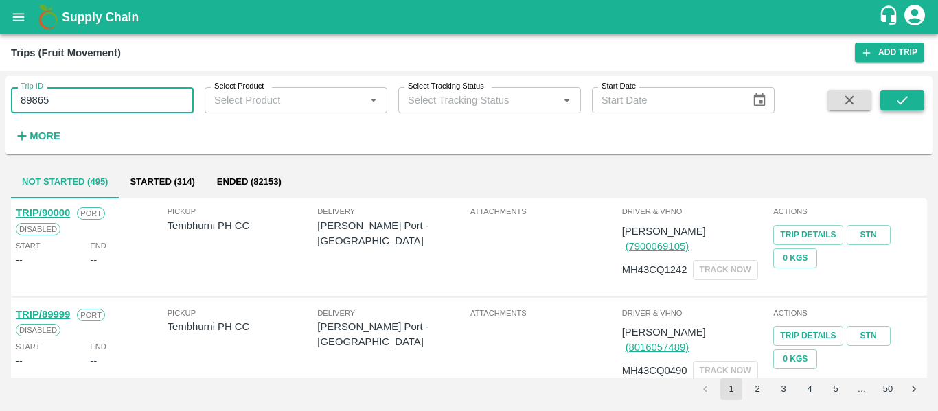
type input "89865"
click at [895, 102] on icon "submit" at bounding box center [902, 100] width 15 height 15
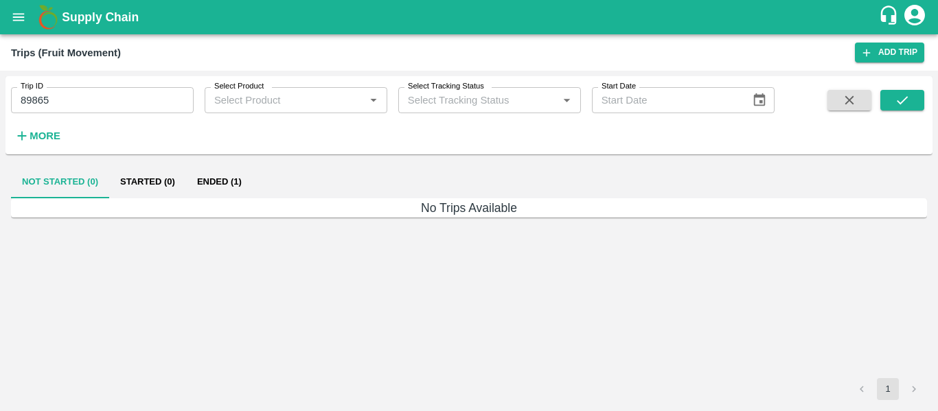
click at [212, 181] on button "Ended (1)" at bounding box center [219, 182] width 67 height 33
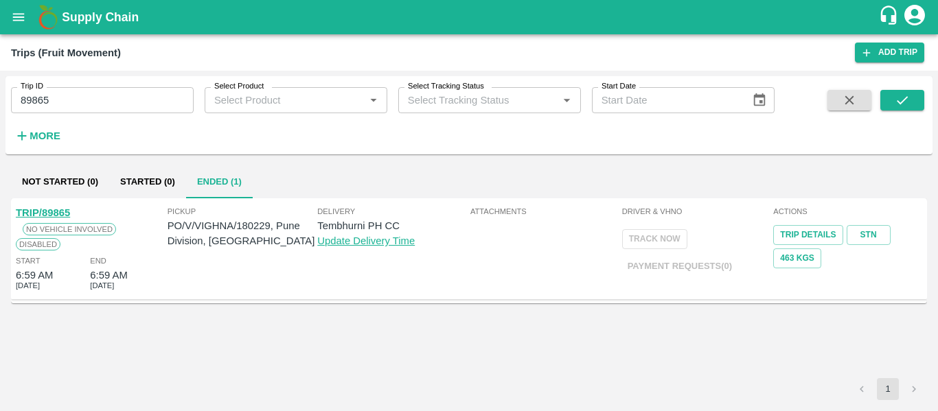
click at [45, 217] on link "TRIP/89865" at bounding box center [43, 212] width 54 height 11
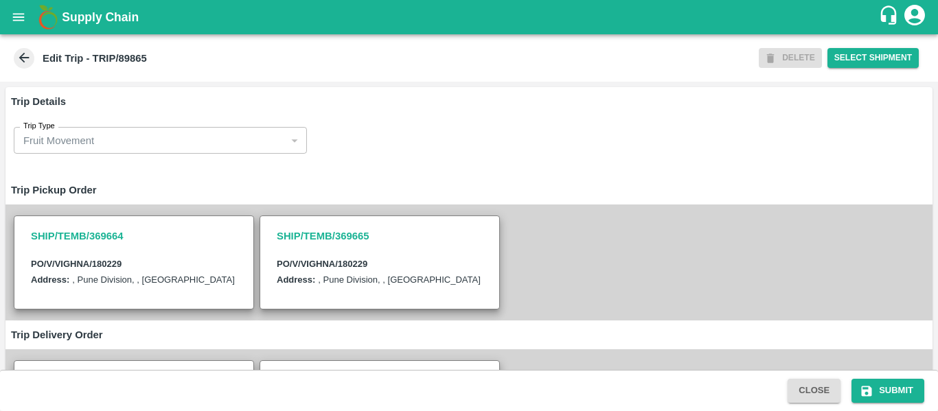
scroll to position [428, 0]
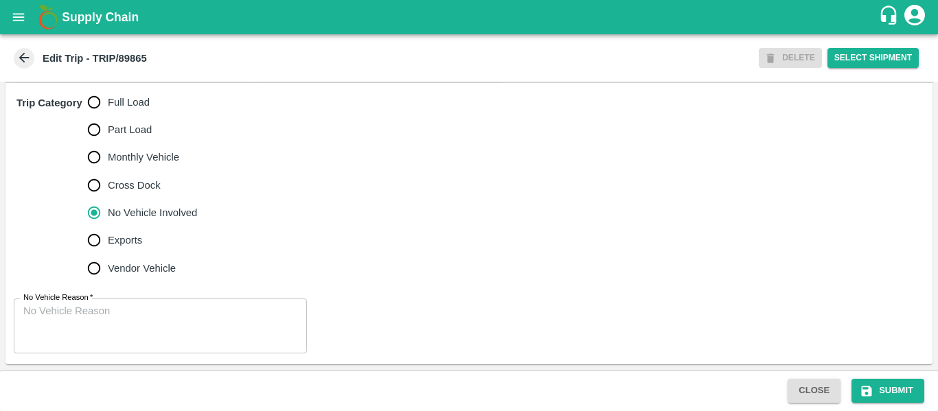
click at [95, 113] on input "Full Load" at bounding box center [93, 102] width 27 height 27
radio input "true"
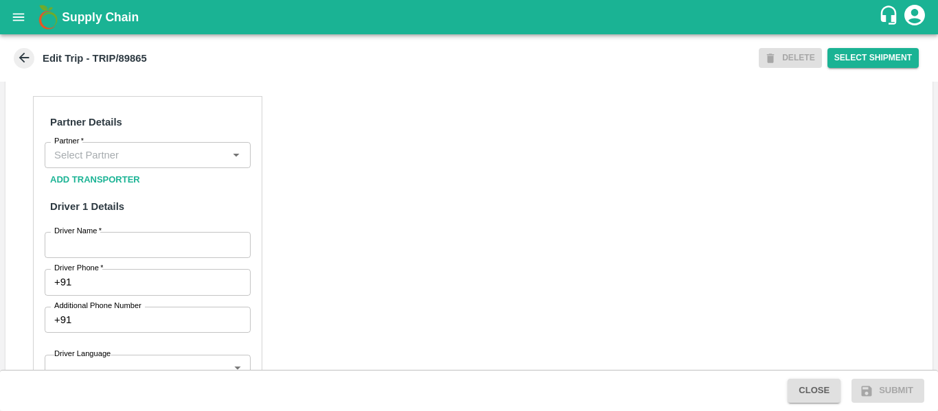
scroll to position [607, 0]
click at [130, 163] on input "Partner   *" at bounding box center [136, 155] width 175 height 18
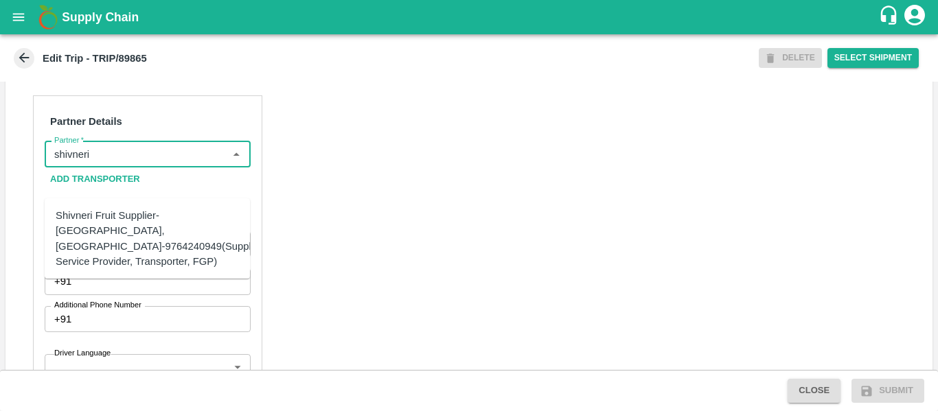
click at [155, 236] on div "Shivneri Fruit Supplier-[GEOGRAPHIC_DATA], [GEOGRAPHIC_DATA]-9764240949(Supplie…" at bounding box center [161, 238] width 210 height 61
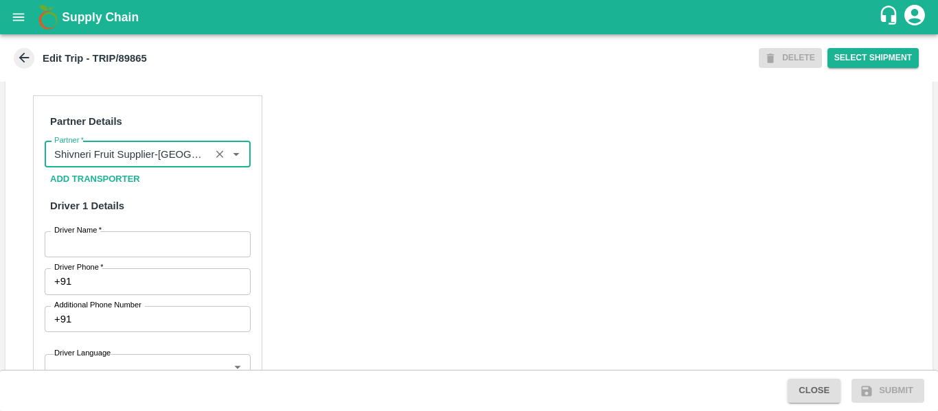
type input "Shivneri Fruit Supplier-[GEOGRAPHIC_DATA], [GEOGRAPHIC_DATA]-9764240949(Supplie…"
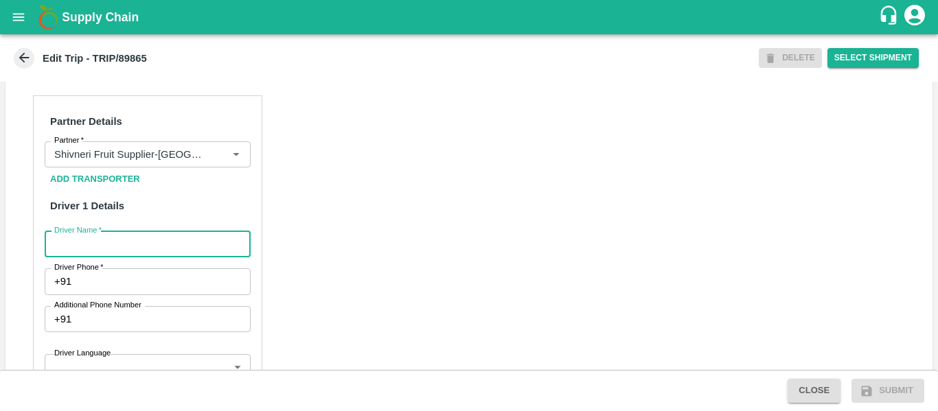
click at [148, 258] on input "Driver Name   *" at bounding box center [148, 244] width 206 height 26
type input "Avinash"
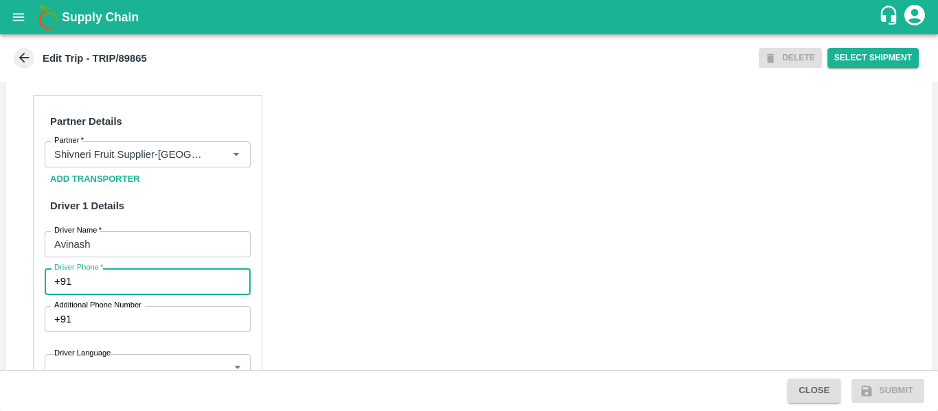
click at [151, 295] on input "Driver Phone   *" at bounding box center [163, 282] width 173 height 26
type input "8999909909"
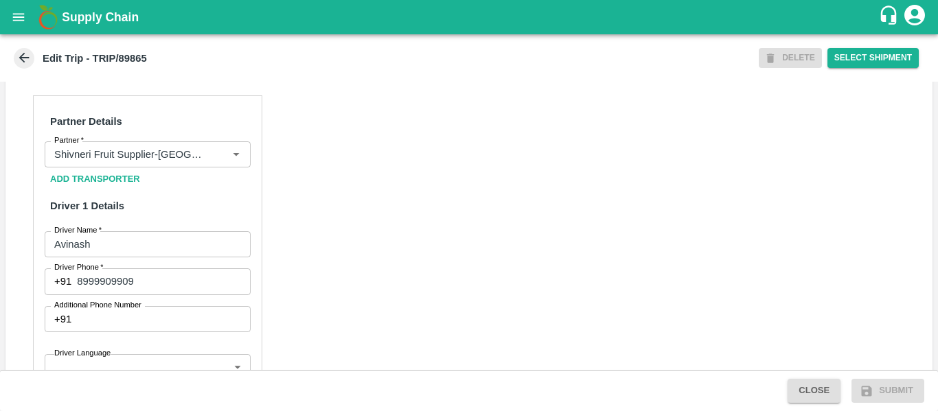
scroll to position [1041, 0]
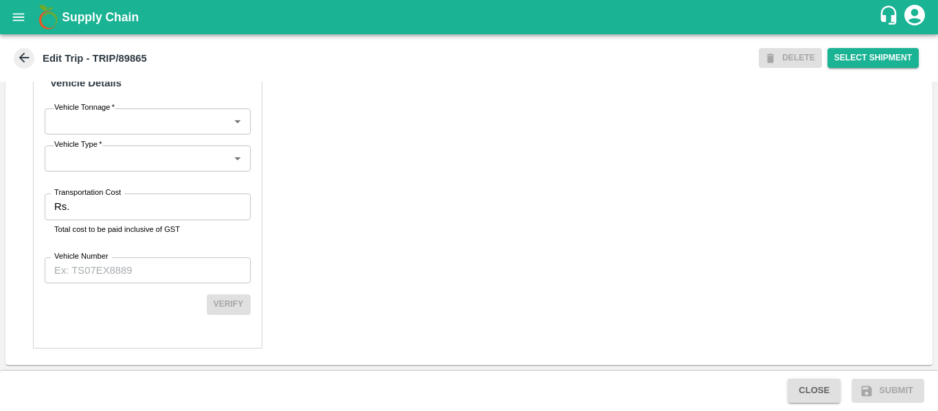
click at [120, 209] on input "Transportation Cost" at bounding box center [162, 207] width 175 height 26
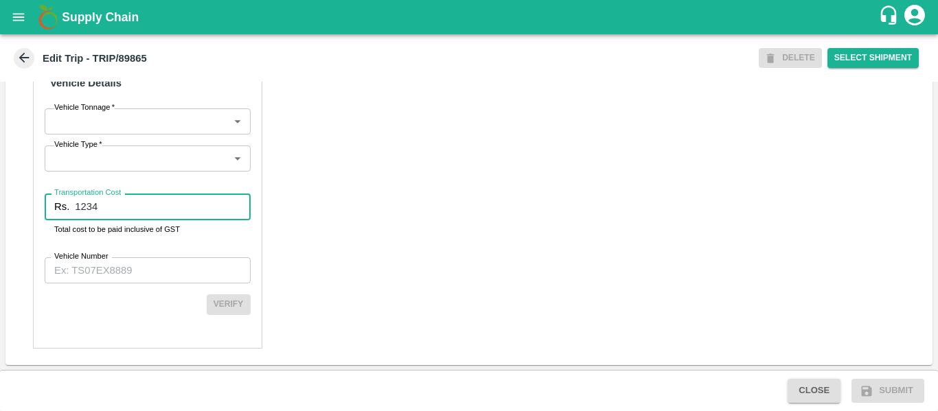
type input "1234"
click at [120, 262] on input "Vehicle Number" at bounding box center [148, 271] width 206 height 26
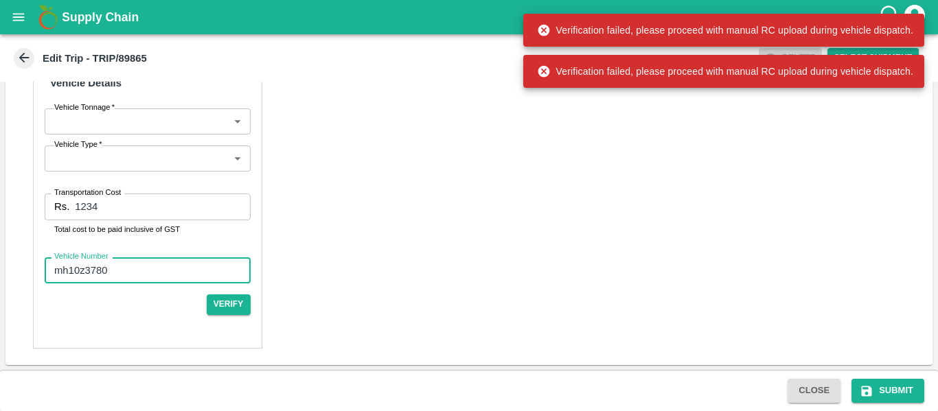
type input "mh10z3780"
click at [869, 377] on div "Close Submit" at bounding box center [469, 390] width 938 height 41
click at [872, 387] on icon "submit" at bounding box center [867, 392] width 14 height 14
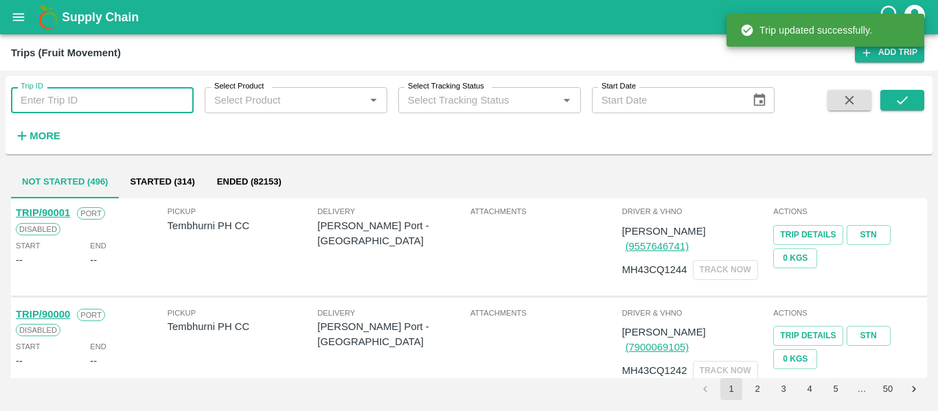
click at [33, 105] on input "Trip ID" at bounding box center [102, 100] width 183 height 26
paste input "89865"
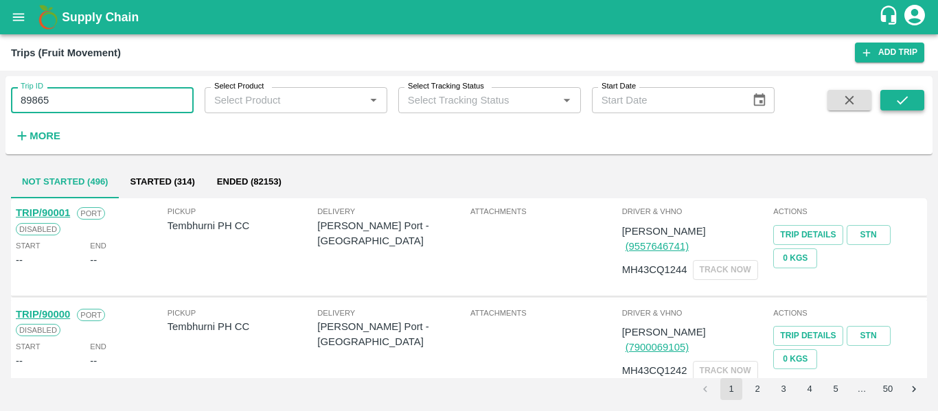
type input "89865"
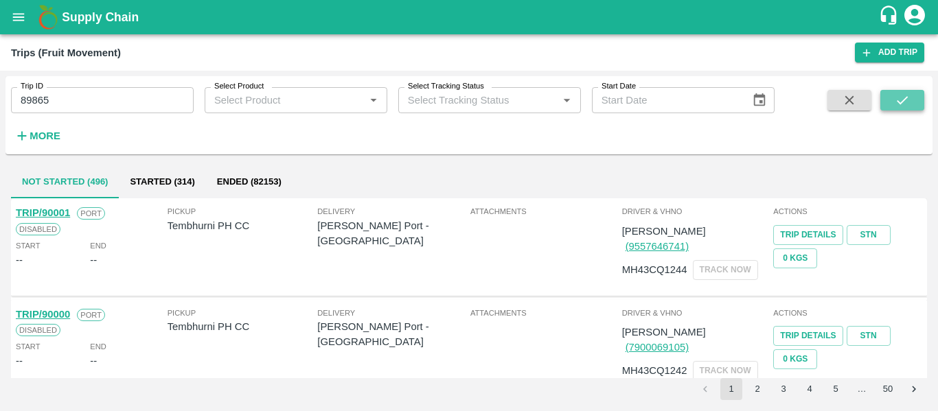
click at [905, 111] on button "submit" at bounding box center [903, 100] width 44 height 21
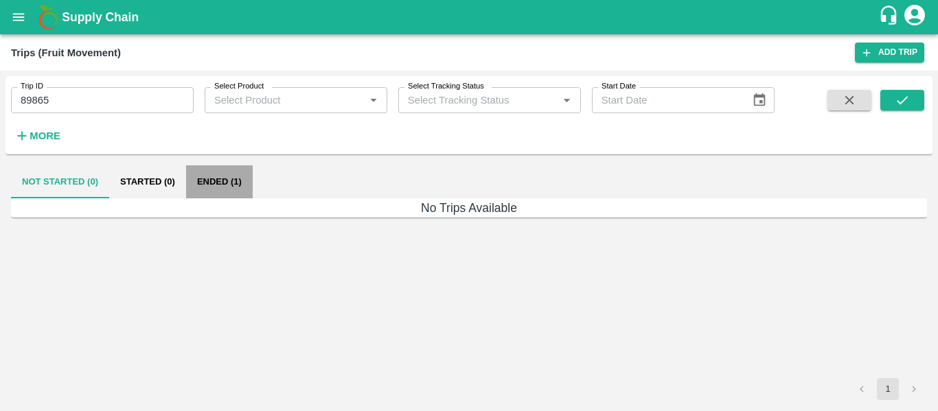
click at [213, 182] on button "Ended (1)" at bounding box center [219, 182] width 67 height 33
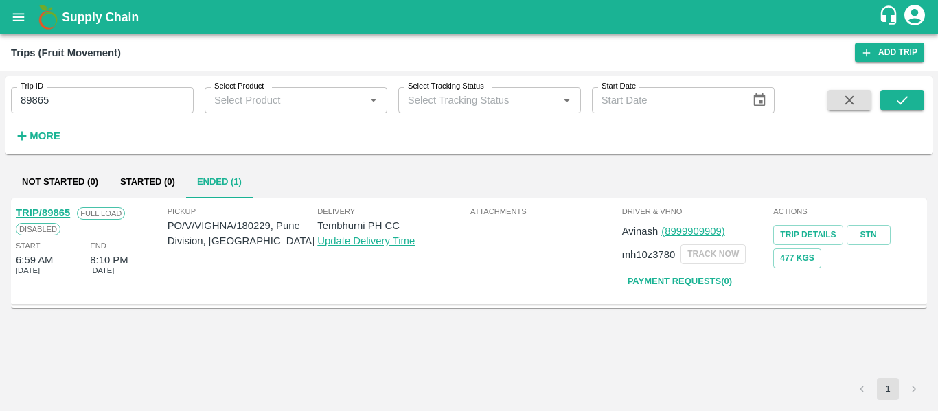
click at [58, 210] on link "TRIP/89865" at bounding box center [43, 212] width 54 height 11
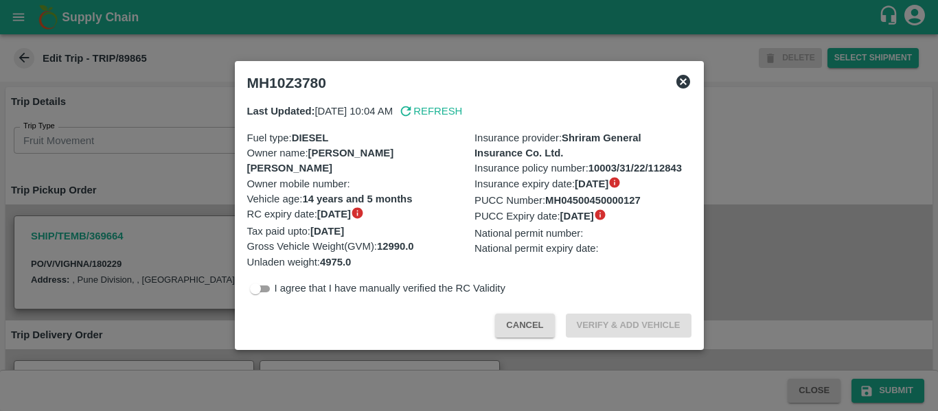
click at [124, 165] on div at bounding box center [469, 205] width 938 height 411
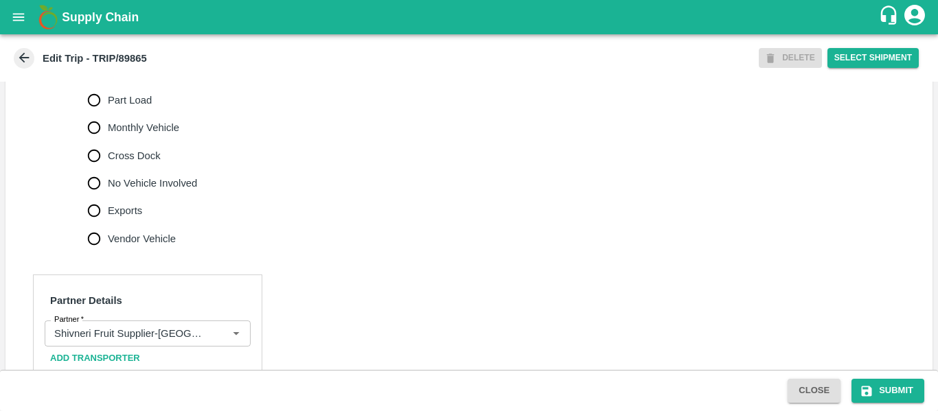
scroll to position [425, 0]
click at [121, 172] on label "Cross Dock" at bounding box center [138, 157] width 117 height 27
click at [108, 172] on input "Cross Dock" at bounding box center [93, 157] width 27 height 27
radio input "true"
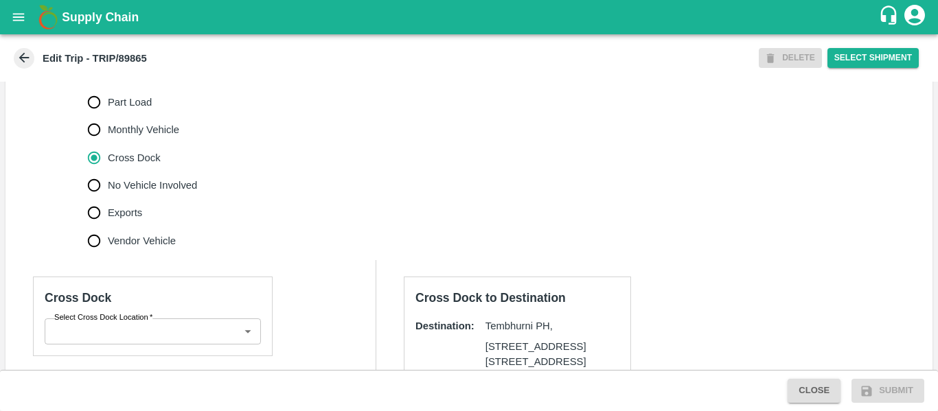
click at [154, 199] on label "No Vehicle Involved" at bounding box center [138, 185] width 117 height 27
click at [108, 199] on input "No Vehicle Involved" at bounding box center [93, 185] width 27 height 27
radio input "true"
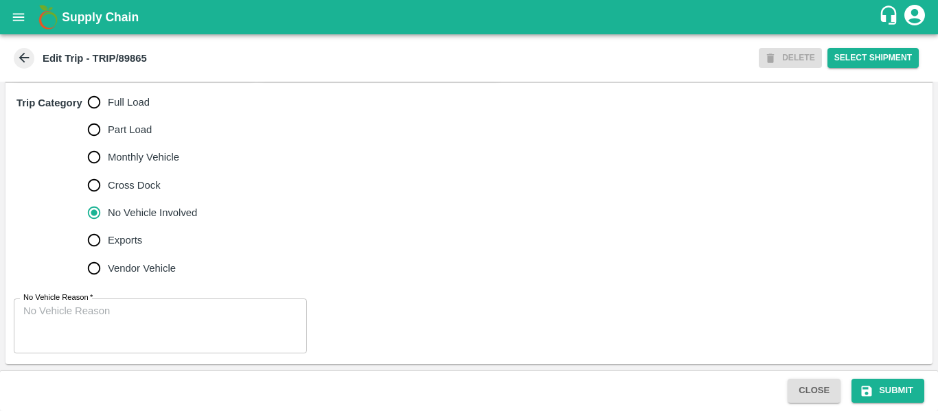
click at [117, 333] on textarea "No Vehicle Reason   *" at bounding box center [160, 325] width 274 height 43
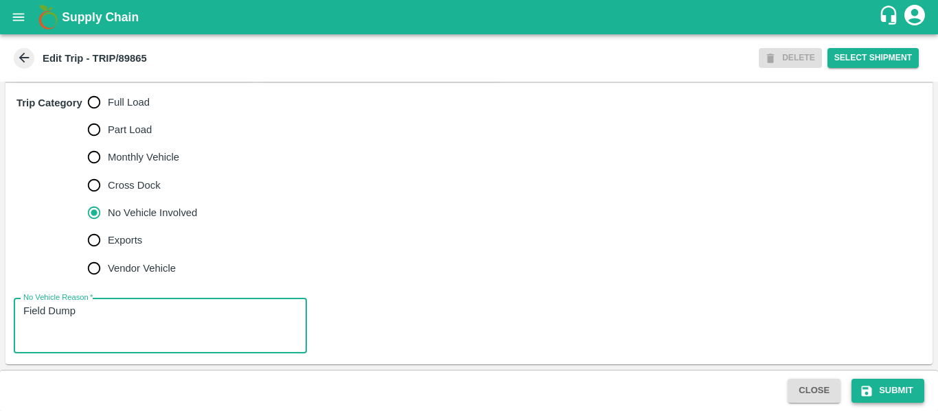
type textarea "Field Dump"
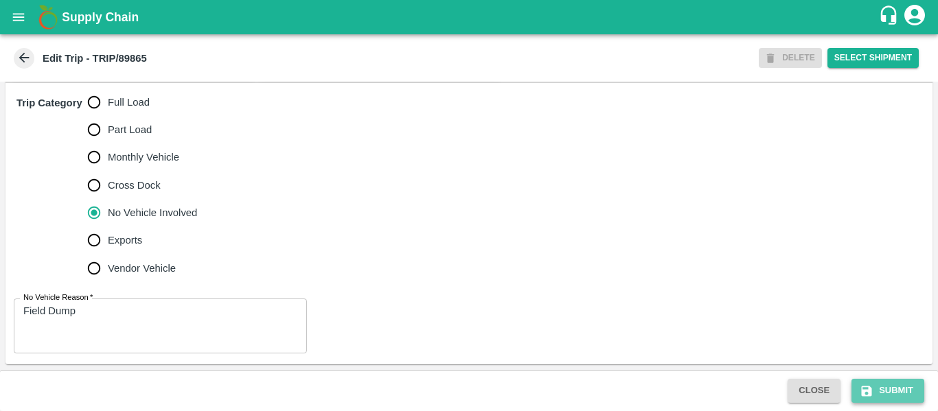
click at [881, 393] on button "Submit" at bounding box center [888, 391] width 73 height 24
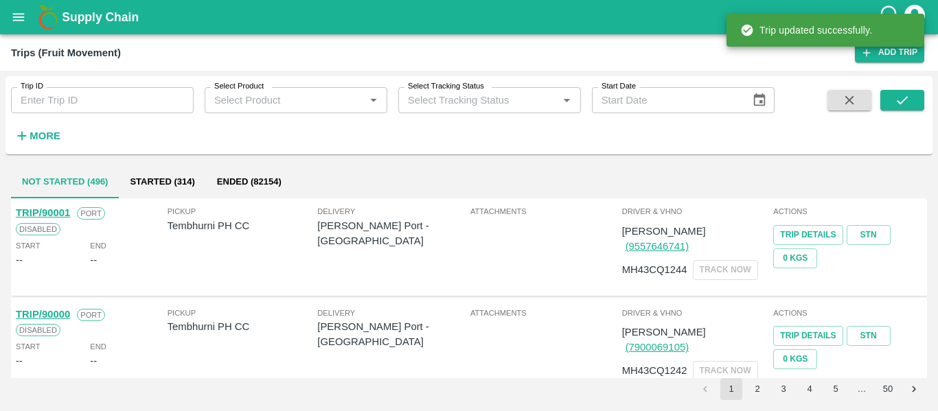
click at [45, 86] on div "Trip ID Trip ID" at bounding box center [97, 94] width 194 height 37
click at [48, 95] on input "Trip ID" at bounding box center [102, 100] width 183 height 26
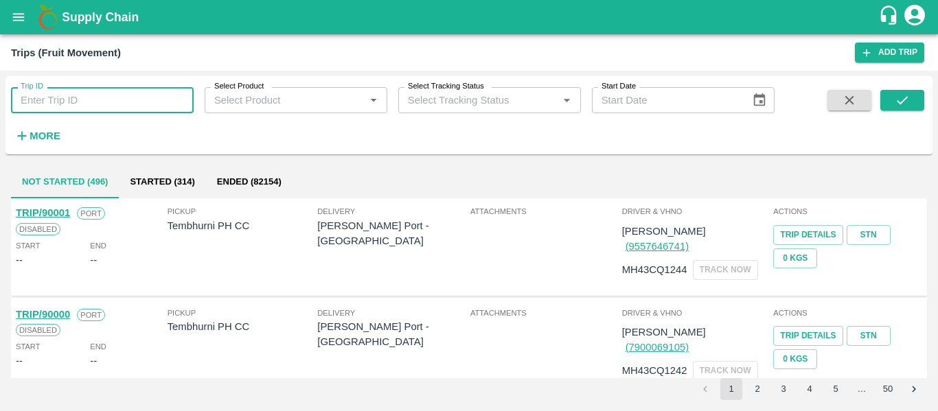
paste input "89864"
type input "89864"
click at [904, 99] on icon "submit" at bounding box center [902, 100] width 15 height 15
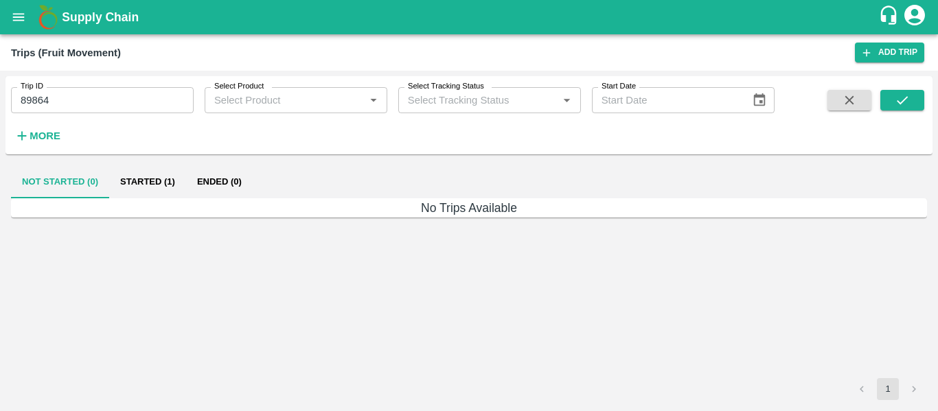
click at [223, 191] on button "Ended (0)" at bounding box center [219, 182] width 67 height 33
click at [146, 187] on button "Started (1)" at bounding box center [147, 182] width 77 height 33
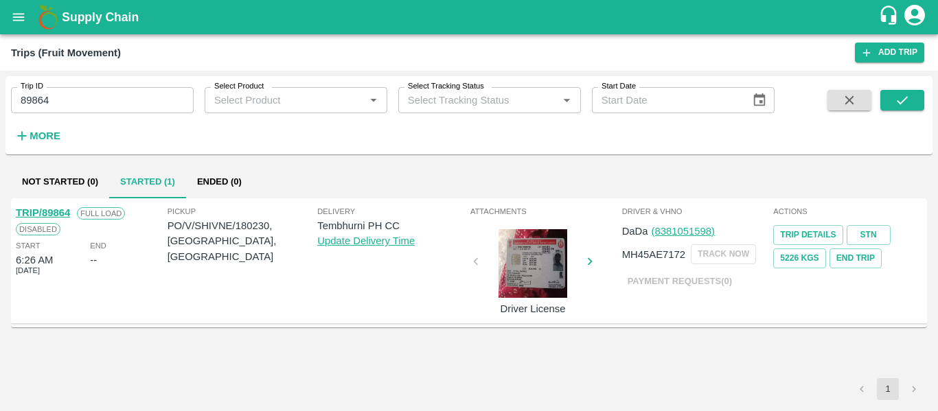
click at [54, 210] on link "TRIP/89864" at bounding box center [43, 212] width 54 height 11
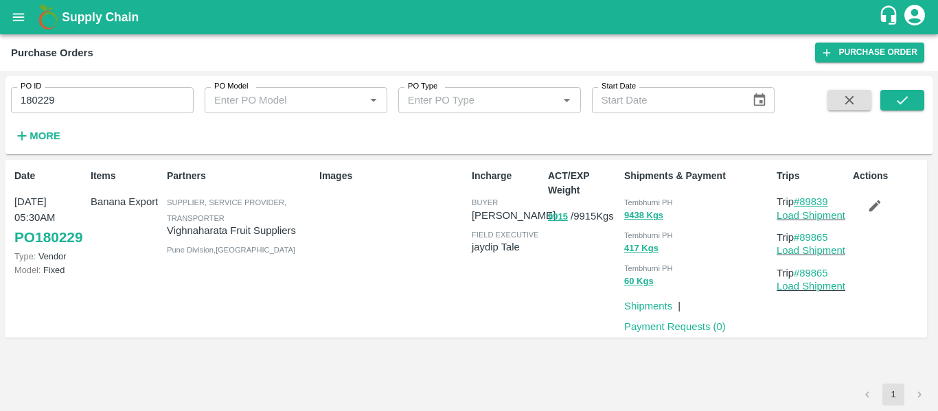
drag, startPoint x: 836, startPoint y: 196, endPoint x: 803, endPoint y: 200, distance: 33.2
click at [803, 200] on p "Trip #89839" at bounding box center [812, 201] width 71 height 15
copy link "89839"
click at [99, 91] on input "180229" at bounding box center [102, 100] width 183 height 26
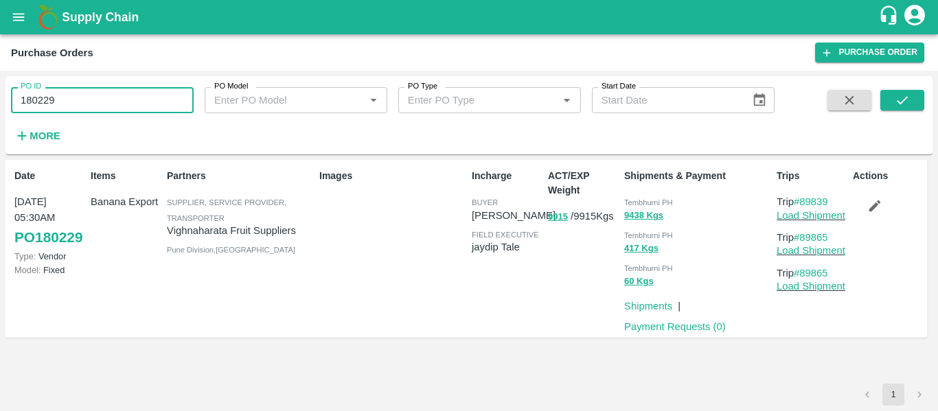
paste input "text"
type input "180230"
click at [883, 104] on button "submit" at bounding box center [903, 100] width 44 height 21
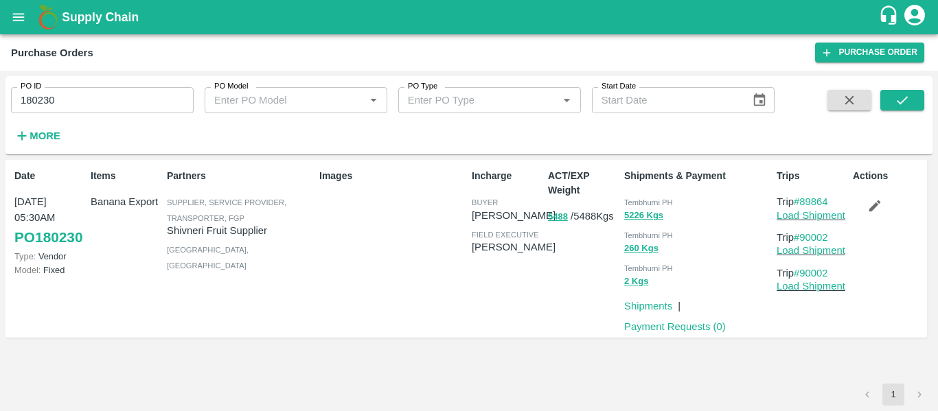
click at [87, 102] on input "180230" at bounding box center [102, 100] width 183 height 26
click at [899, 109] on button "submit" at bounding box center [903, 100] width 44 height 21
click at [892, 208] on button "button" at bounding box center [875, 205] width 44 height 23
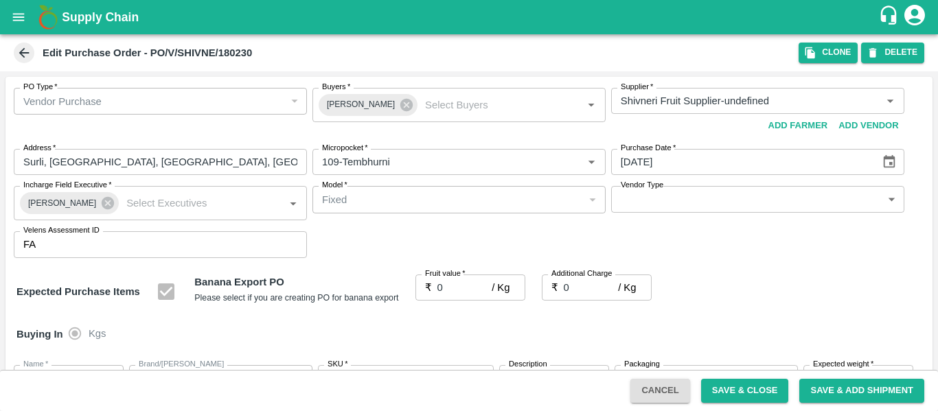
type input "Shivneri Fruit Supplier-undefined"
type input "109-Tembhurni"
type input "Banana Export"
type input "FARM EXPRESS"
type input "13 kg M N-CHL 4 Hand"
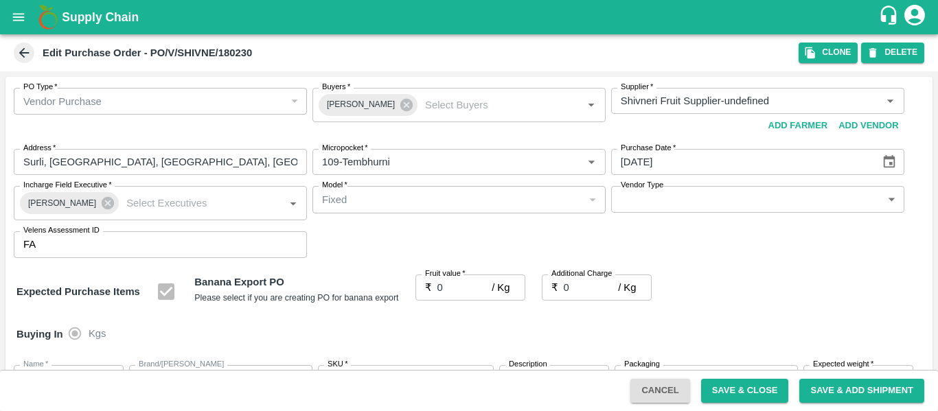
type input "NA"
type input "Banana Export"
type input "FARM EXPRESS"
type input "13 kg M N-CHL 5 Hand"
type input "NA"
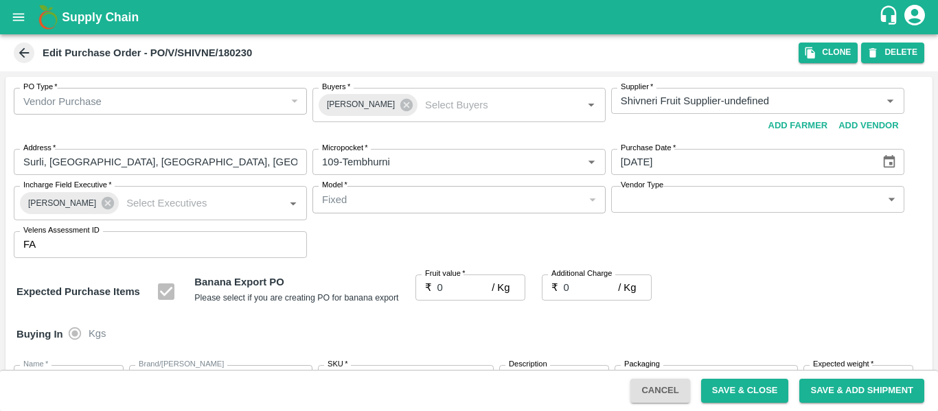
type input "Banana Export"
type input "FARM EXPRESS"
type input "13 kg M N-CHL 6 Hand"
type input "NA"
type input "Banana Export"
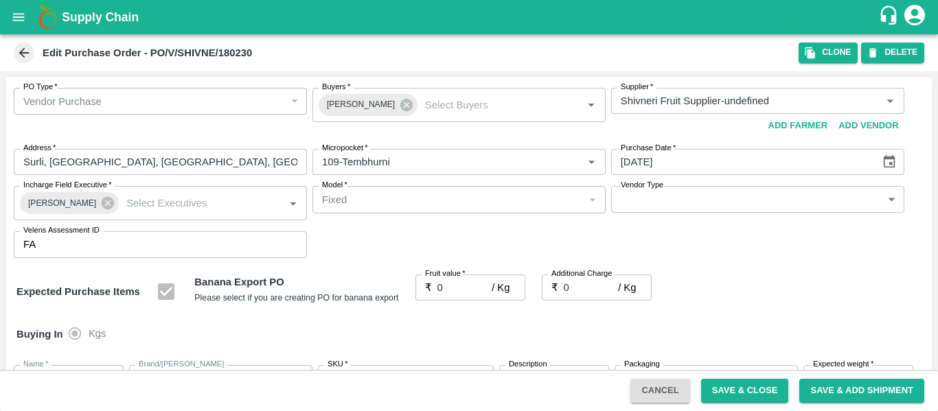
type input "FARM EXPRESS"
type input "13 kg M N-CHL 8 Hand"
type input "NA"
type input "Banana Export"
type input "FARM EXPRESS"
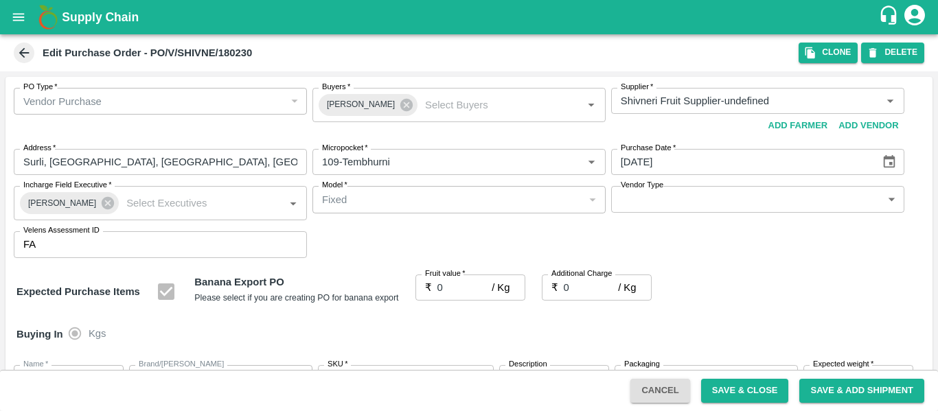
type input "13 kg M N-CHL CL"
type input "NA"
type input "Banana Export"
type input "FARM EXPRESS"
type input "C Class"
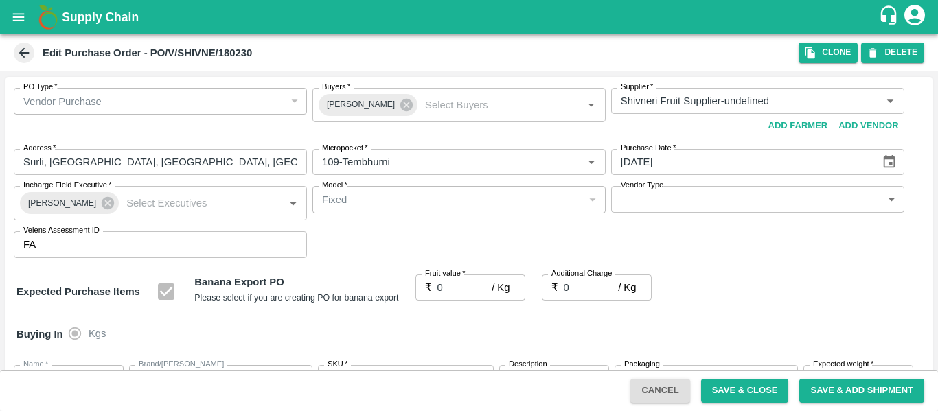
type input "NA"
type input "Banana Export"
type input "FARM EXPRESS"
type input "PHR Kg"
type input "NA"
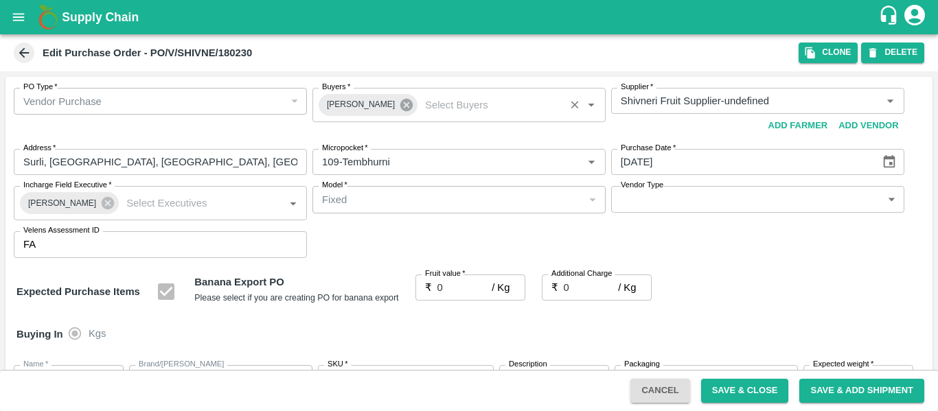
click at [400, 104] on icon at bounding box center [406, 105] width 12 height 12
click at [352, 105] on input "Buyers   *" at bounding box center [448, 101] width 262 height 18
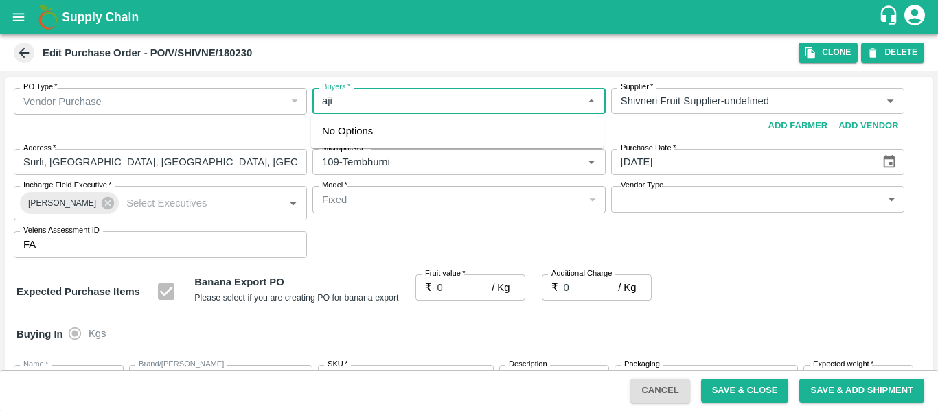
type input "ajit"
click at [357, 137] on div "Ajit Otari" at bounding box center [397, 137] width 84 height 15
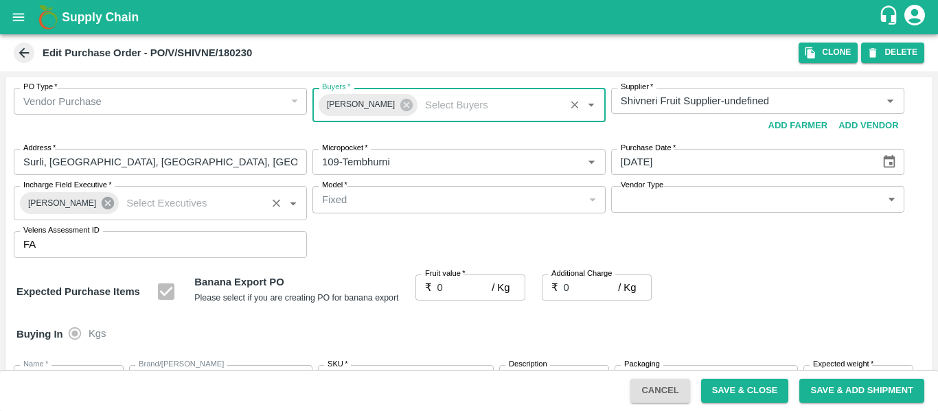
click at [104, 205] on icon at bounding box center [108, 203] width 12 height 12
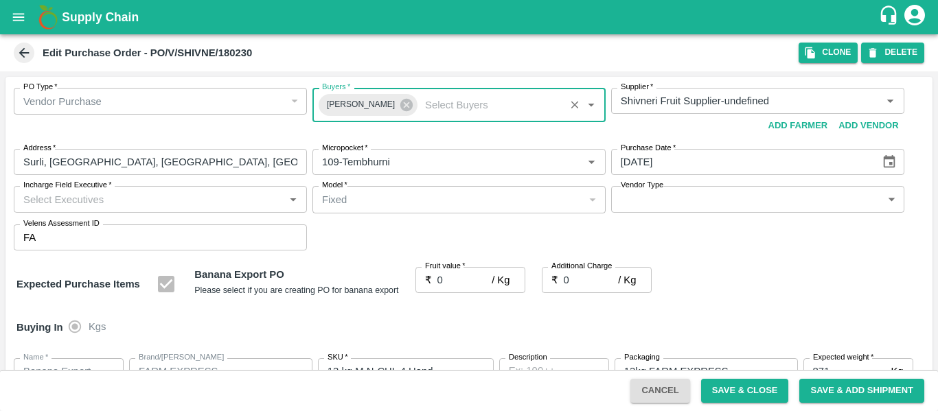
click at [85, 200] on input "Incharge Field Executive   *" at bounding box center [149, 199] width 262 height 18
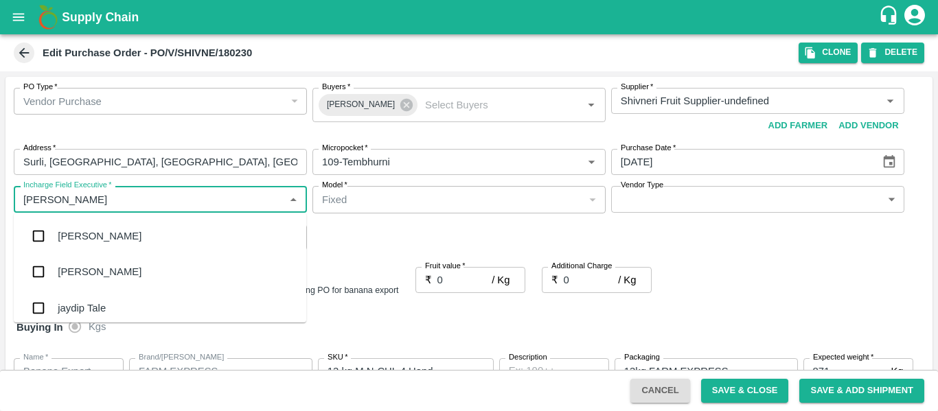
type input "jayd"
click at [87, 238] on div "jaydip Tale" at bounding box center [82, 236] width 48 height 15
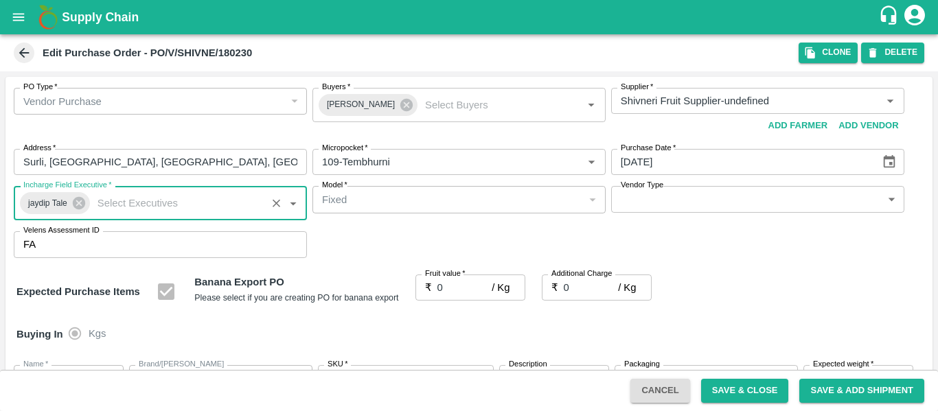
click at [449, 284] on input "0" at bounding box center [465, 288] width 55 height 26
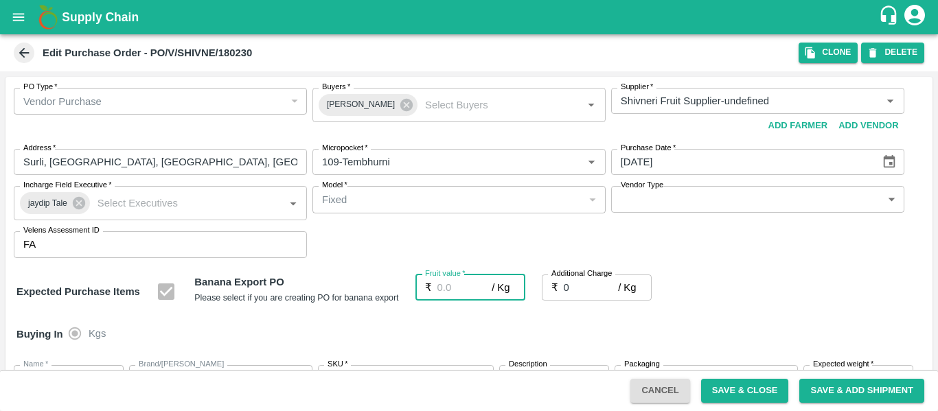
type input "2"
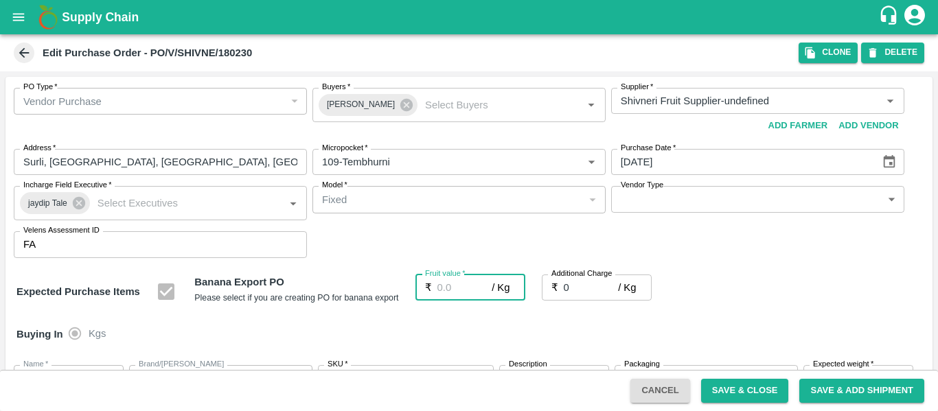
type input "2"
type input "22"
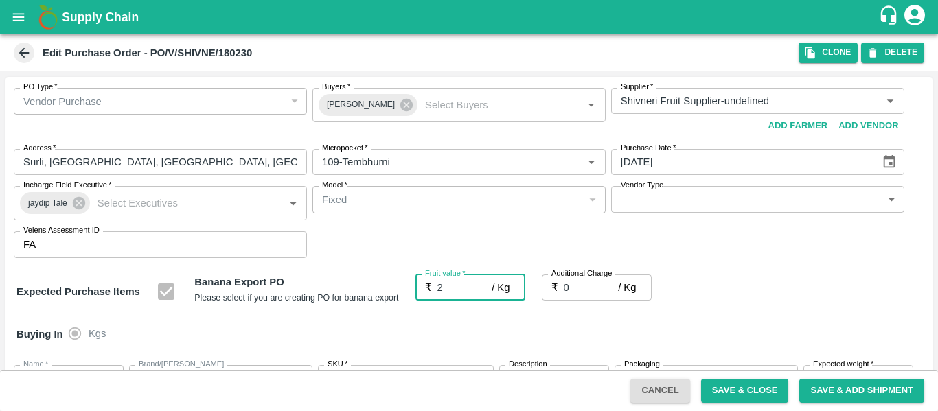
type input "22"
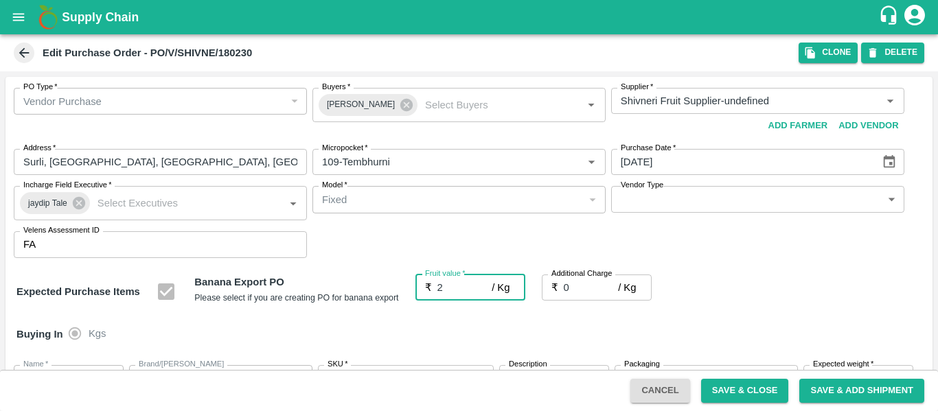
type input "22"
click at [589, 293] on input "0" at bounding box center [591, 288] width 55 height 26
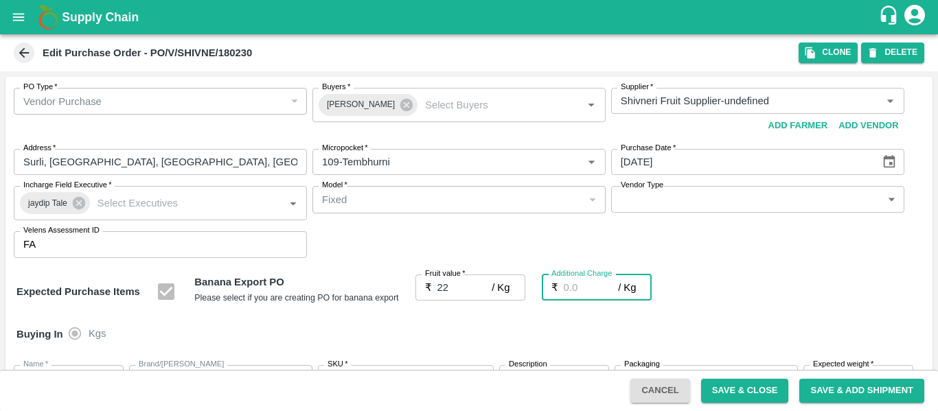
type input "2"
type input "24"
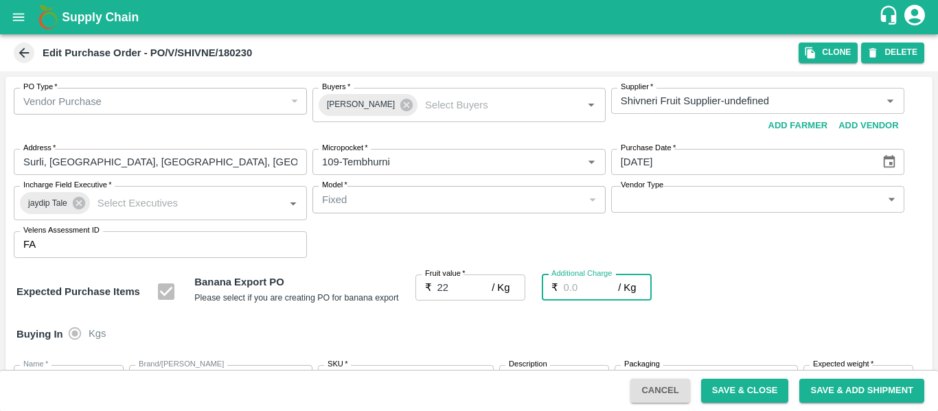
type input "24"
type input "2.7"
type input "24.7"
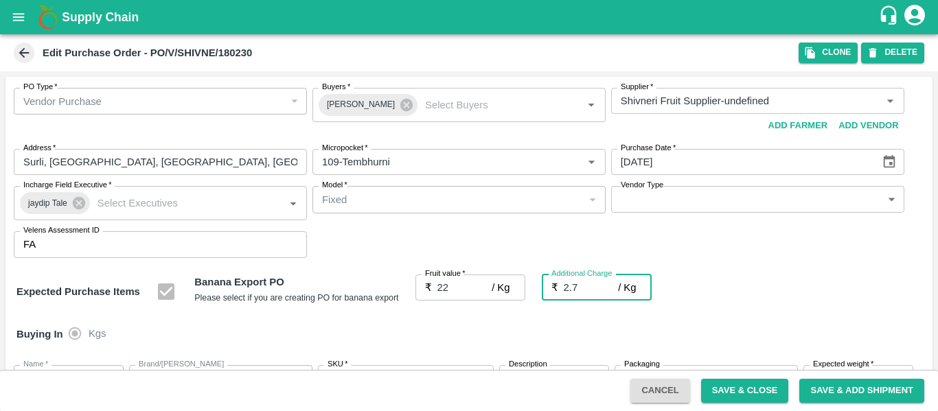
type input "24.7"
type input "2.75"
type input "24.75"
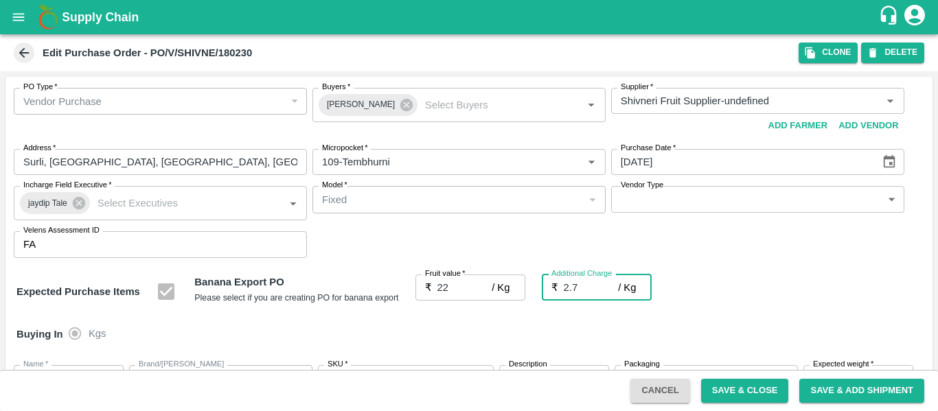
type input "24.75"
type input "2.75"
click at [749, 317] on div "Buying In Kgs" at bounding box center [468, 335] width 927 height 40
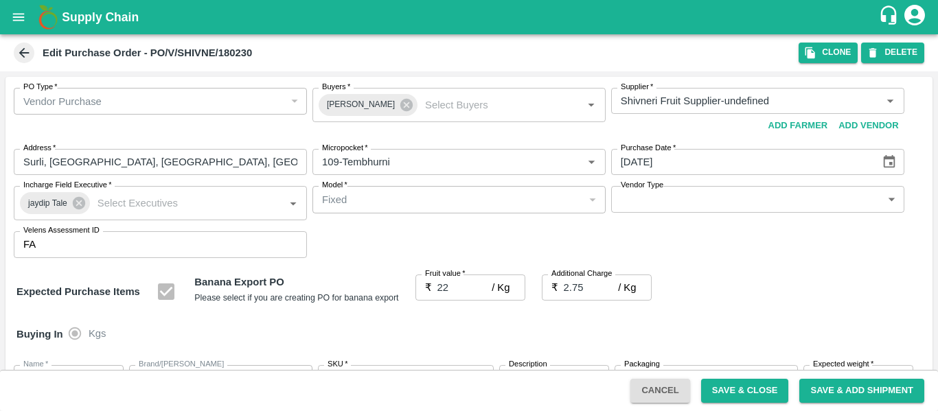
scroll to position [819, 0]
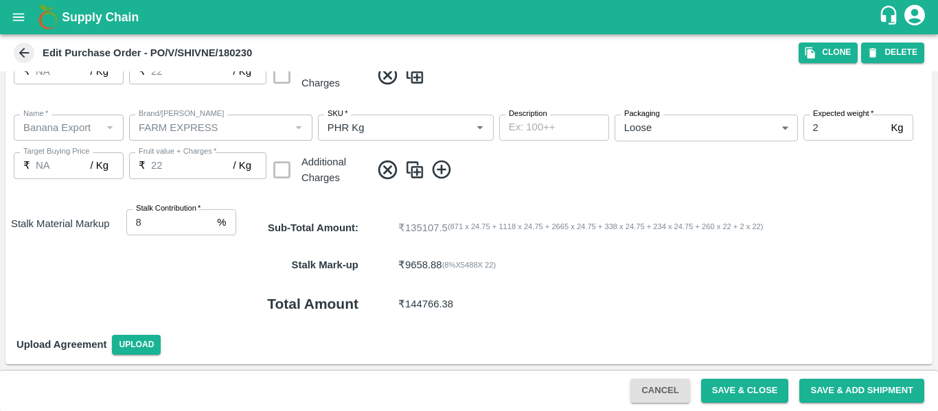
click at [732, 372] on div "Cancel Save & Close Save & Add Shipment" at bounding box center [469, 390] width 938 height 41
click at [732, 380] on button "Save & Close" at bounding box center [745, 391] width 88 height 24
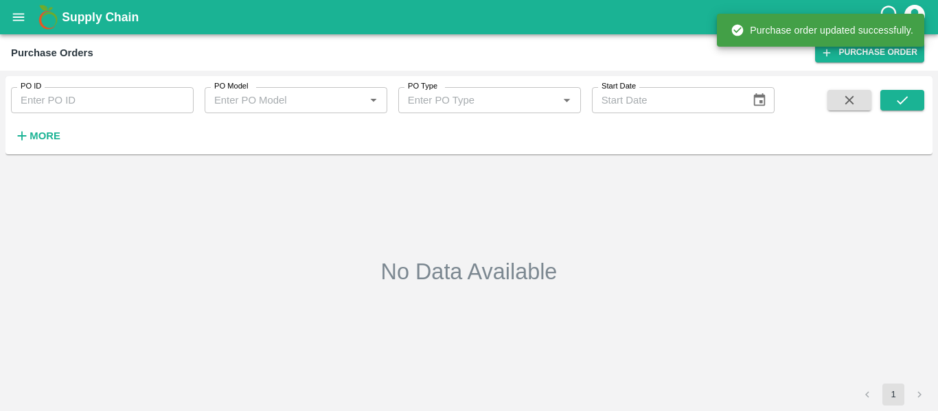
type input "180230"
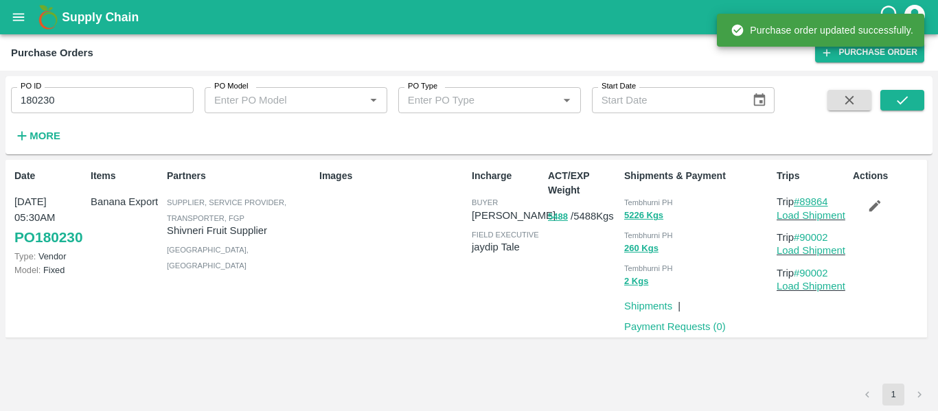
drag, startPoint x: 840, startPoint y: 199, endPoint x: 803, endPoint y: 202, distance: 37.3
click at [803, 202] on p "Trip #89864" at bounding box center [812, 201] width 71 height 15
copy link "89864"
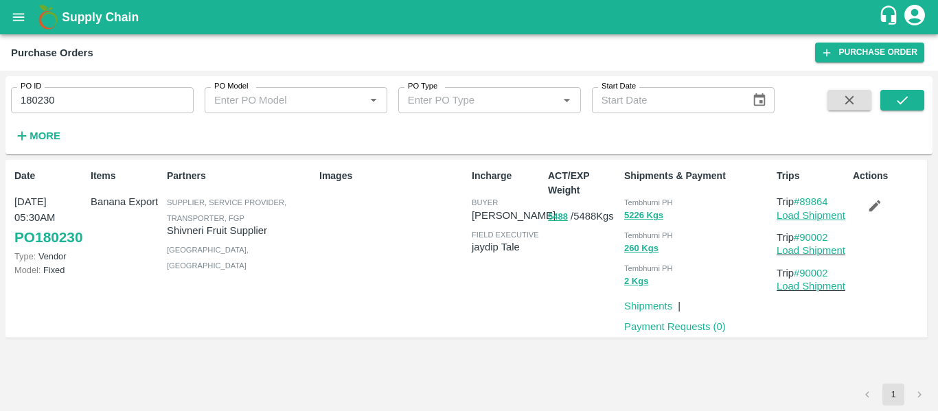
click at [805, 217] on link "Load Shipment" at bounding box center [811, 215] width 69 height 11
click at [854, 90] on button "button" at bounding box center [850, 100] width 44 height 21
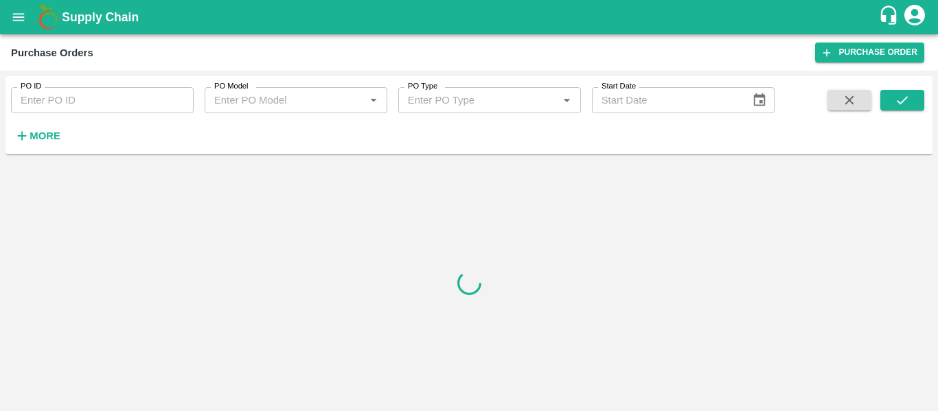
click at [111, 93] on input "PO ID" at bounding box center [102, 100] width 183 height 26
click at [855, 65] on div "Purchase Orders Purchase Order" at bounding box center [469, 52] width 938 height 36
click at [834, 56] on link "Purchase Order" at bounding box center [869, 53] width 109 height 20
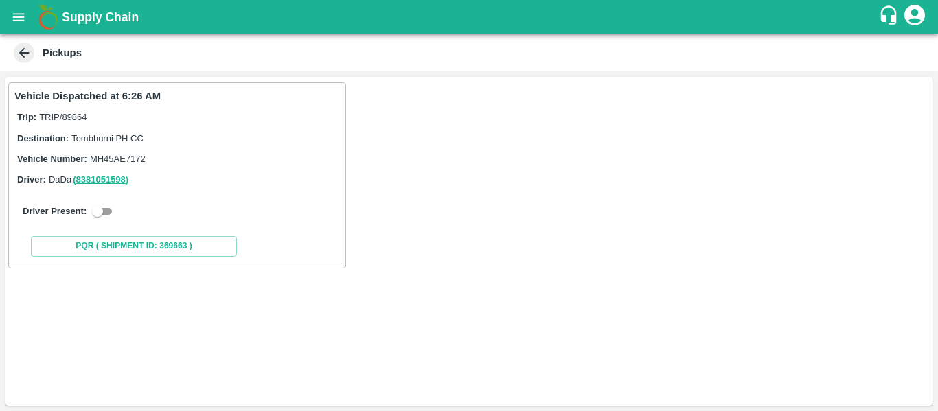
click at [98, 221] on div "Driver Present:" at bounding box center [177, 211] width 326 height 38
click at [104, 208] on input "checkbox" at bounding box center [97, 211] width 49 height 16
checkbox input "true"
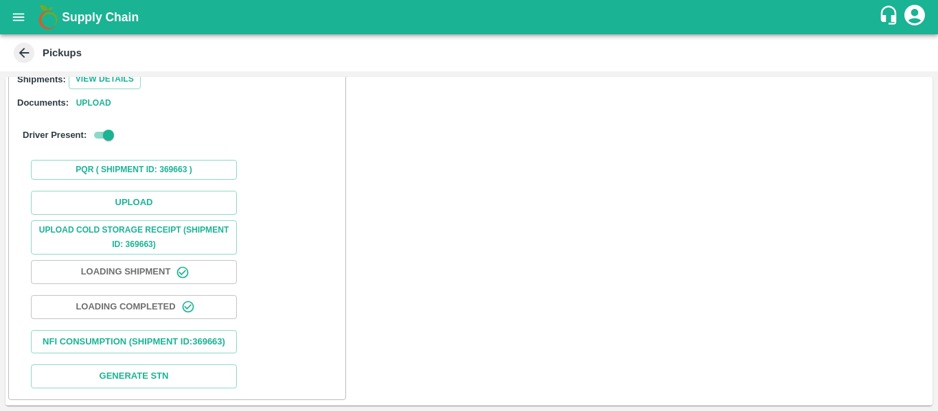
scroll to position [199, 0]
click at [175, 192] on button "Upload" at bounding box center [134, 203] width 206 height 24
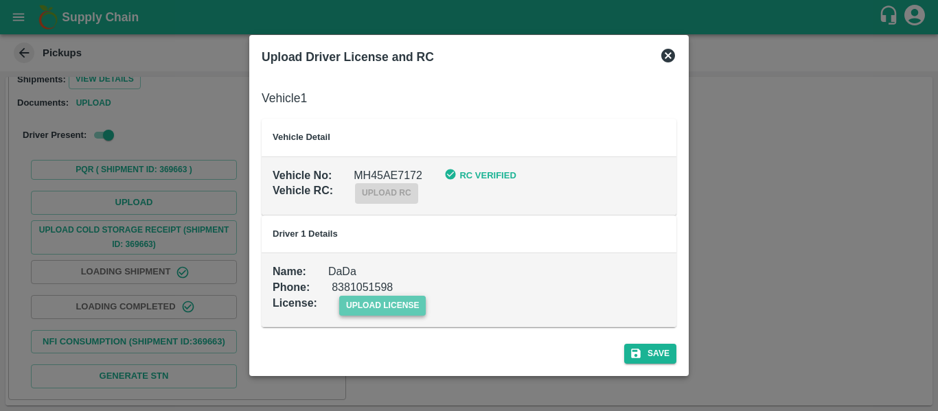
click at [359, 310] on span "upload license" at bounding box center [382, 306] width 87 height 20
click at [0, 0] on input "upload license" at bounding box center [0, 0] width 0 height 0
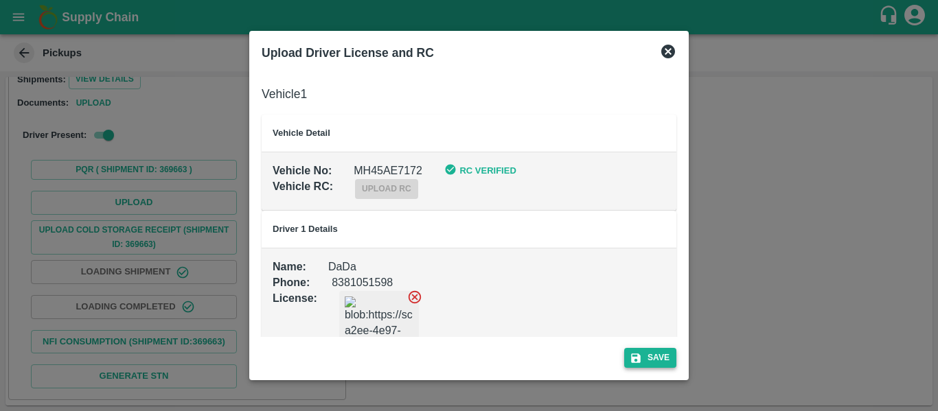
click at [642, 357] on icon "submit" at bounding box center [636, 358] width 12 height 12
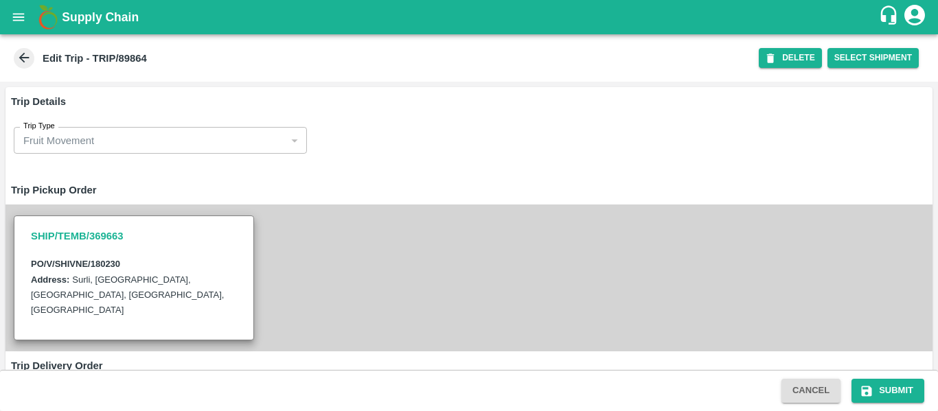
scroll to position [1053, 0]
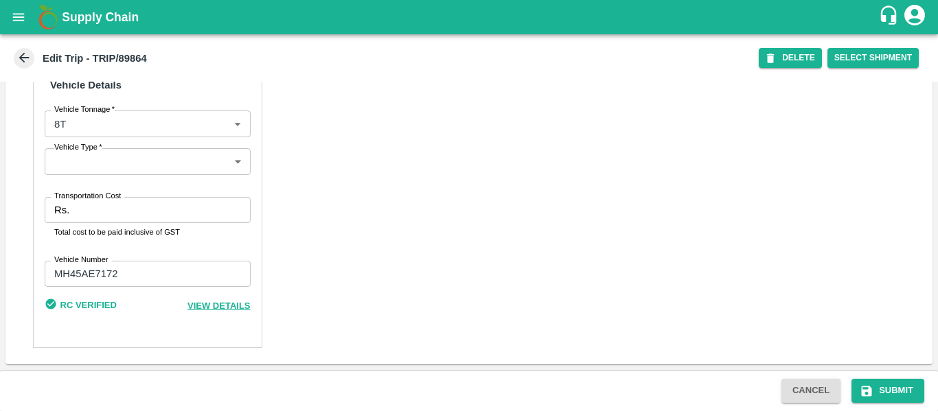
click at [116, 221] on input "Transportation Cost" at bounding box center [162, 210] width 175 height 26
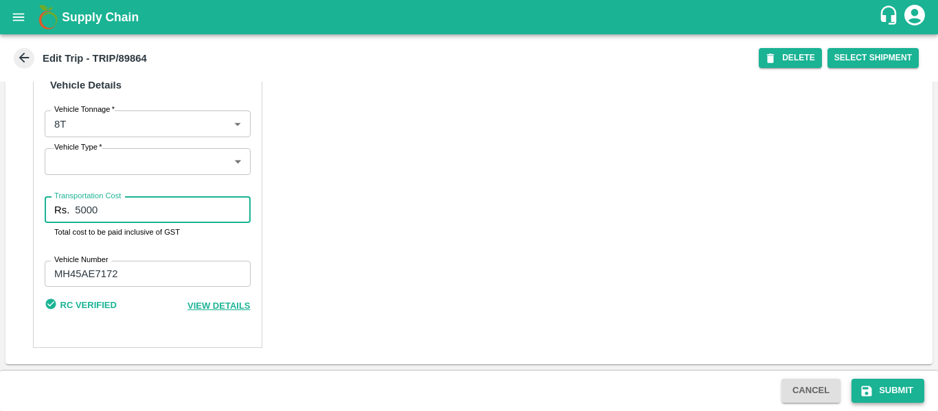
type input "5000"
click at [883, 383] on button "Submit" at bounding box center [888, 391] width 73 height 24
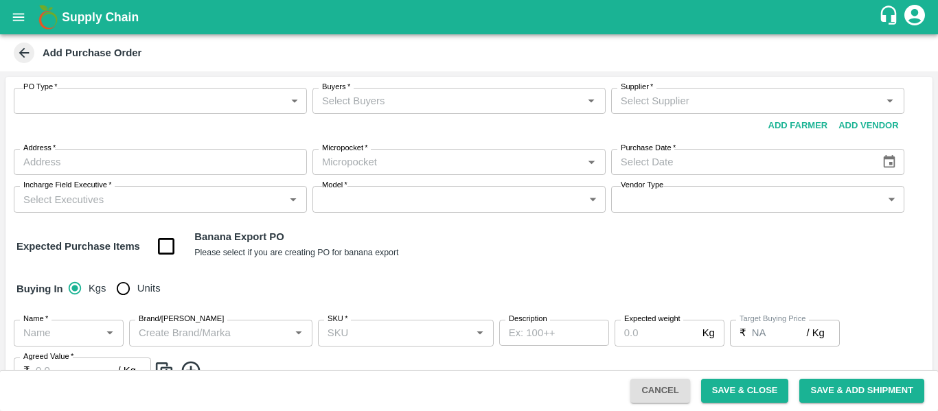
click at [167, 111] on body "Supply Chain Add Purchase Order PO Type   * ​ PO Type Buyers   * Buyers   * Sup…" at bounding box center [469, 205] width 938 height 411
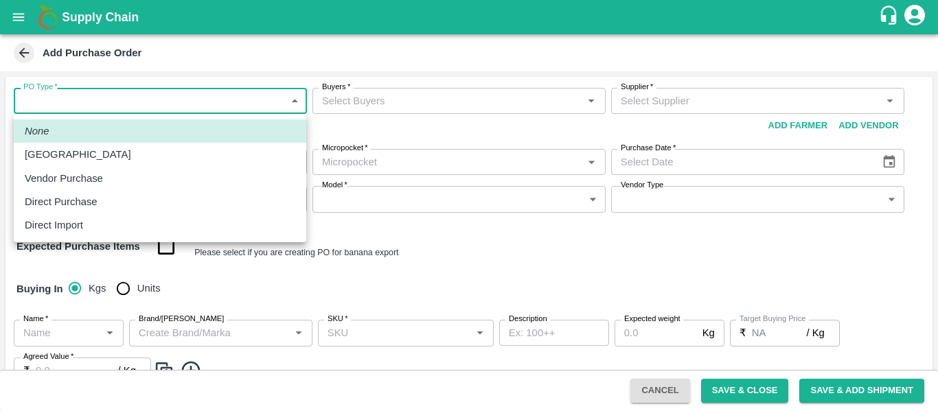
click at [70, 172] on p "Vendor Purchase" at bounding box center [64, 178] width 78 height 15
type input "2"
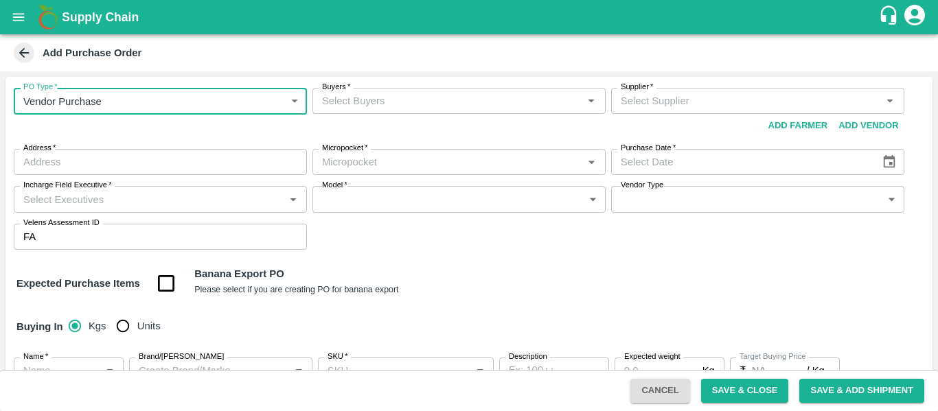
click at [631, 105] on input "Supplier   *" at bounding box center [746, 101] width 262 height 18
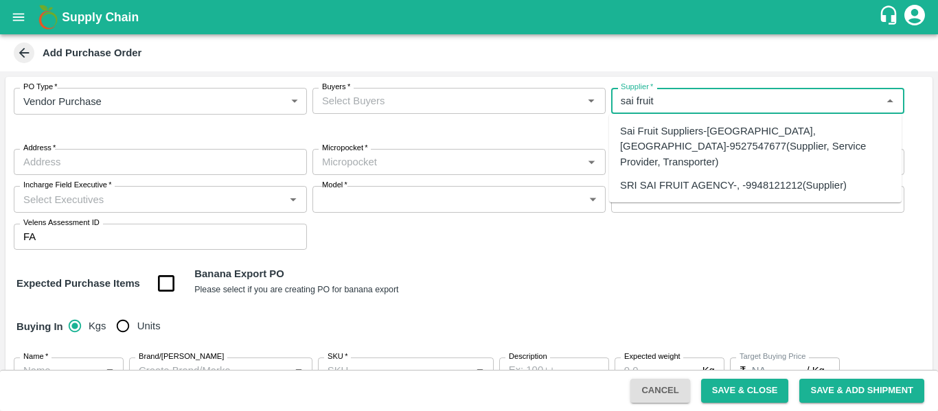
type input "sai fruit"
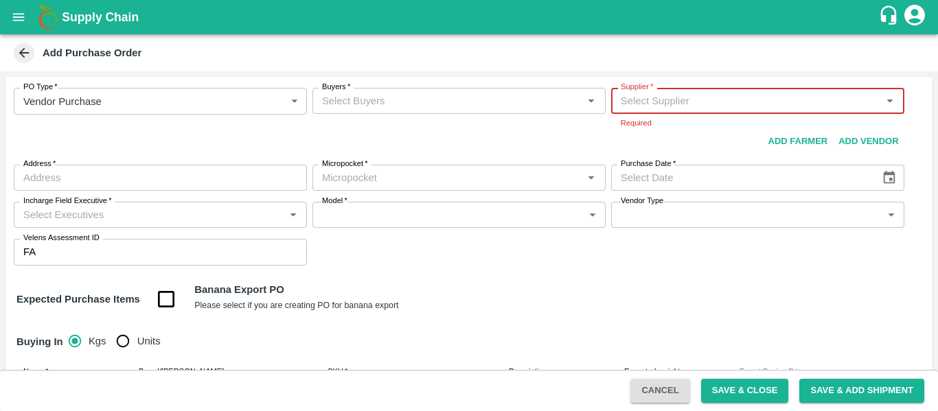
click at [18, 13] on icon "open drawer" at bounding box center [18, 17] width 15 height 15
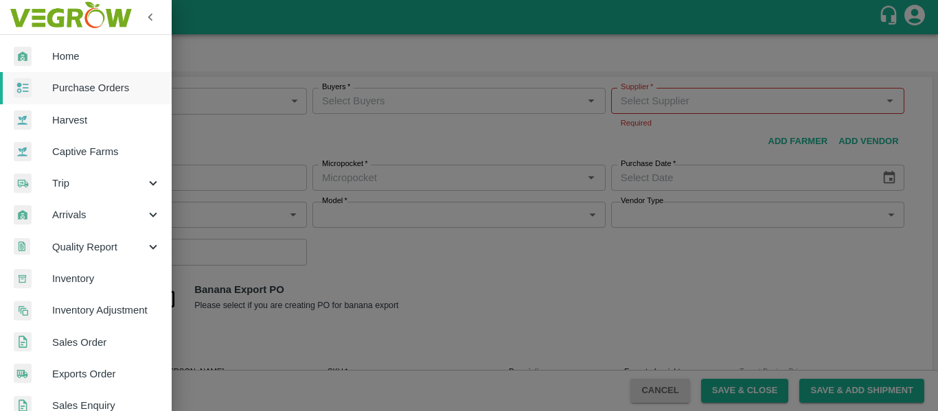
click at [99, 93] on span "Purchase Orders" at bounding box center [106, 87] width 109 height 15
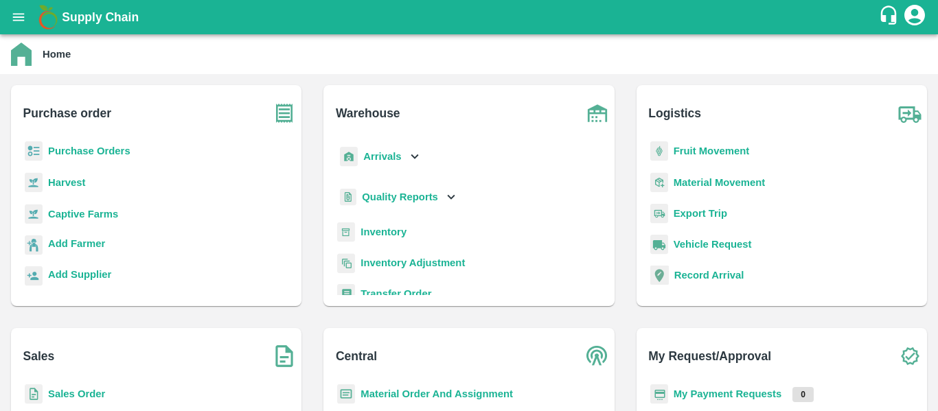
click at [74, 153] on b "Purchase Orders" at bounding box center [89, 151] width 82 height 11
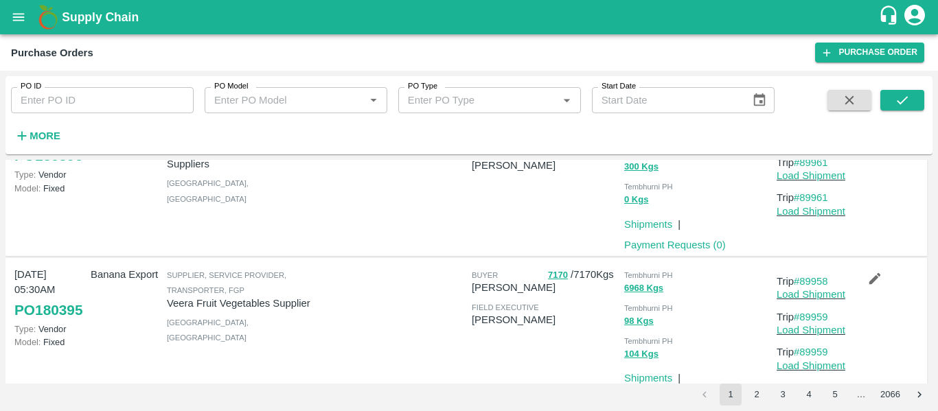
scroll to position [1394, 0]
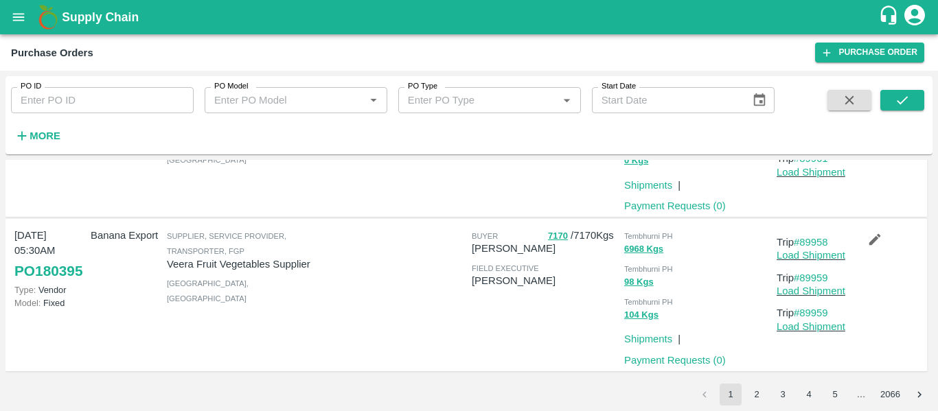
click at [762, 396] on button "2" at bounding box center [757, 395] width 22 height 22
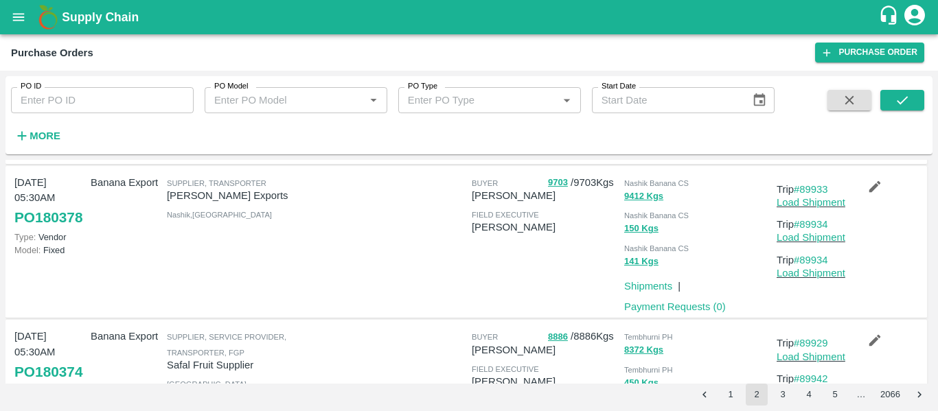
scroll to position [1358, 0]
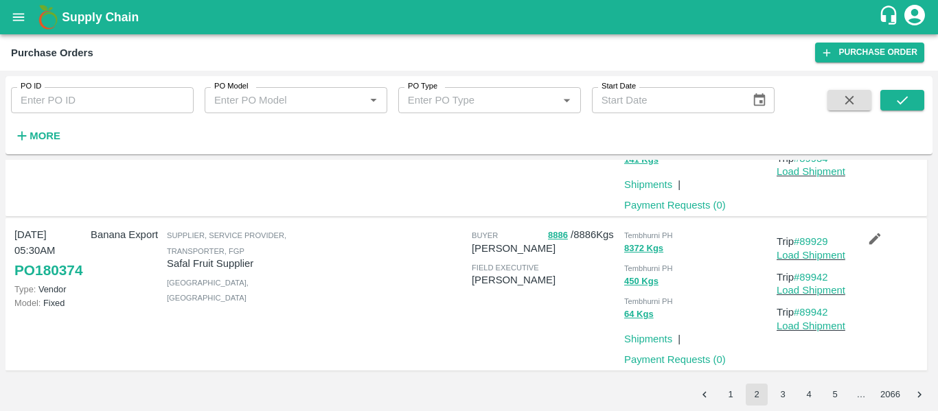
click at [785, 396] on button "3" at bounding box center [783, 395] width 22 height 22
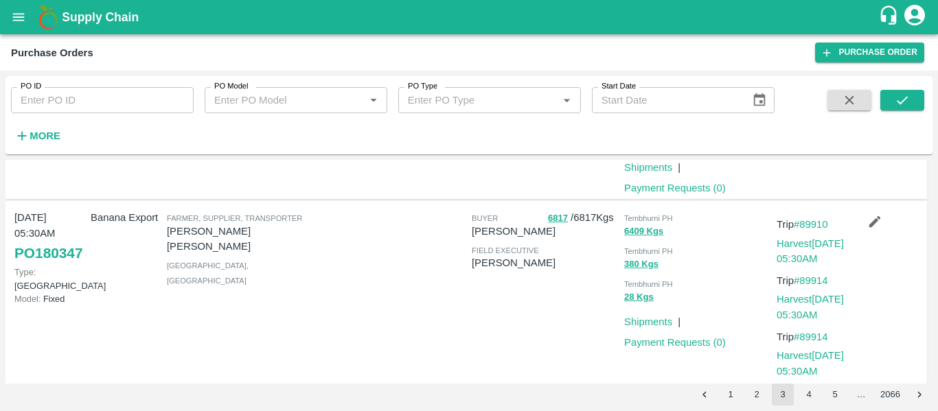
scroll to position [1375, 0]
click at [808, 222] on link "#89910" at bounding box center [811, 223] width 34 height 11
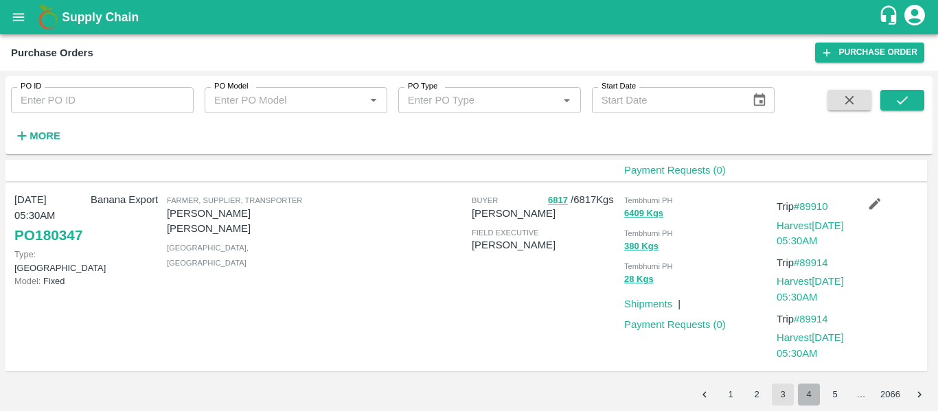
click at [814, 394] on button "4" at bounding box center [809, 395] width 22 height 22
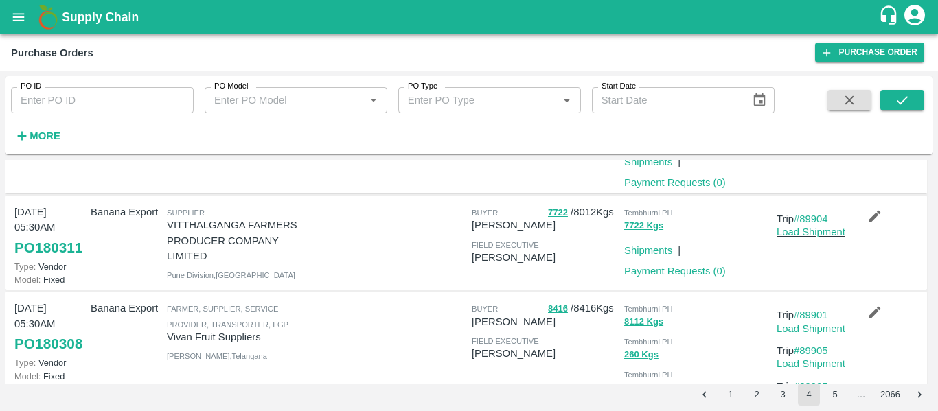
scroll to position [916, 0]
click at [815, 223] on link "#89904" at bounding box center [811, 219] width 34 height 11
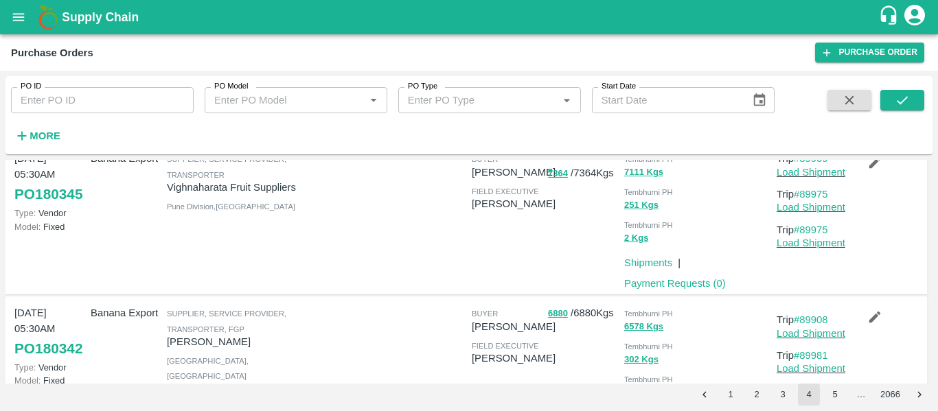
scroll to position [0, 0]
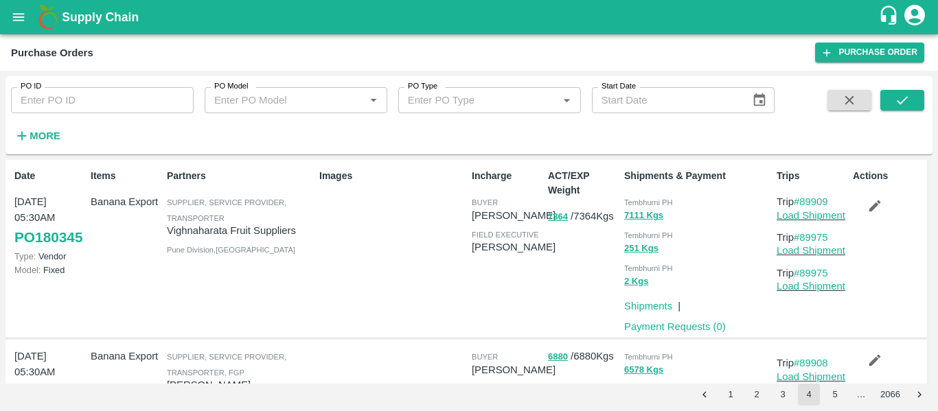
click at [728, 391] on button "1" at bounding box center [731, 395] width 22 height 22
